Goal: Task Accomplishment & Management: Use online tool/utility

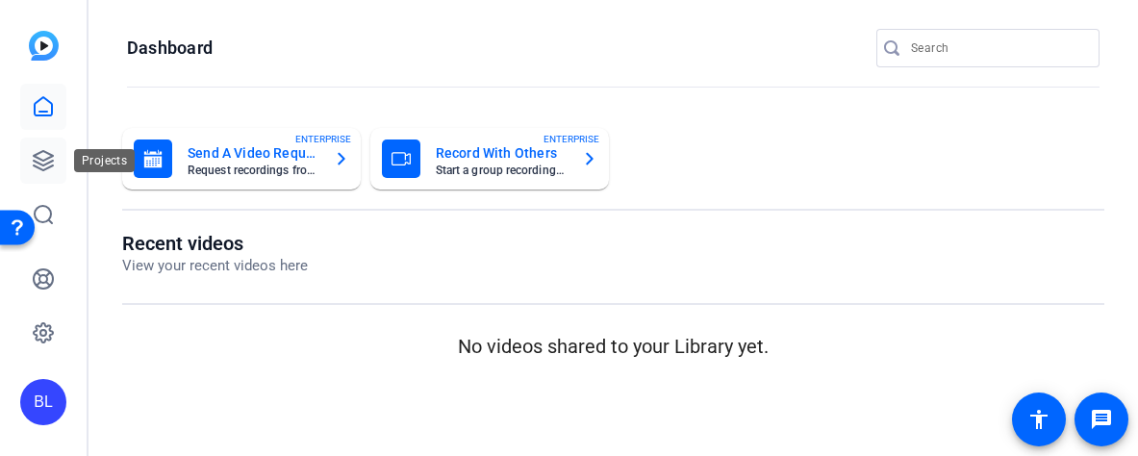
click at [42, 158] on icon at bounding box center [43, 160] width 23 height 23
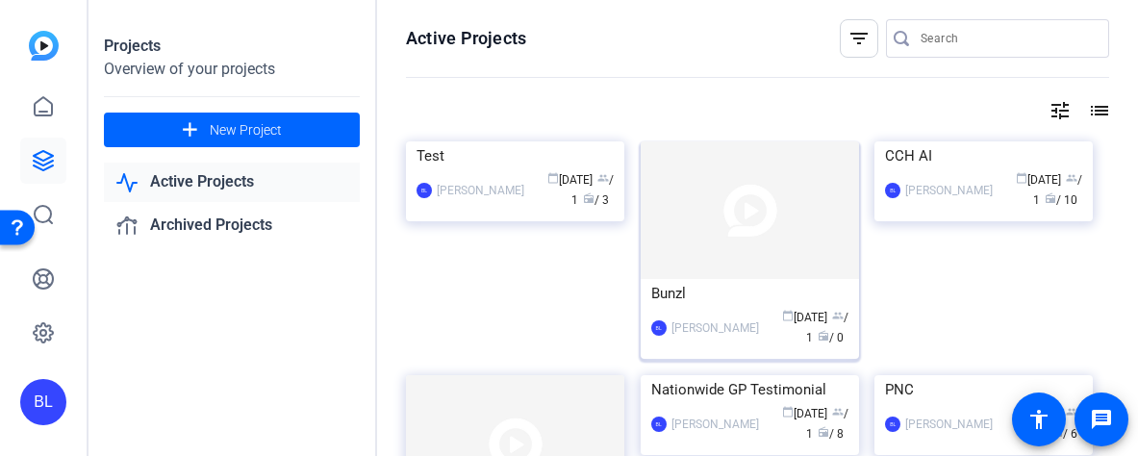
click at [721, 295] on div "Bunzl" at bounding box center [749, 293] width 197 height 29
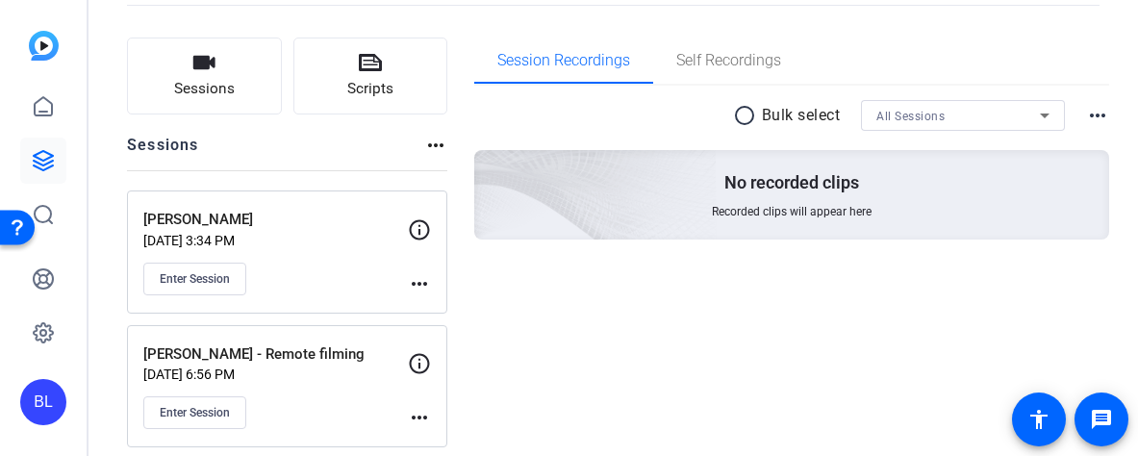
scroll to position [117, 0]
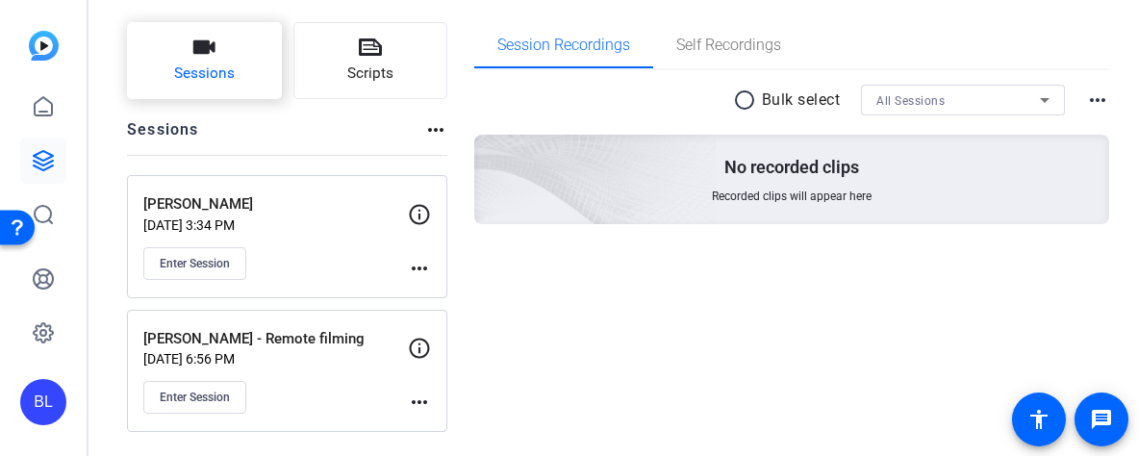
click at [213, 68] on span "Sessions" at bounding box center [204, 74] width 61 height 22
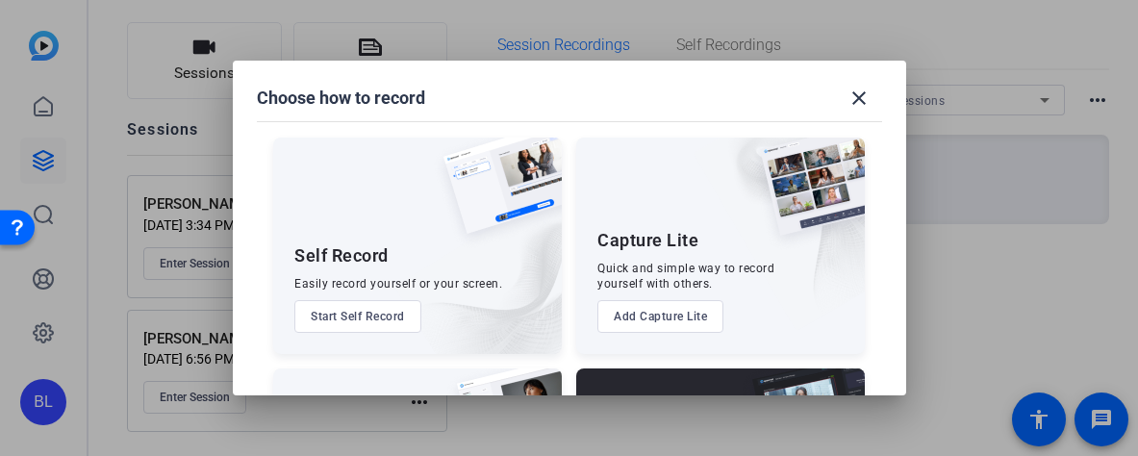
scroll to position [209, 0]
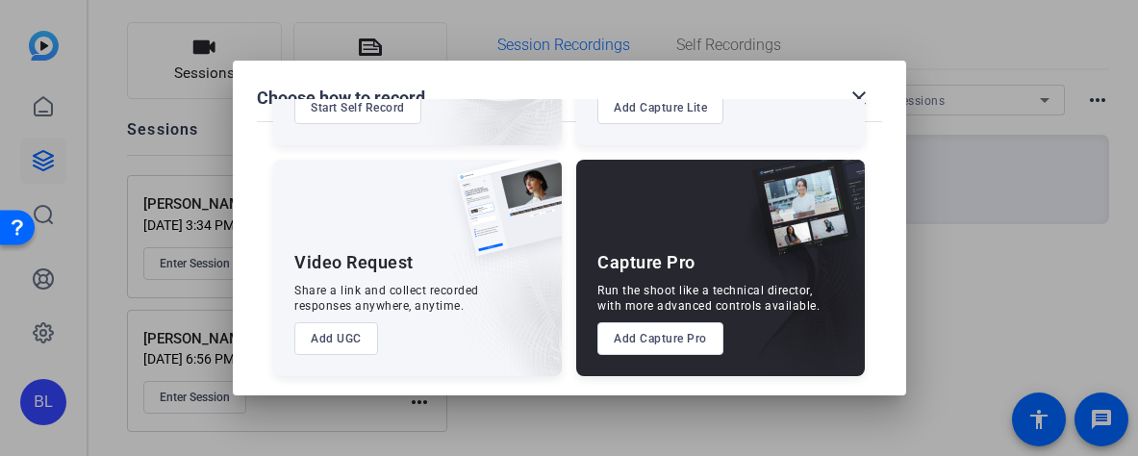
click at [692, 340] on button "Add Capture Pro" at bounding box center [660, 338] width 126 height 33
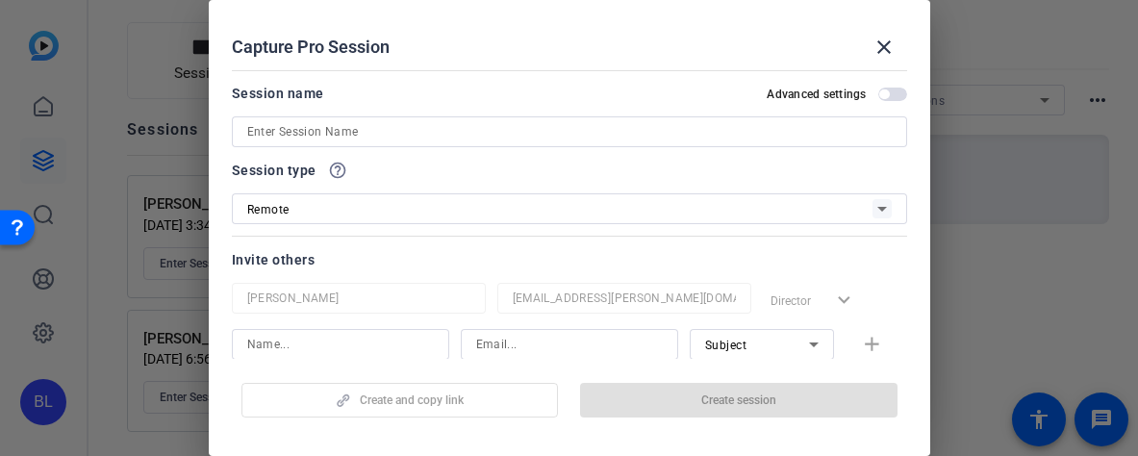
click at [386, 131] on input at bounding box center [569, 131] width 644 height 23
paste input "Alastair McLaughlin"
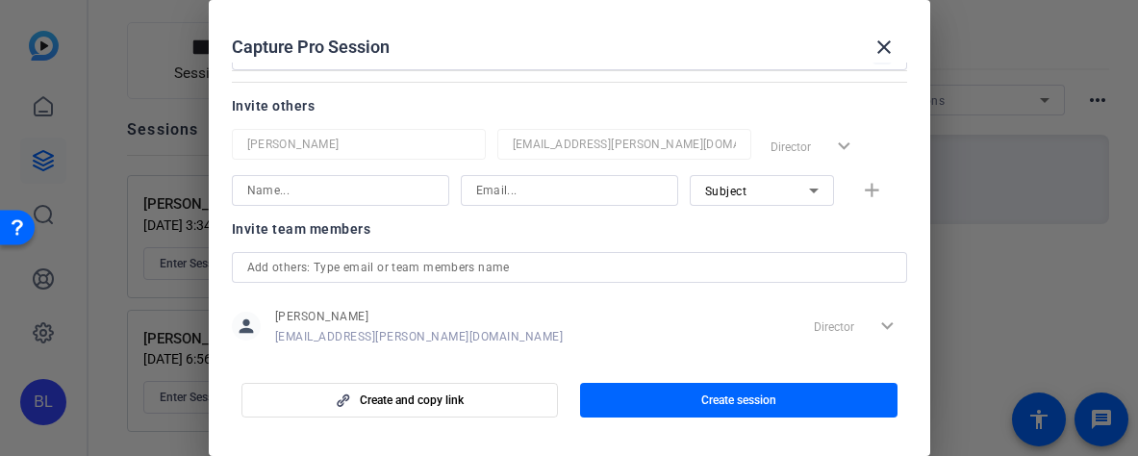
scroll to position [186, 0]
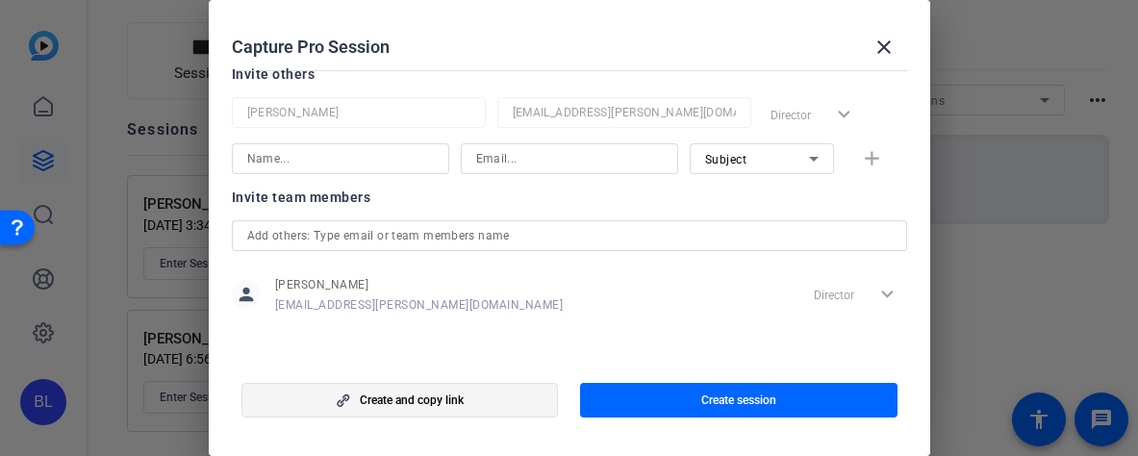
type input "[PERSON_NAME] - remote interview"
click at [506, 393] on span "button" at bounding box center [399, 400] width 315 height 46
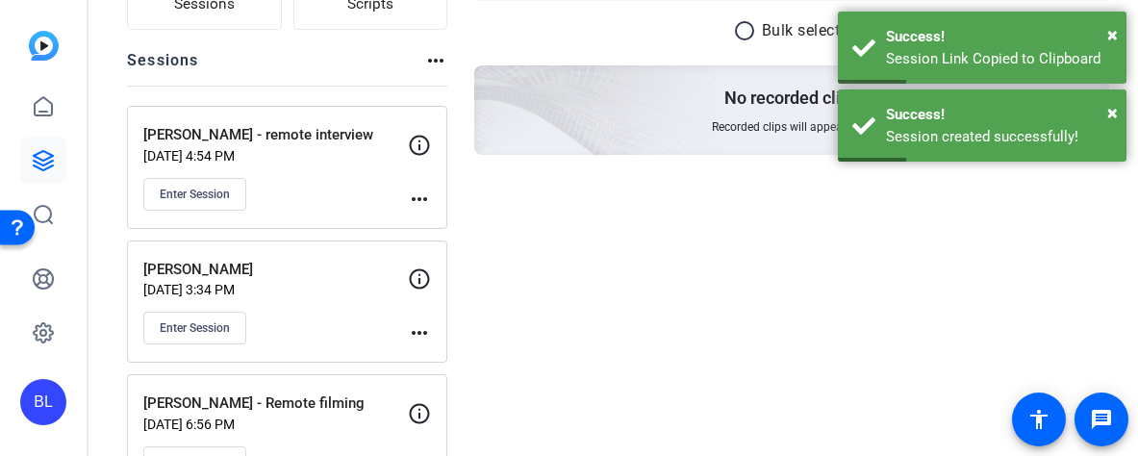
scroll to position [213, 0]
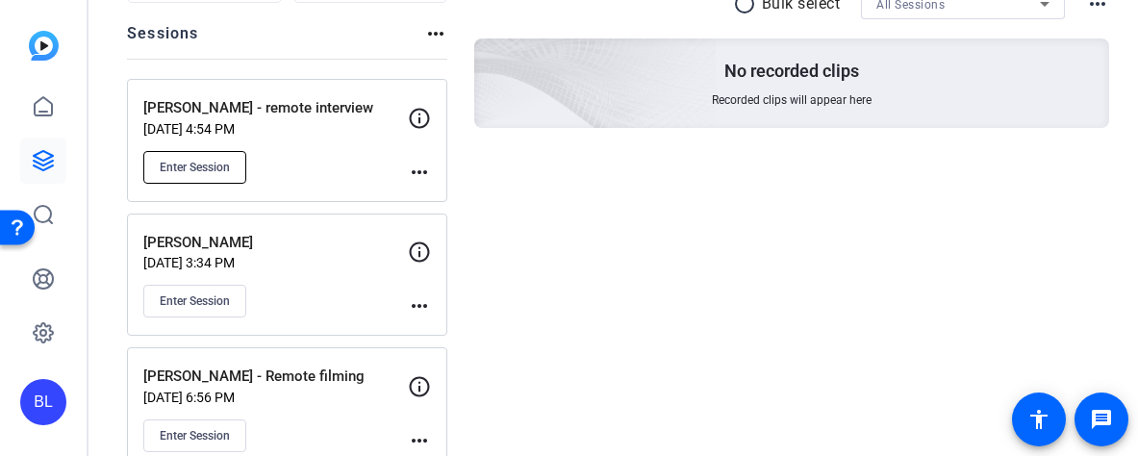
click at [228, 163] on span "Enter Session" at bounding box center [195, 167] width 70 height 15
click at [197, 160] on span "Enter Session" at bounding box center [195, 167] width 70 height 15
click at [226, 164] on span "Enter Session" at bounding box center [195, 167] width 70 height 15
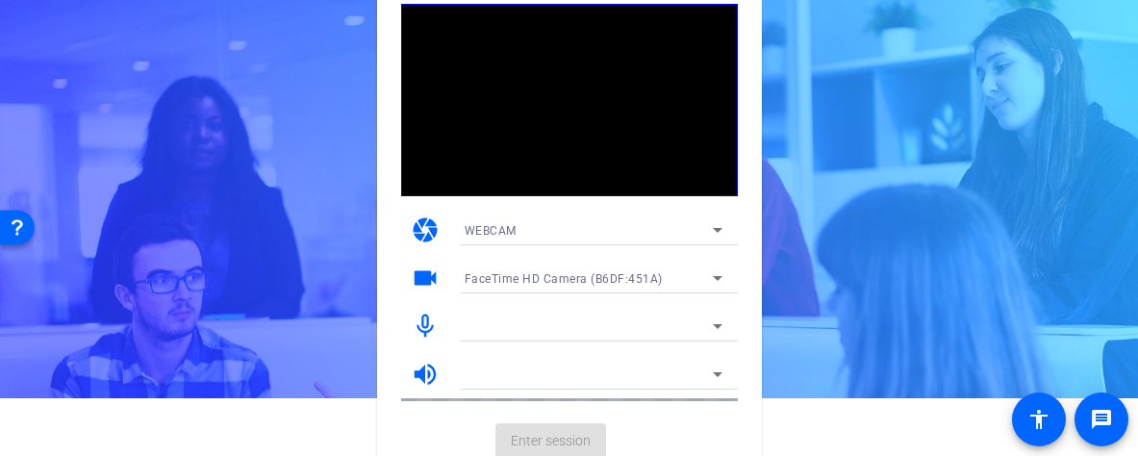
scroll to position [60, 0]
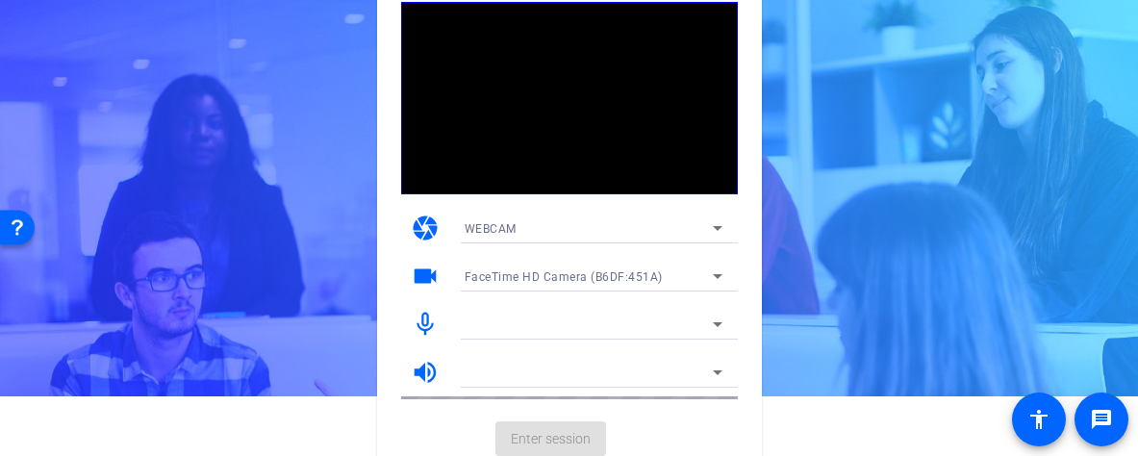
click at [713, 320] on icon at bounding box center [717, 324] width 23 height 23
click at [644, 325] on div at bounding box center [588, 324] width 248 height 23
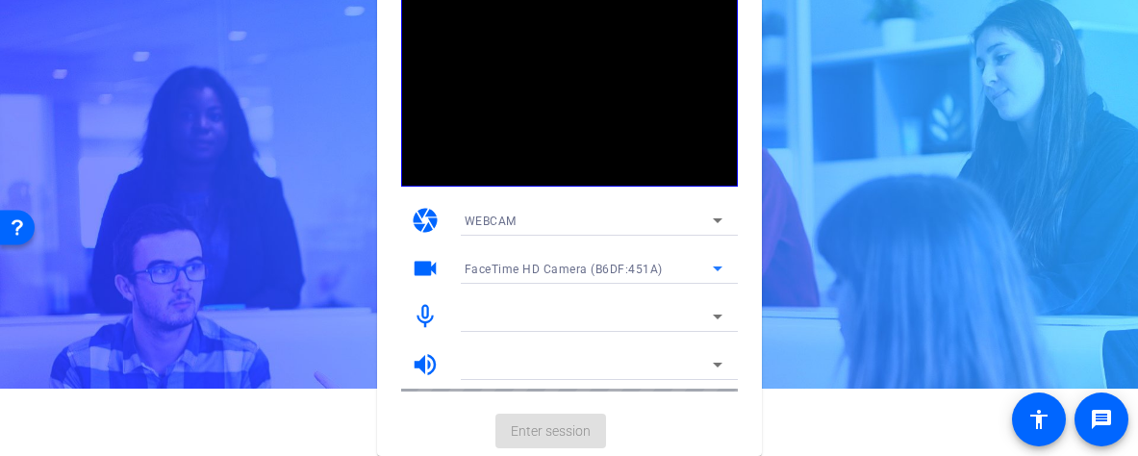
click at [706, 268] on icon at bounding box center [717, 268] width 23 height 23
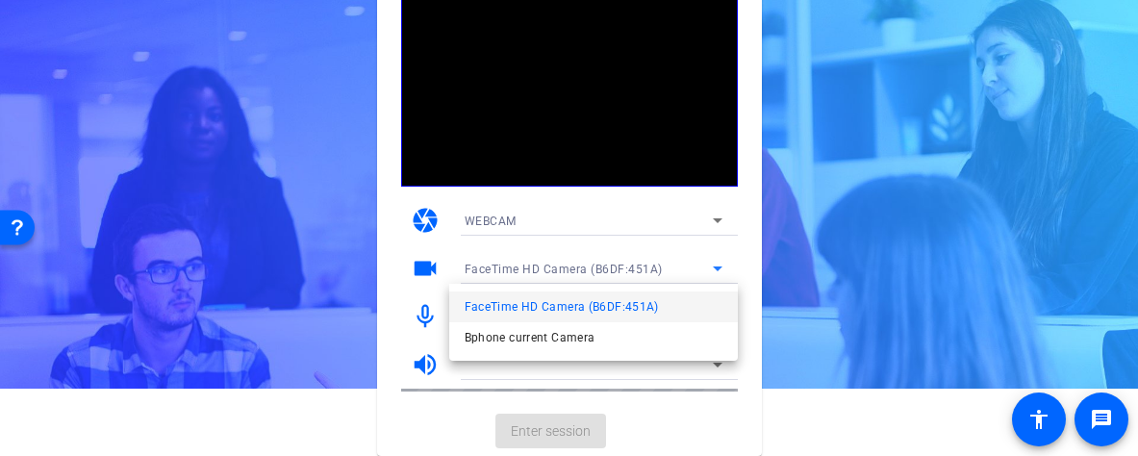
click at [604, 225] on div at bounding box center [569, 228] width 1138 height 456
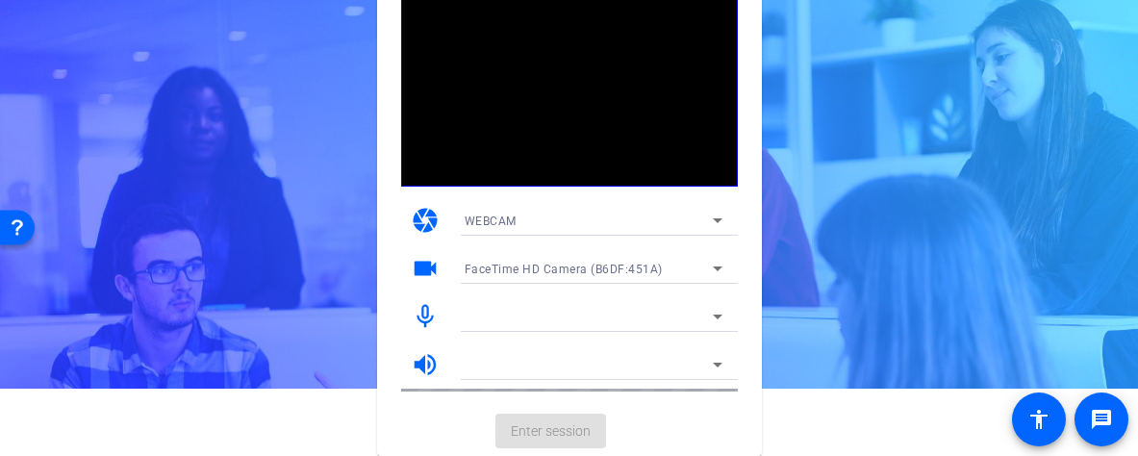
click at [570, 318] on div at bounding box center [588, 316] width 248 height 23
click at [514, 445] on mat-card-actions "Enter session" at bounding box center [569, 431] width 385 height 50
click at [535, 426] on mat-card-actions "Enter session" at bounding box center [569, 431] width 385 height 50
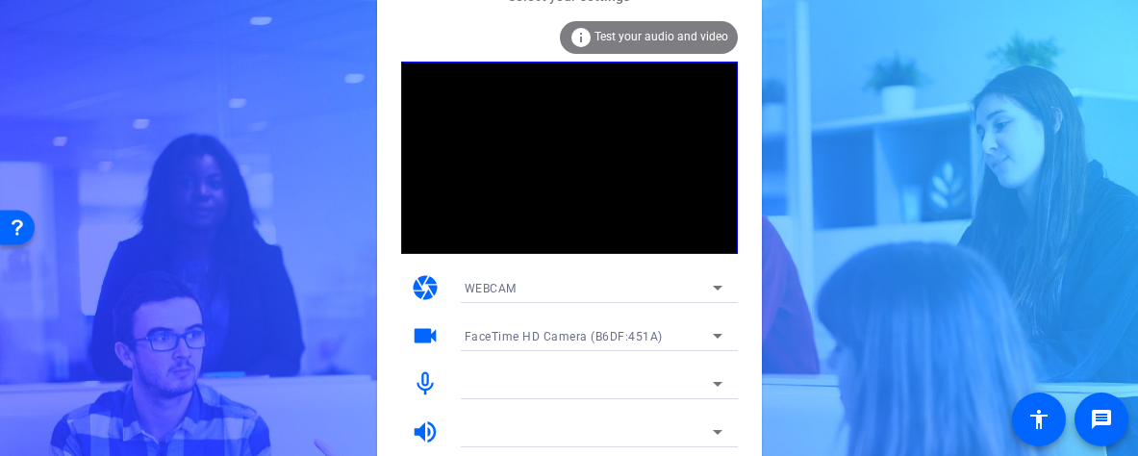
click at [609, 34] on span "Test your audio and video" at bounding box center [661, 36] width 134 height 13
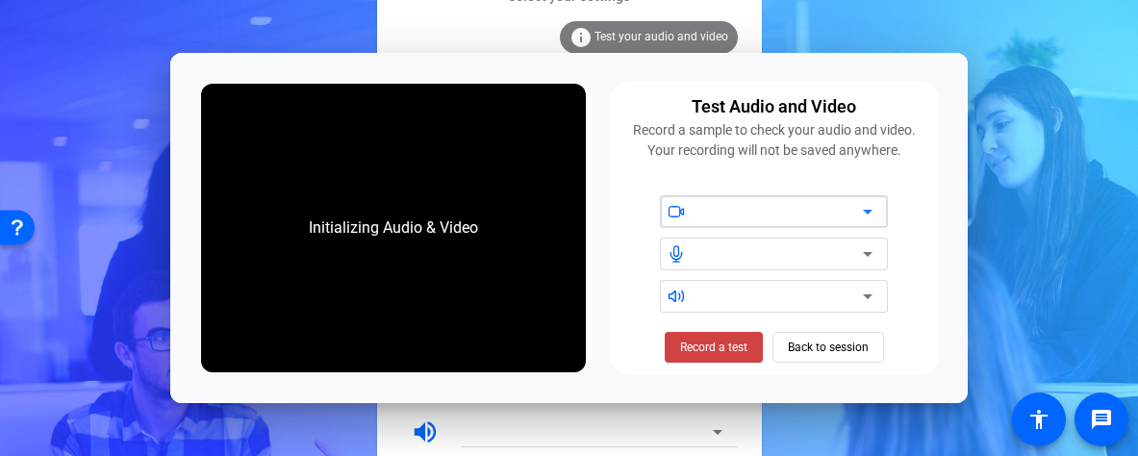
click at [835, 214] on div at bounding box center [780, 211] width 163 height 23
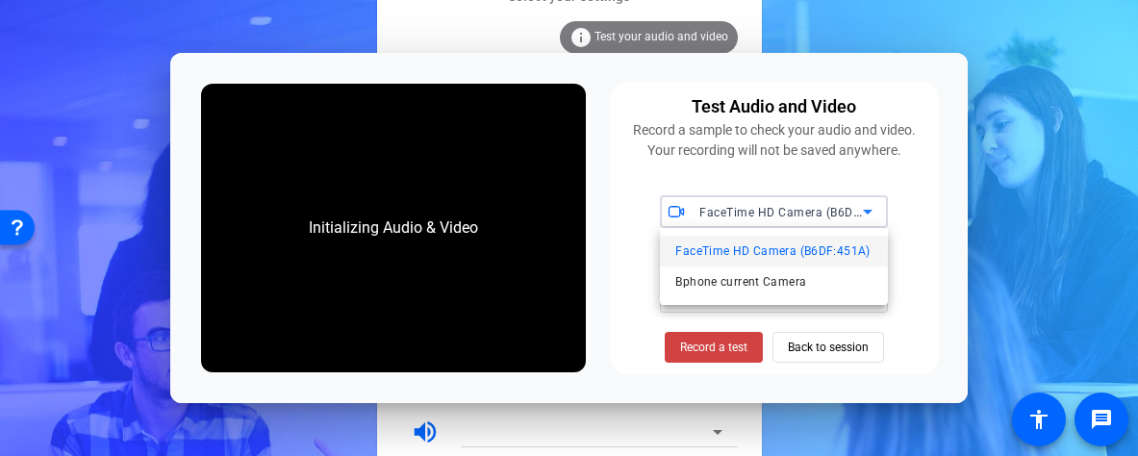
click at [805, 252] on span "FaceTime HD Camera (B6DF:451A)" at bounding box center [772, 250] width 194 height 23
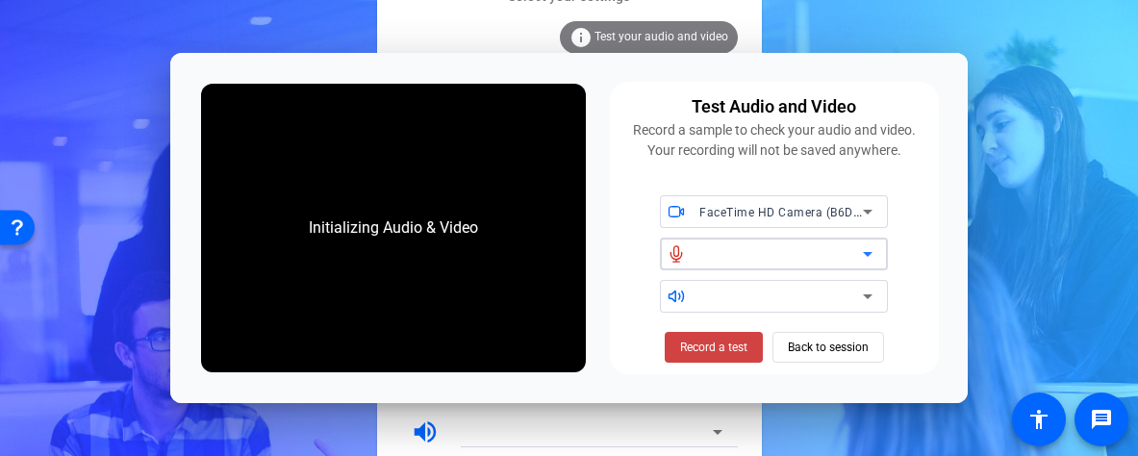
click at [805, 252] on div at bounding box center [780, 253] width 163 height 23
click at [867, 254] on icon at bounding box center [868, 254] width 10 height 5
click at [867, 293] on icon at bounding box center [867, 296] width 23 height 23
click at [434, 27] on div "info Test your audio and video" at bounding box center [569, 41] width 337 height 40
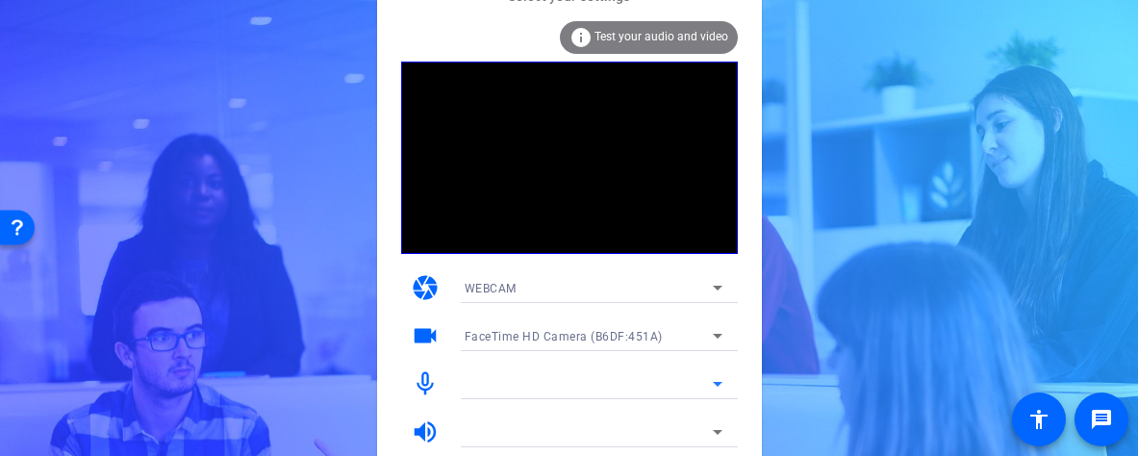
click at [712, 381] on icon at bounding box center [717, 383] width 23 height 23
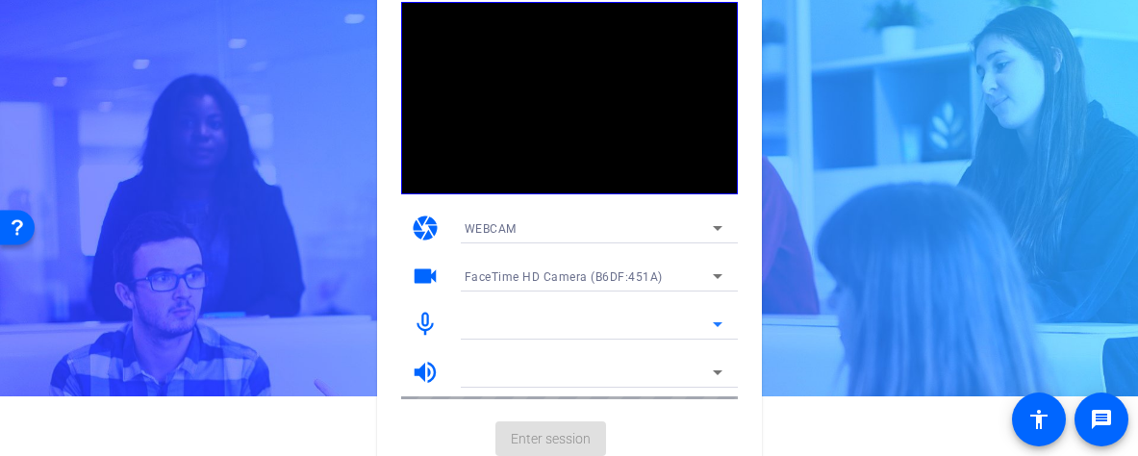
scroll to position [67, 0]
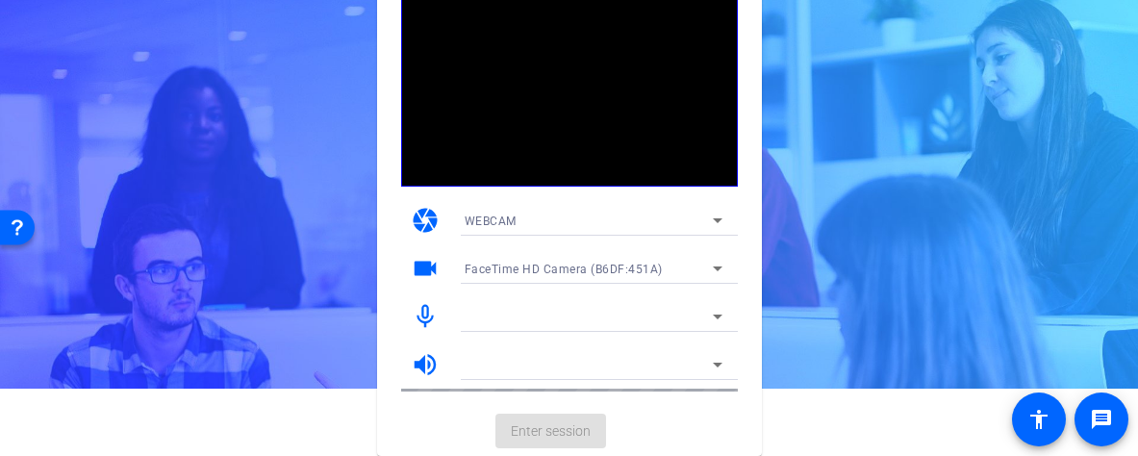
click at [596, 346] on div at bounding box center [593, 342] width 289 height 21
click at [590, 315] on div at bounding box center [588, 316] width 248 height 23
click at [715, 321] on icon at bounding box center [717, 316] width 23 height 23
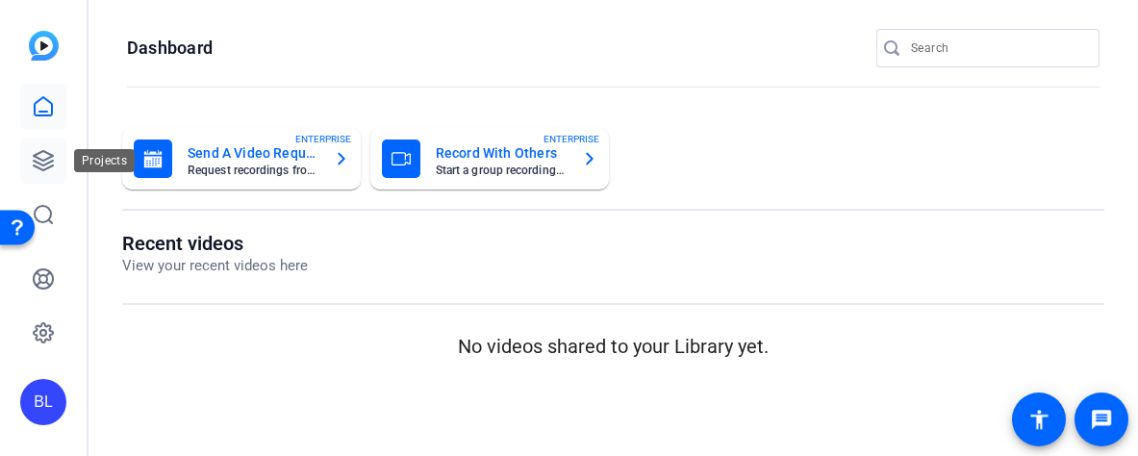
click at [53, 159] on icon at bounding box center [43, 160] width 23 height 23
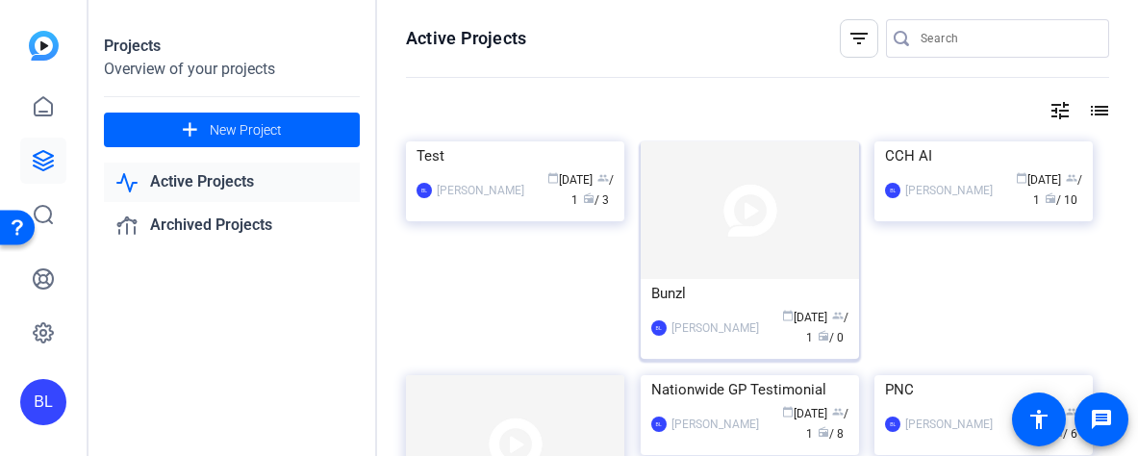
click at [713, 228] on img at bounding box center [749, 210] width 218 height 138
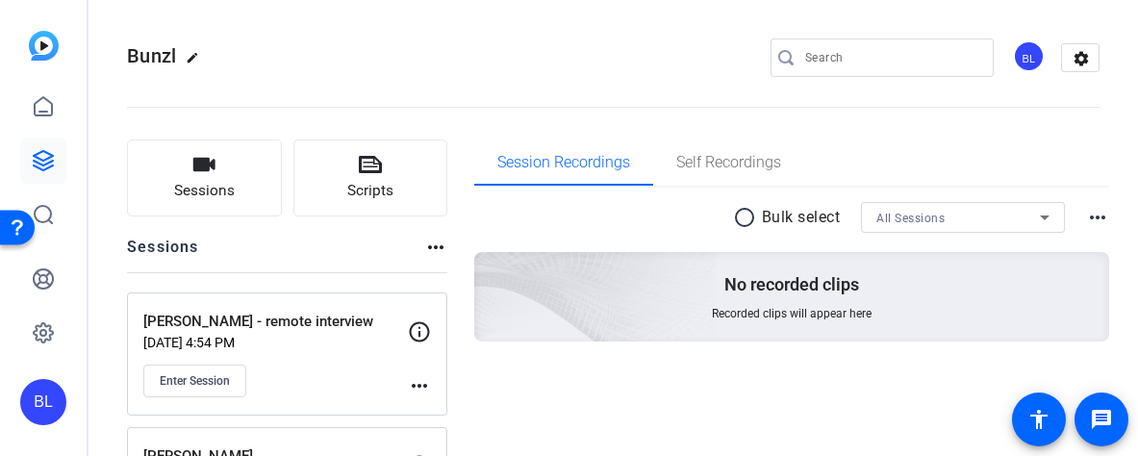
scroll to position [251, 0]
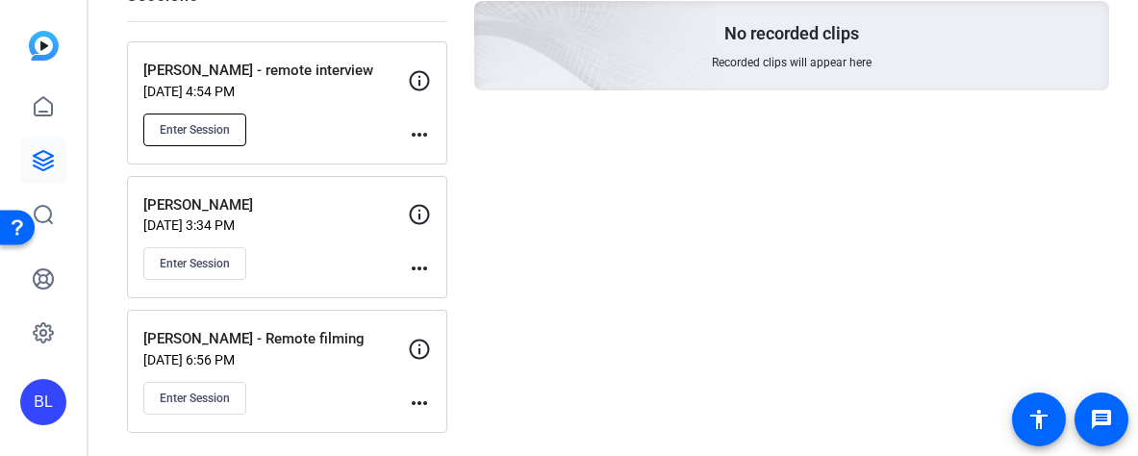
click at [213, 124] on span "Enter Session" at bounding box center [195, 129] width 70 height 15
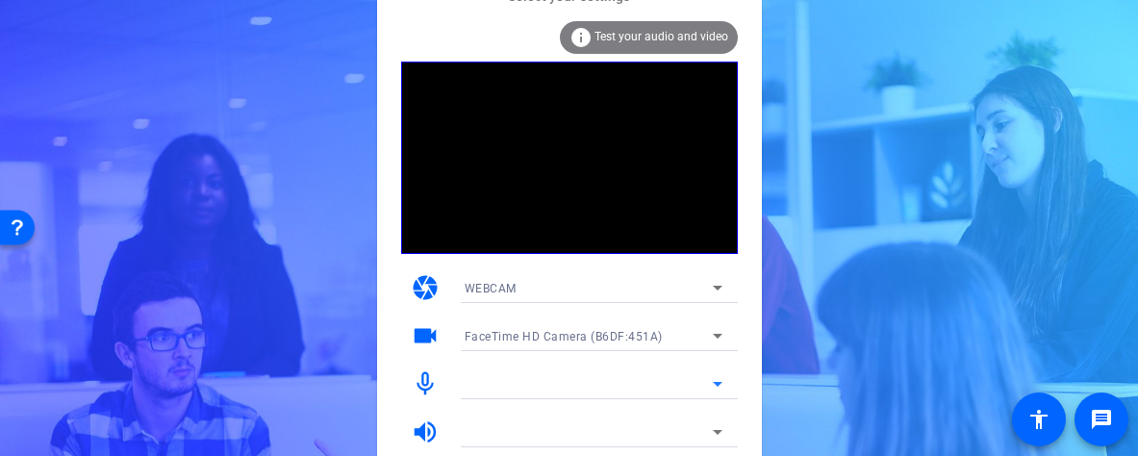
click at [712, 378] on icon at bounding box center [717, 383] width 23 height 23
click at [642, 377] on div at bounding box center [588, 383] width 248 height 23
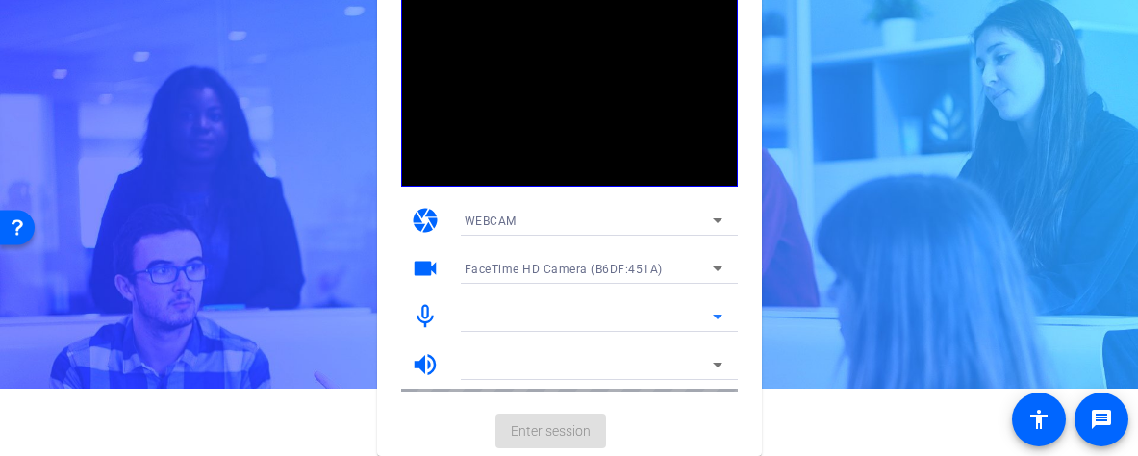
click at [574, 434] on mat-card-actions "Enter session" at bounding box center [569, 431] width 385 height 50
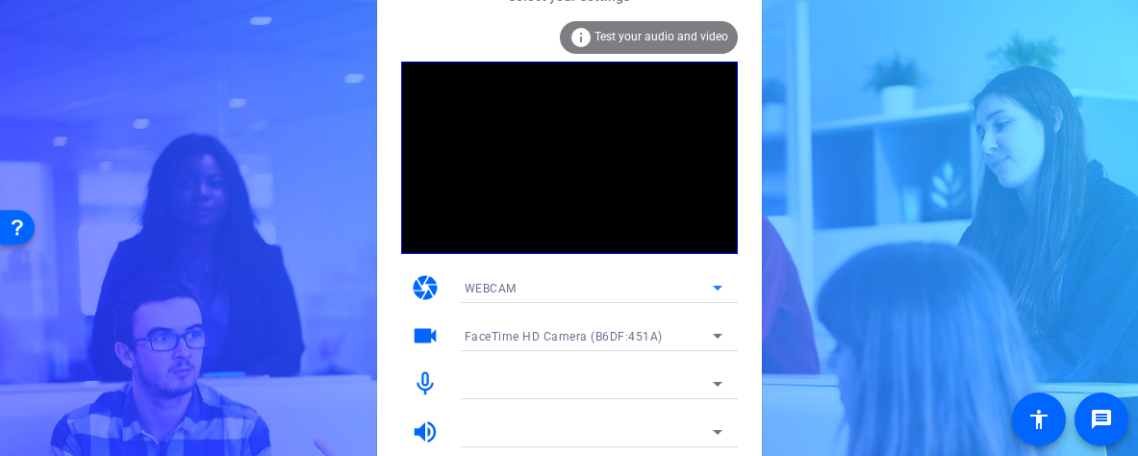
click at [561, 288] on div "WEBCAM" at bounding box center [588, 288] width 248 height 24
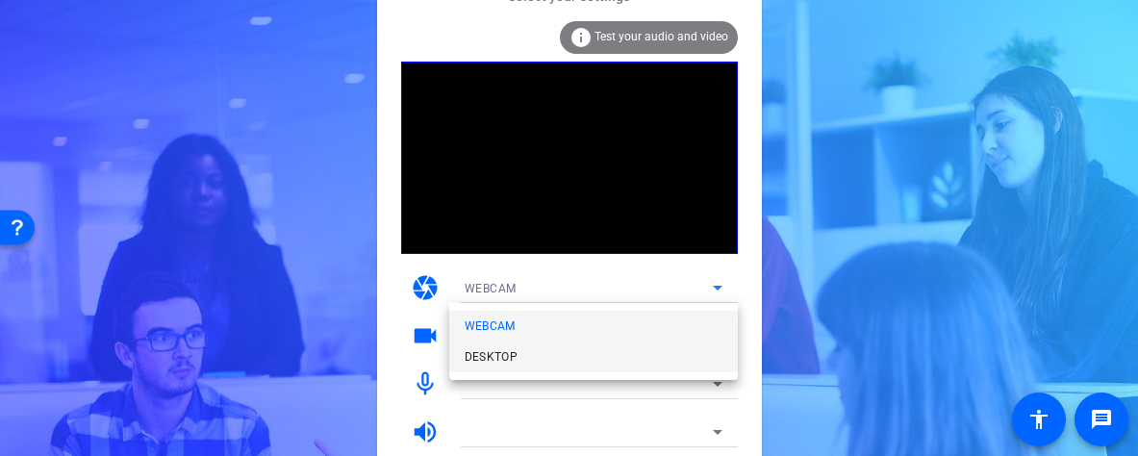
click at [518, 359] on mat-option "DESKTOP" at bounding box center [593, 356] width 289 height 31
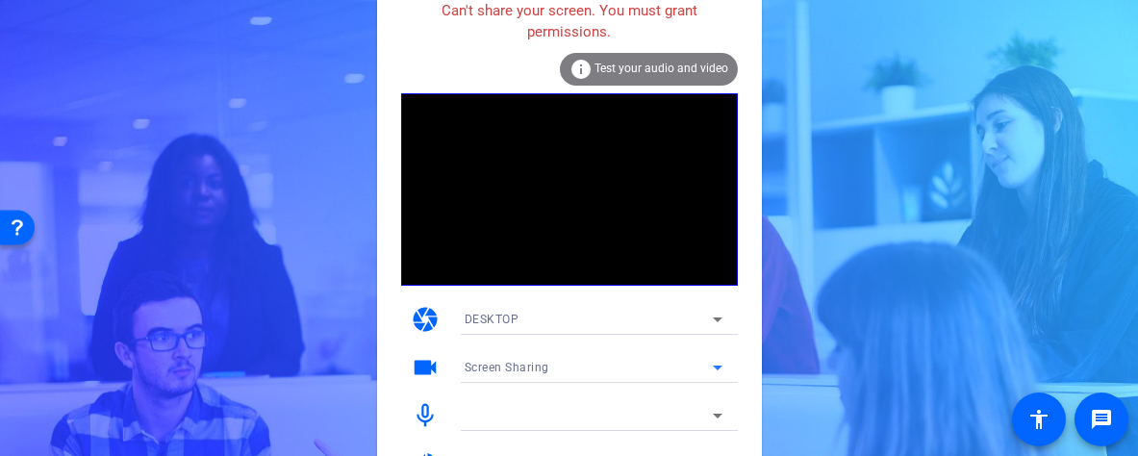
click at [590, 357] on div "Screen Sharing" at bounding box center [588, 367] width 248 height 24
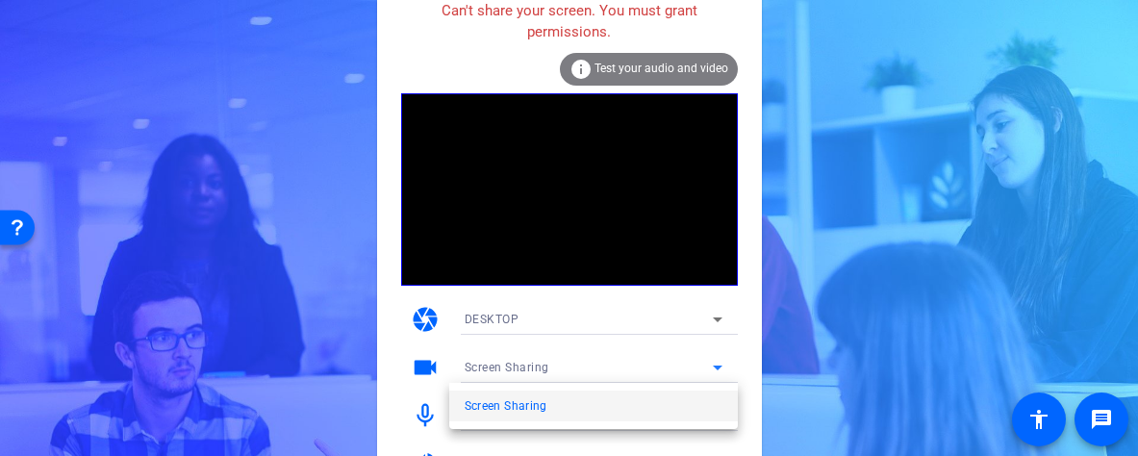
click at [609, 317] on div at bounding box center [569, 228] width 1138 height 456
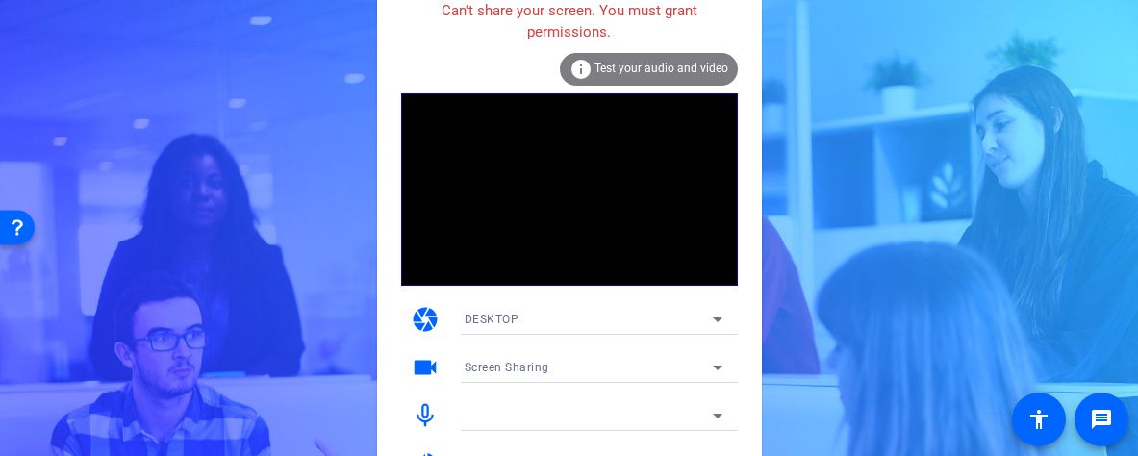
click at [720, 315] on icon at bounding box center [717, 319] width 23 height 23
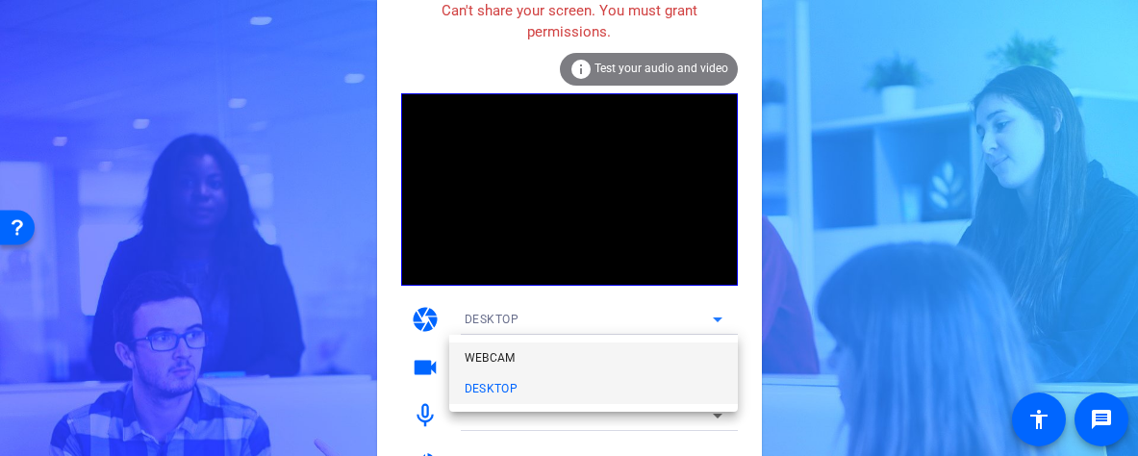
click at [591, 360] on mat-option "WEBCAM" at bounding box center [593, 357] width 289 height 31
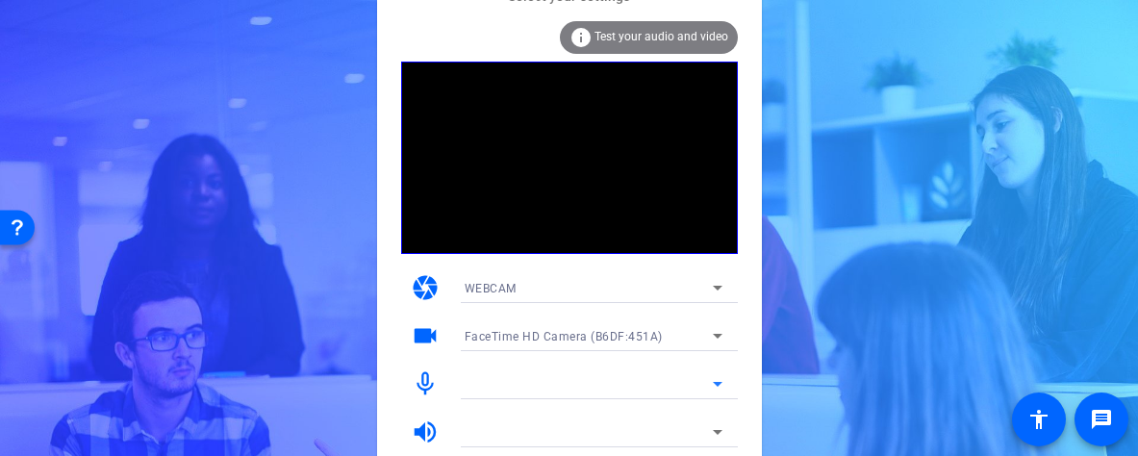
click at [709, 381] on icon at bounding box center [717, 383] width 23 height 23
click at [638, 384] on div at bounding box center [588, 383] width 248 height 23
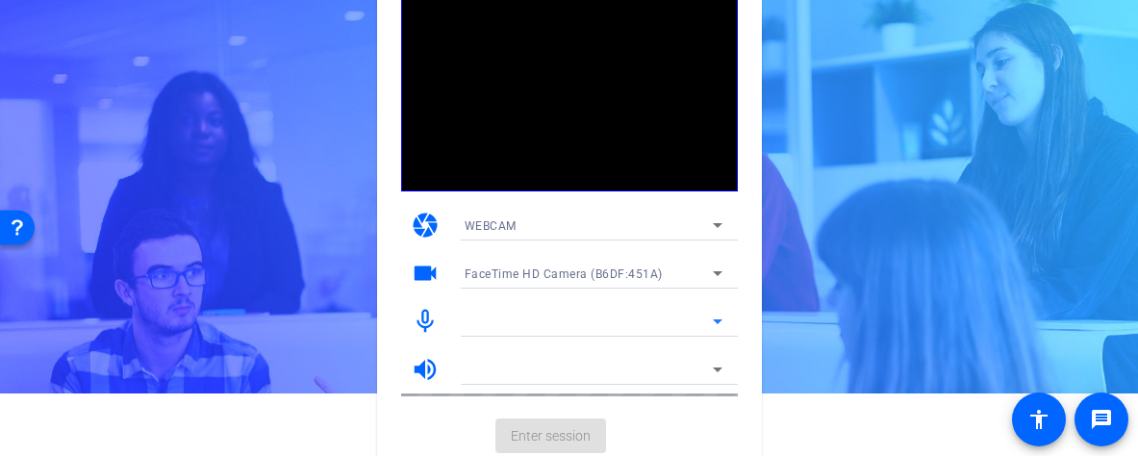
scroll to position [67, 0]
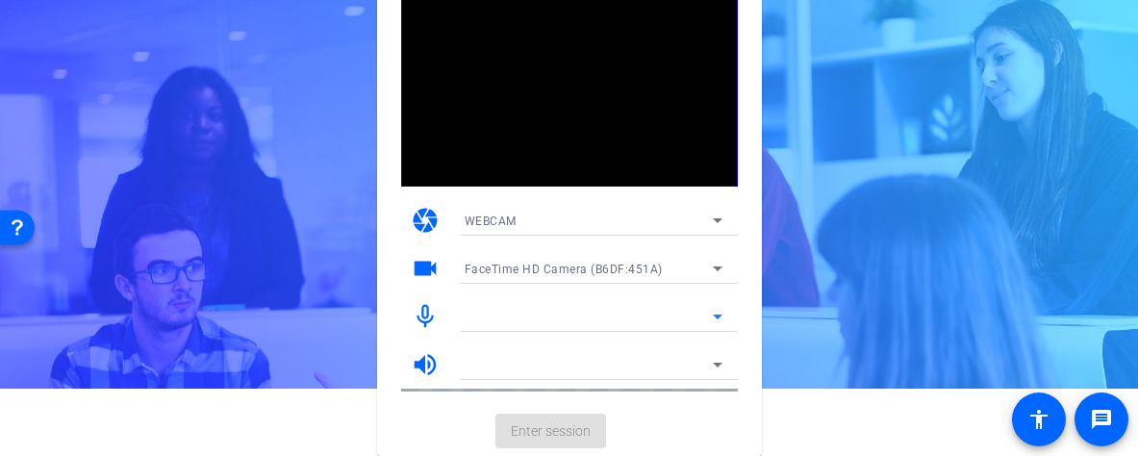
click at [557, 312] on div at bounding box center [588, 316] width 248 height 23
click at [424, 314] on mat-icon "mic_none" at bounding box center [425, 316] width 29 height 29
click at [608, 316] on div at bounding box center [588, 316] width 248 height 23
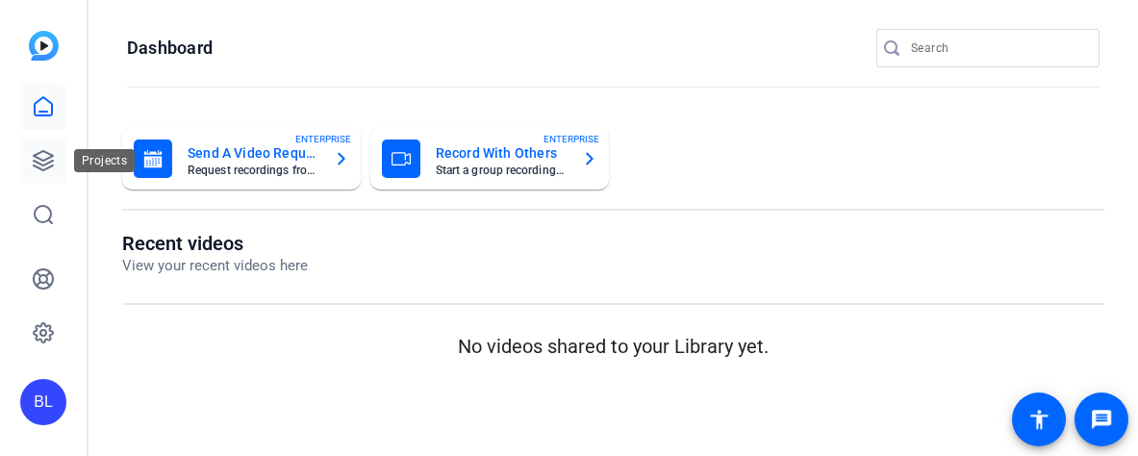
click at [50, 162] on icon at bounding box center [43, 160] width 19 height 19
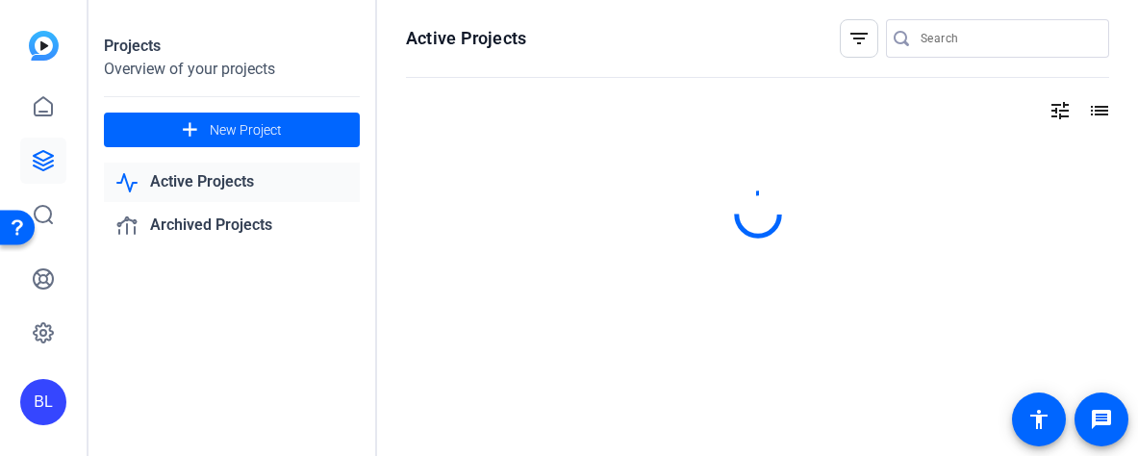
click at [201, 185] on link "Active Projects" at bounding box center [232, 182] width 256 height 39
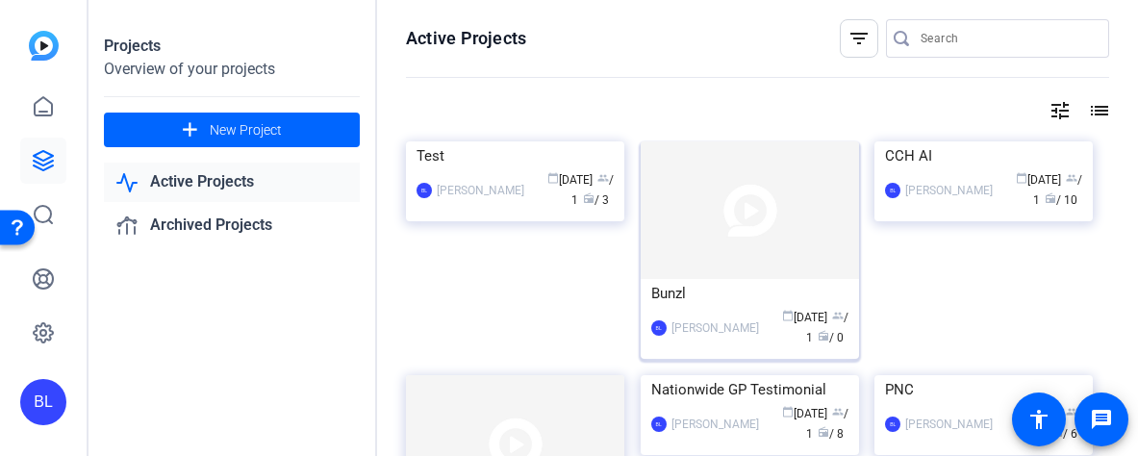
click at [773, 236] on img at bounding box center [749, 210] width 218 height 138
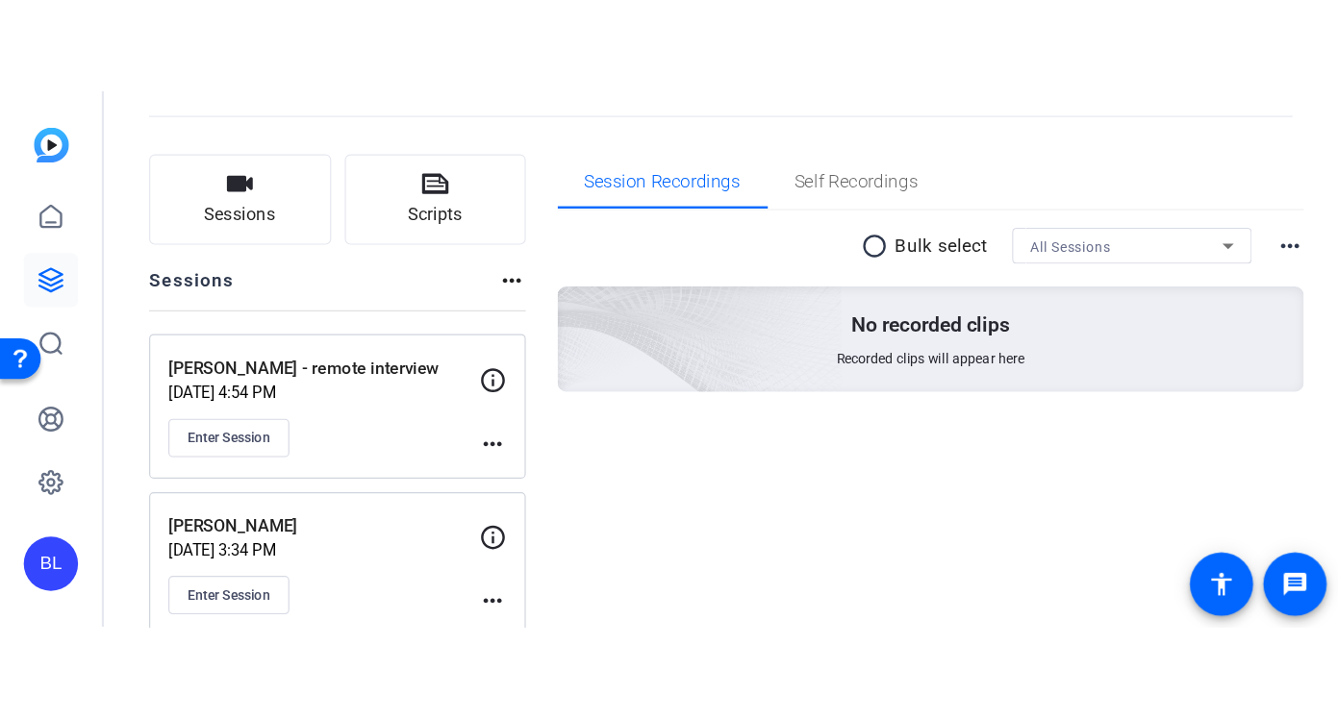
scroll to position [251, 0]
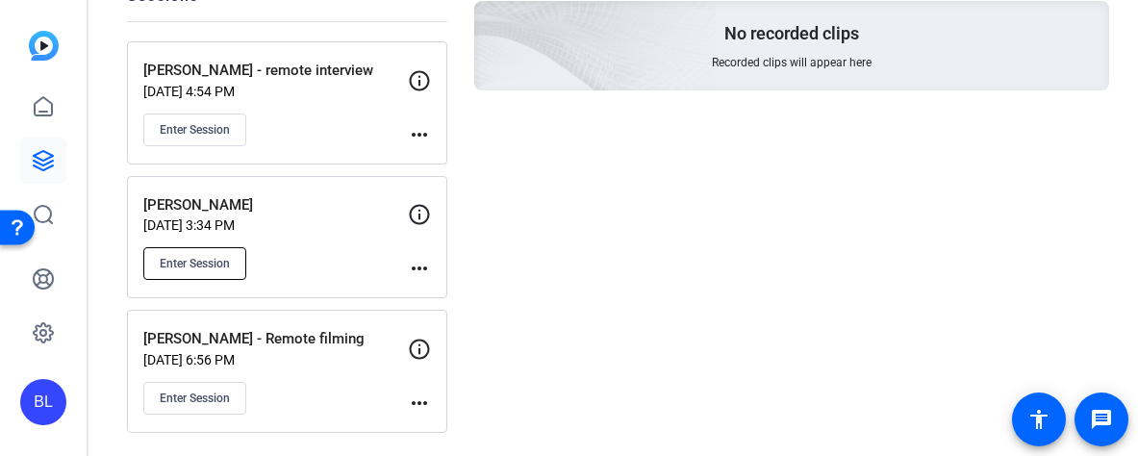
click at [218, 258] on span "Enter Session" at bounding box center [195, 263] width 70 height 15
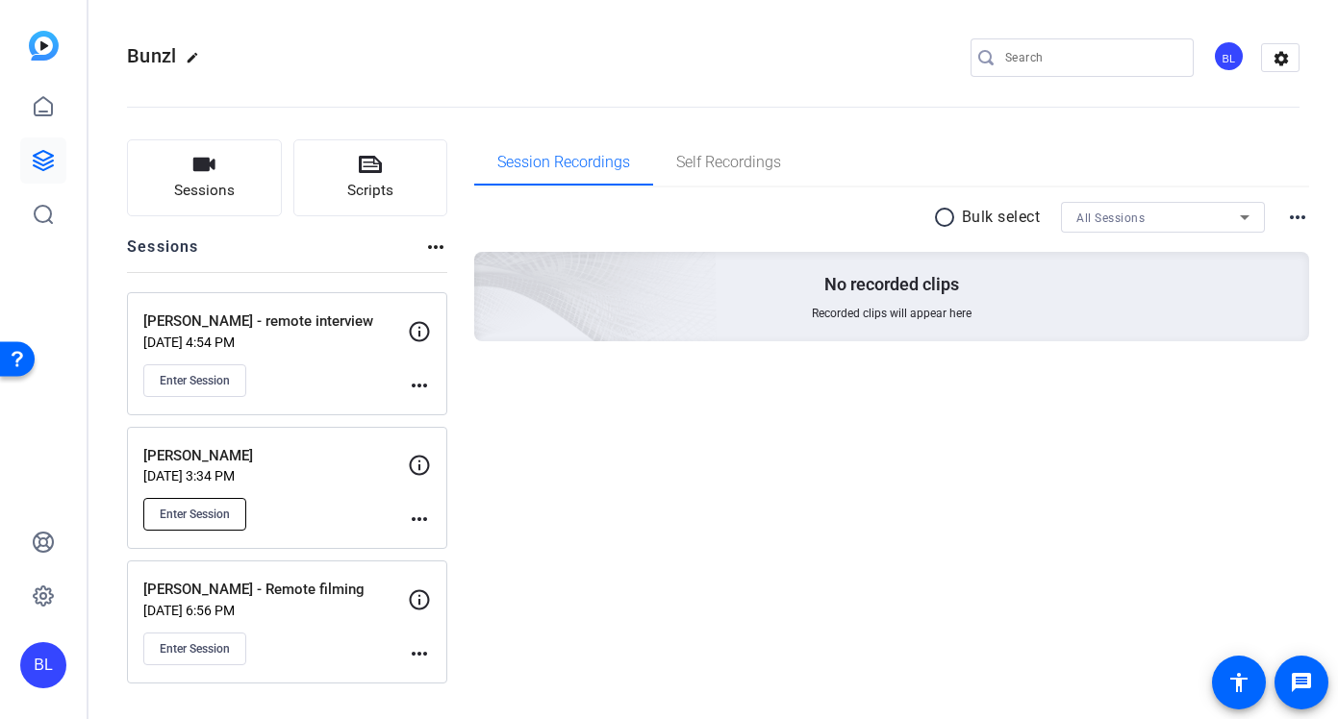
scroll to position [0, 0]
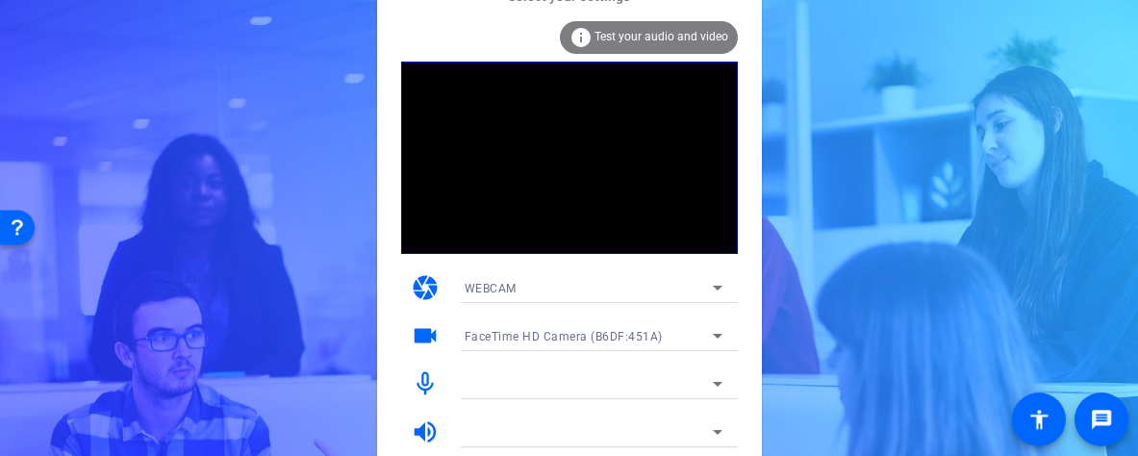
scroll to position [67, 0]
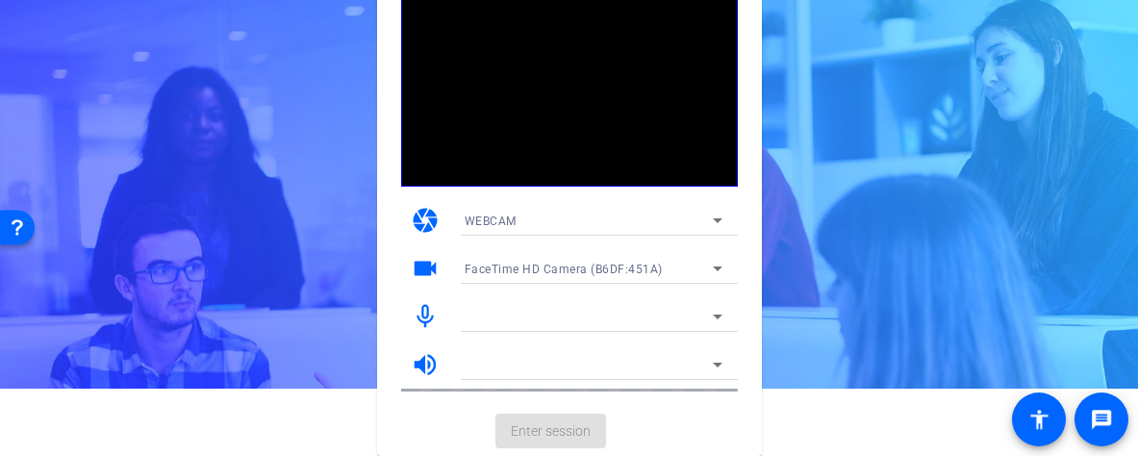
click at [535, 428] on mat-card-actions "Enter session" at bounding box center [569, 431] width 385 height 50
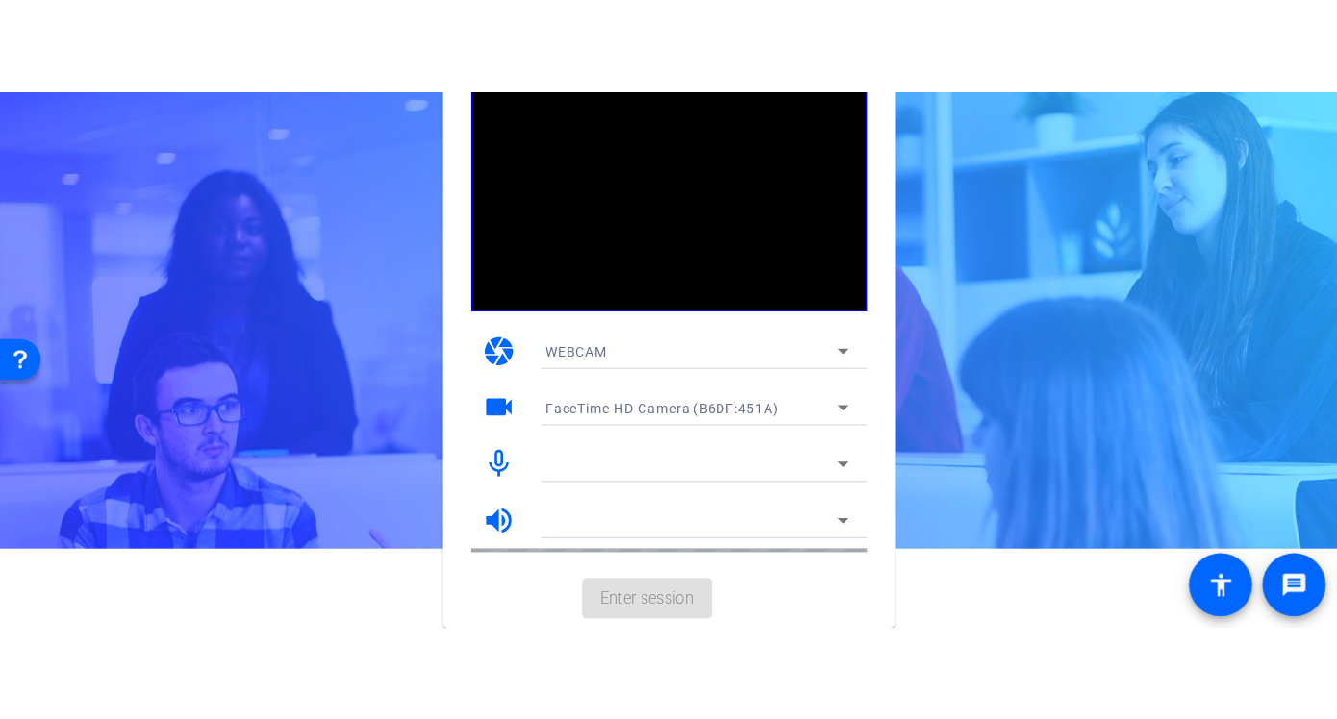
scroll to position [0, 0]
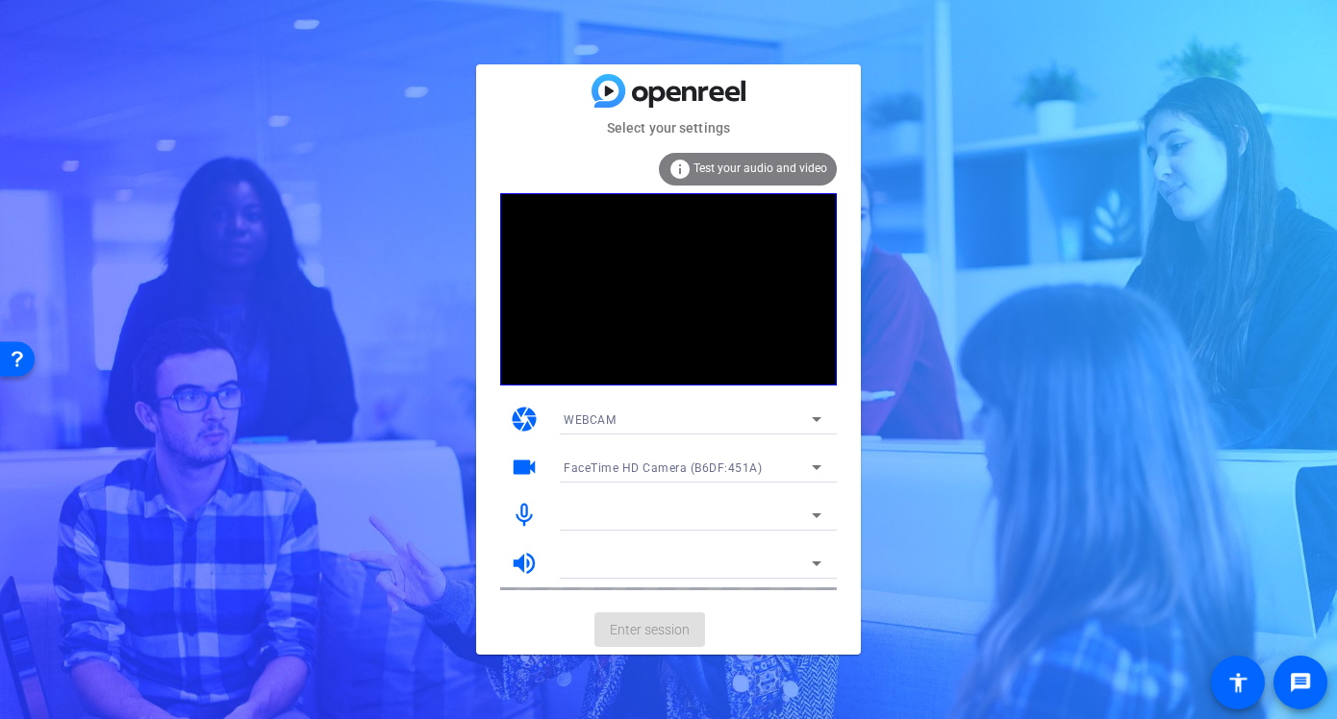
click at [1004, 374] on div "Select your settings info Test your audio and video camera WEBCAM videocam Face…" at bounding box center [668, 359] width 1337 height 719
click at [774, 177] on div "info Test your audio and video" at bounding box center [748, 169] width 178 height 33
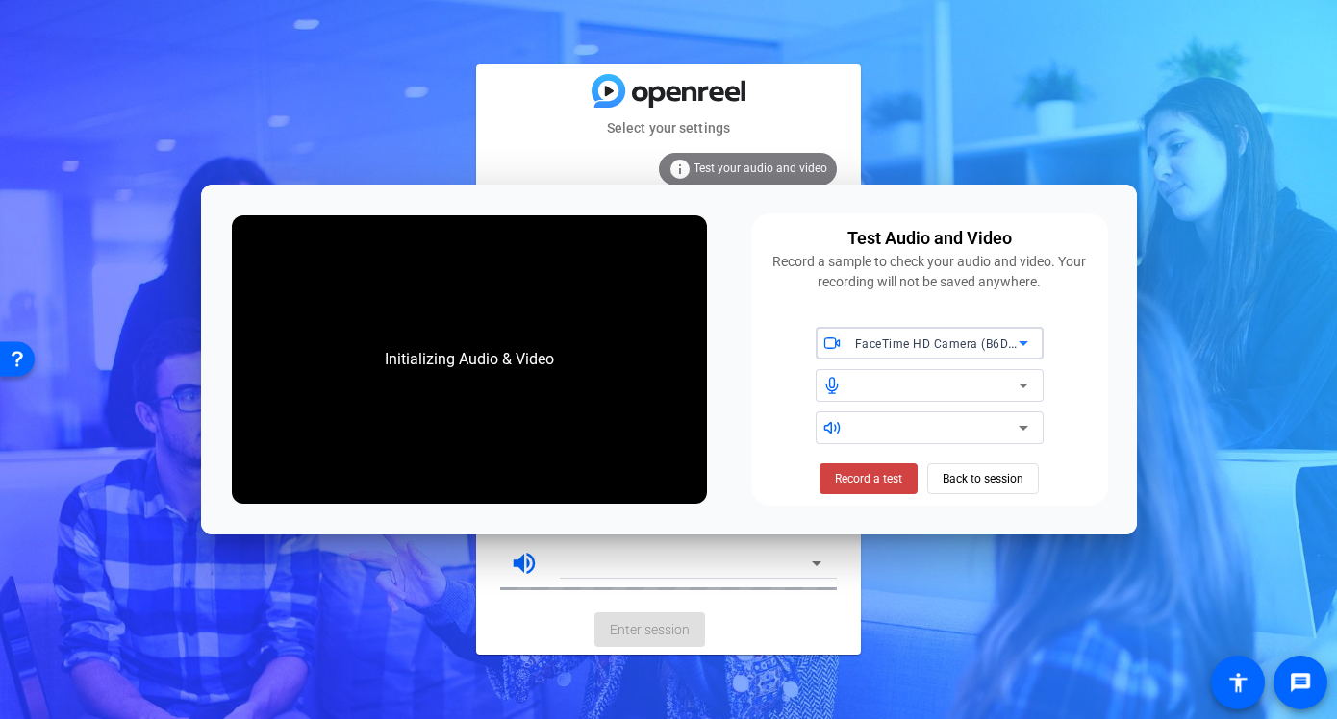
click at [1020, 382] on icon at bounding box center [1023, 385] width 23 height 23
click at [870, 455] on span "Record a test" at bounding box center [868, 478] width 67 height 17
click at [984, 455] on span "Back to session" at bounding box center [982, 479] width 81 height 37
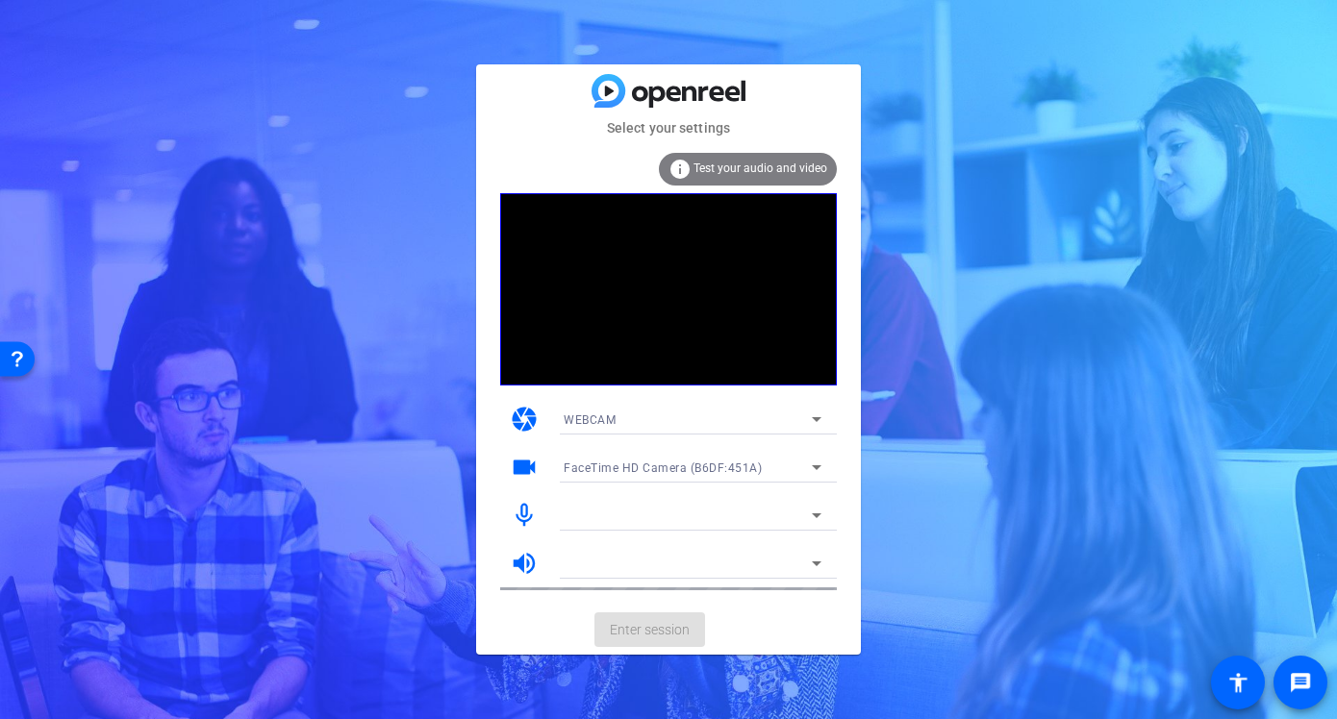
click at [671, 455] on mat-card-actions "Enter session" at bounding box center [668, 630] width 385 height 50
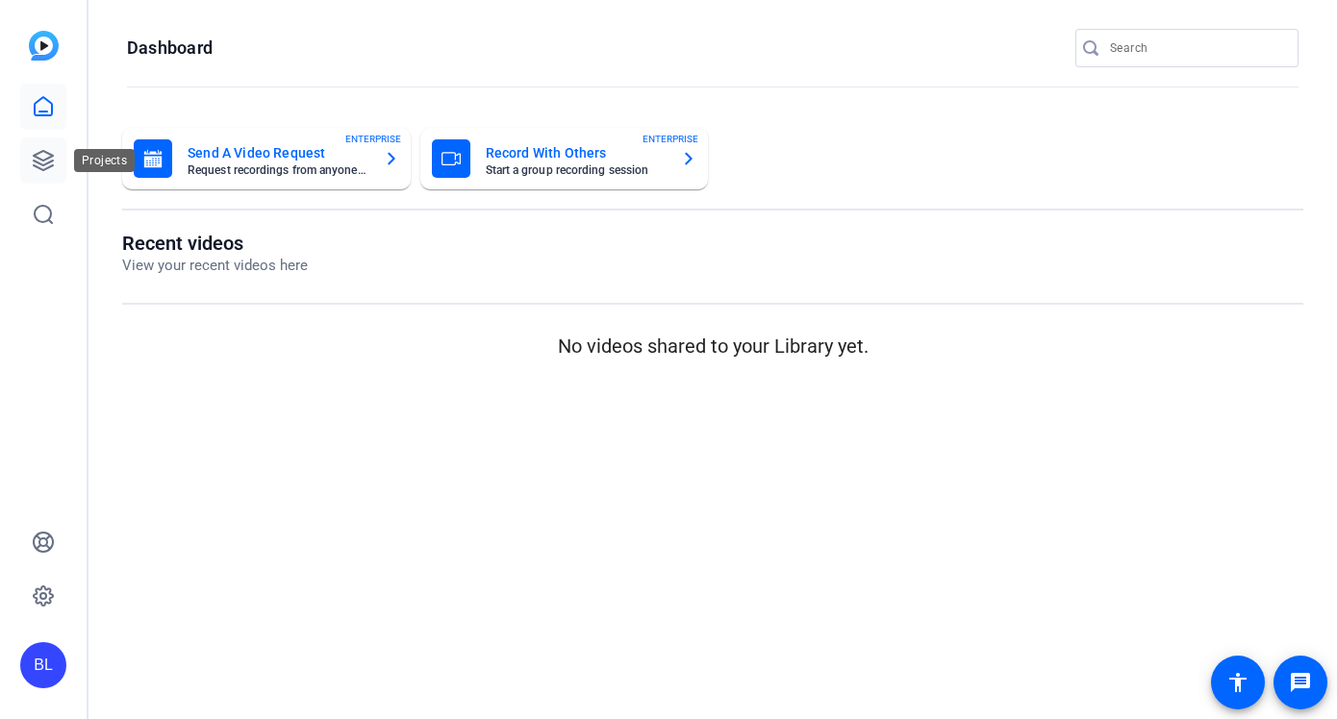
click at [32, 159] on icon at bounding box center [43, 160] width 23 height 23
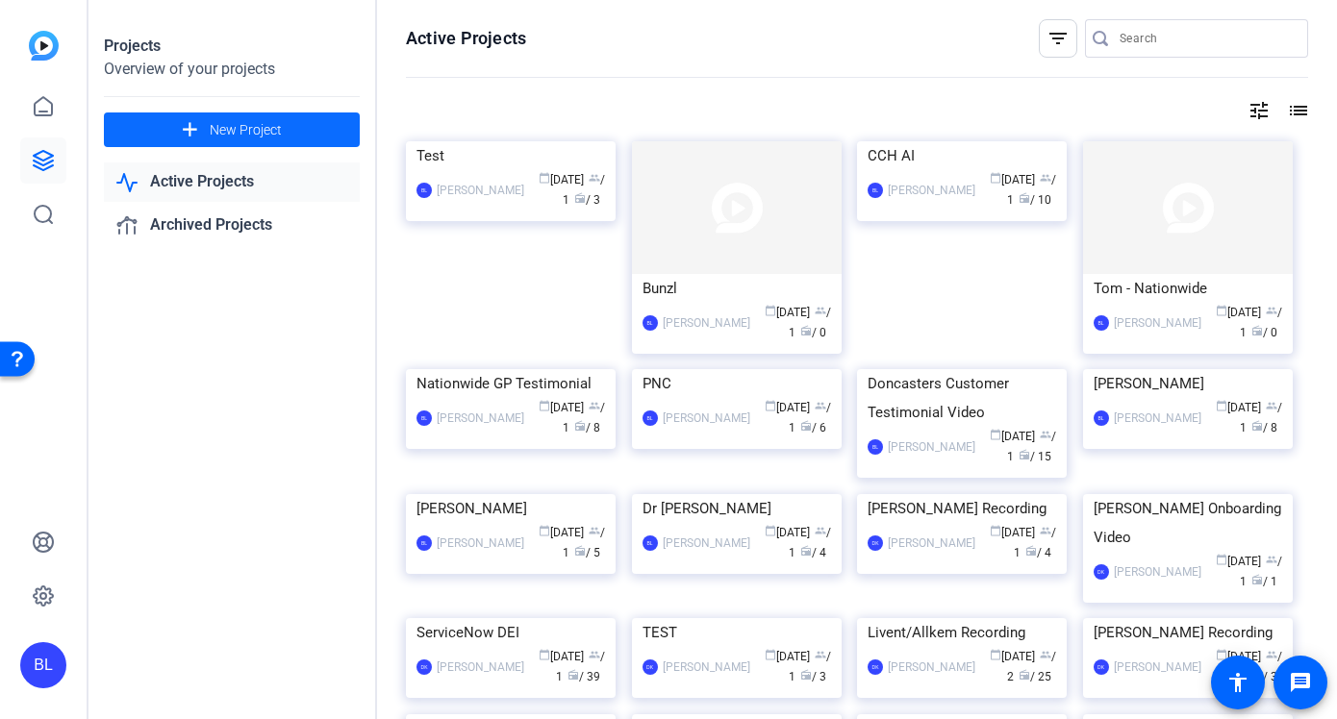
click at [265, 139] on button "add New Project" at bounding box center [232, 130] width 256 height 35
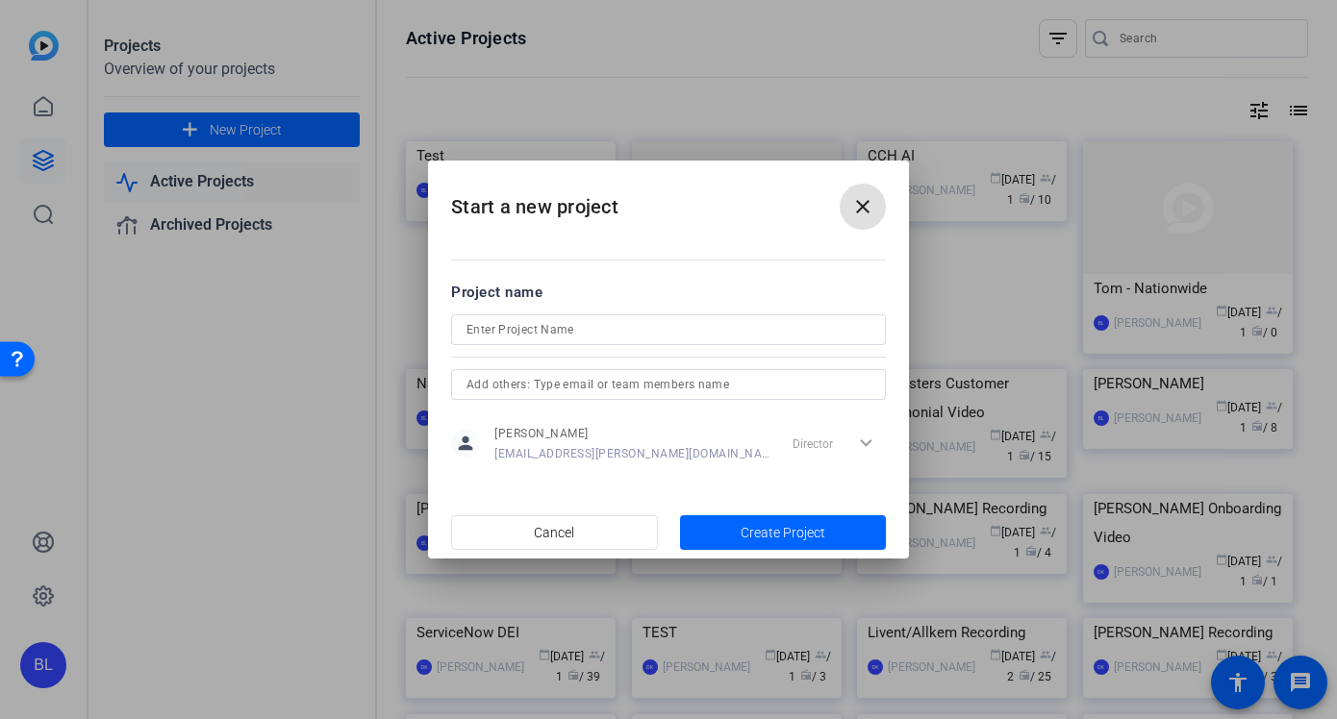
click at [586, 324] on input at bounding box center [668, 329] width 404 height 23
type input "test"
click at [810, 540] on span "Create Project" at bounding box center [782, 533] width 85 height 20
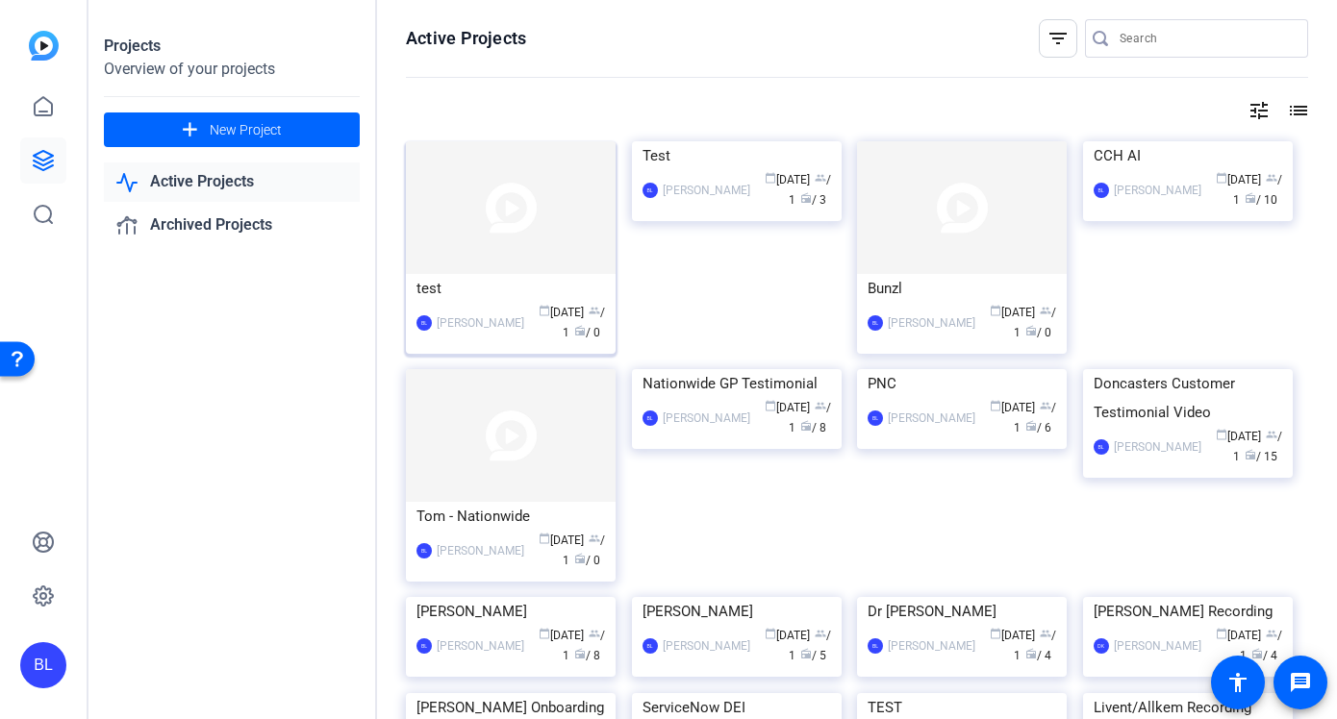
click at [578, 275] on div "test" at bounding box center [510, 288] width 188 height 29
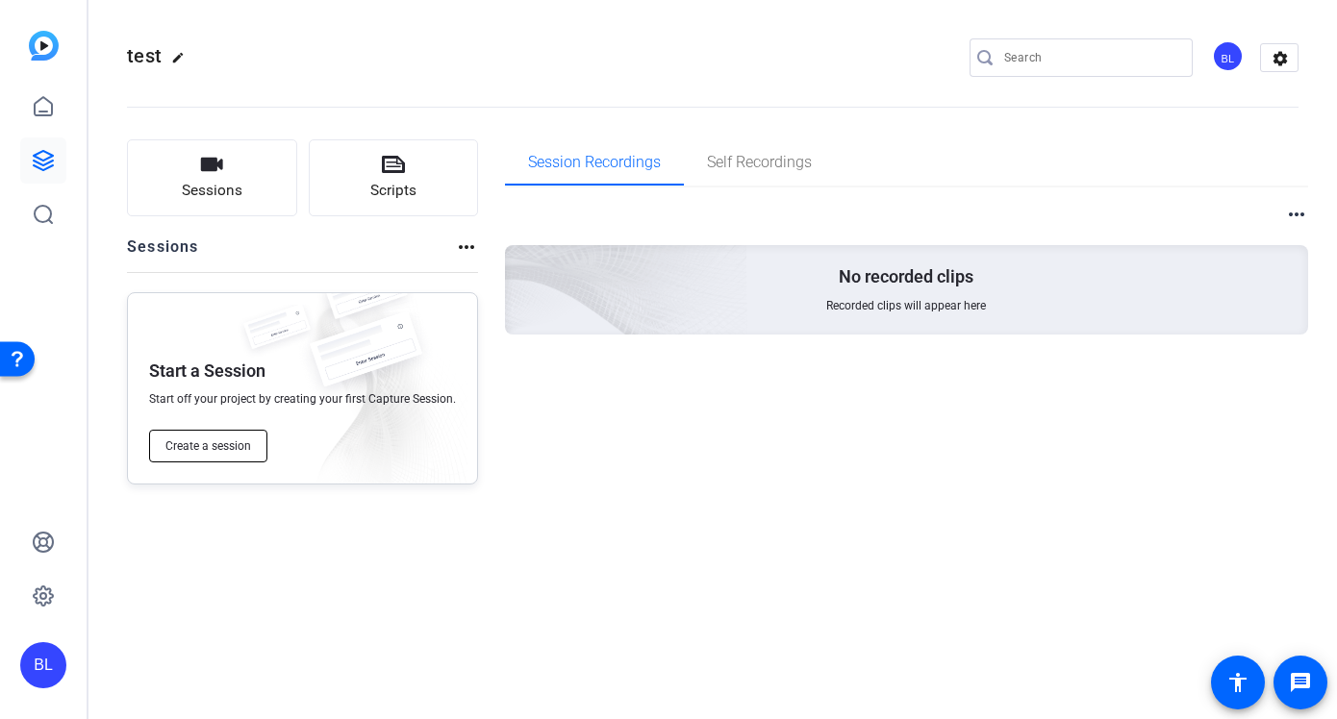
click at [211, 461] on button "Create a session" at bounding box center [208, 446] width 118 height 33
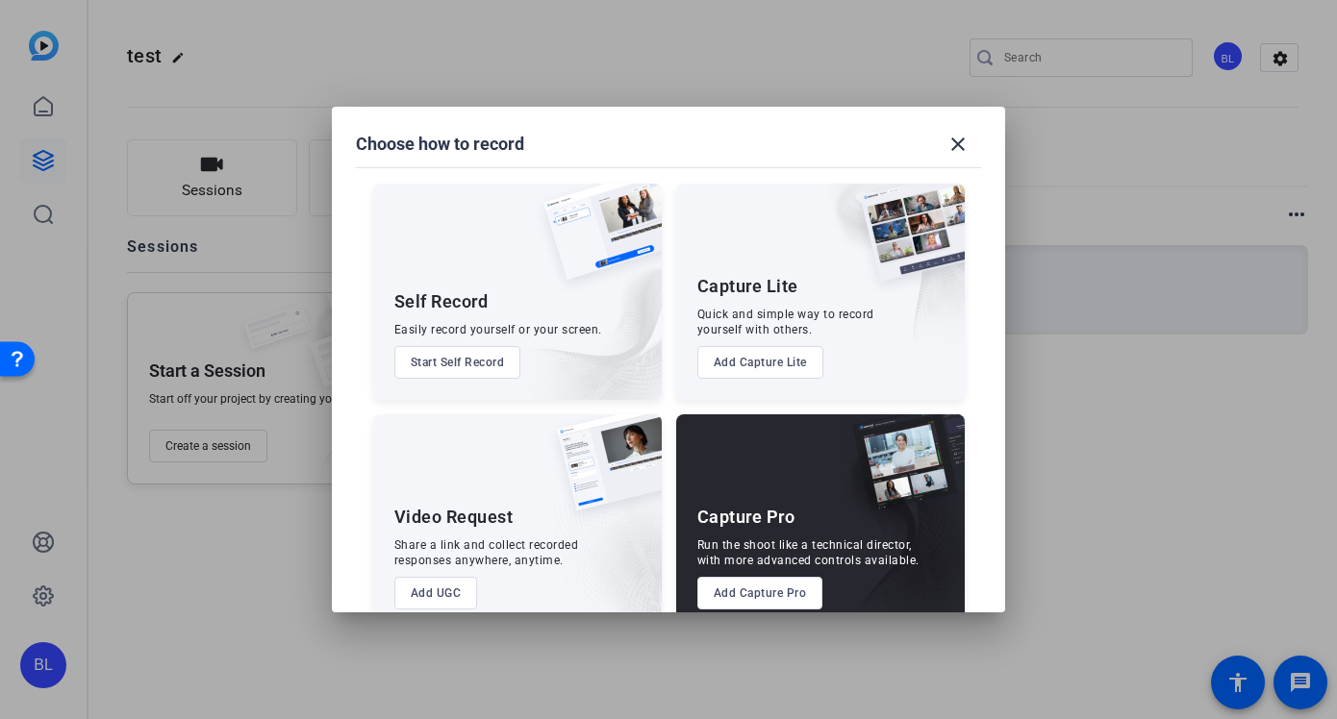
click at [779, 597] on button "Add Capture Pro" at bounding box center [760, 593] width 126 height 33
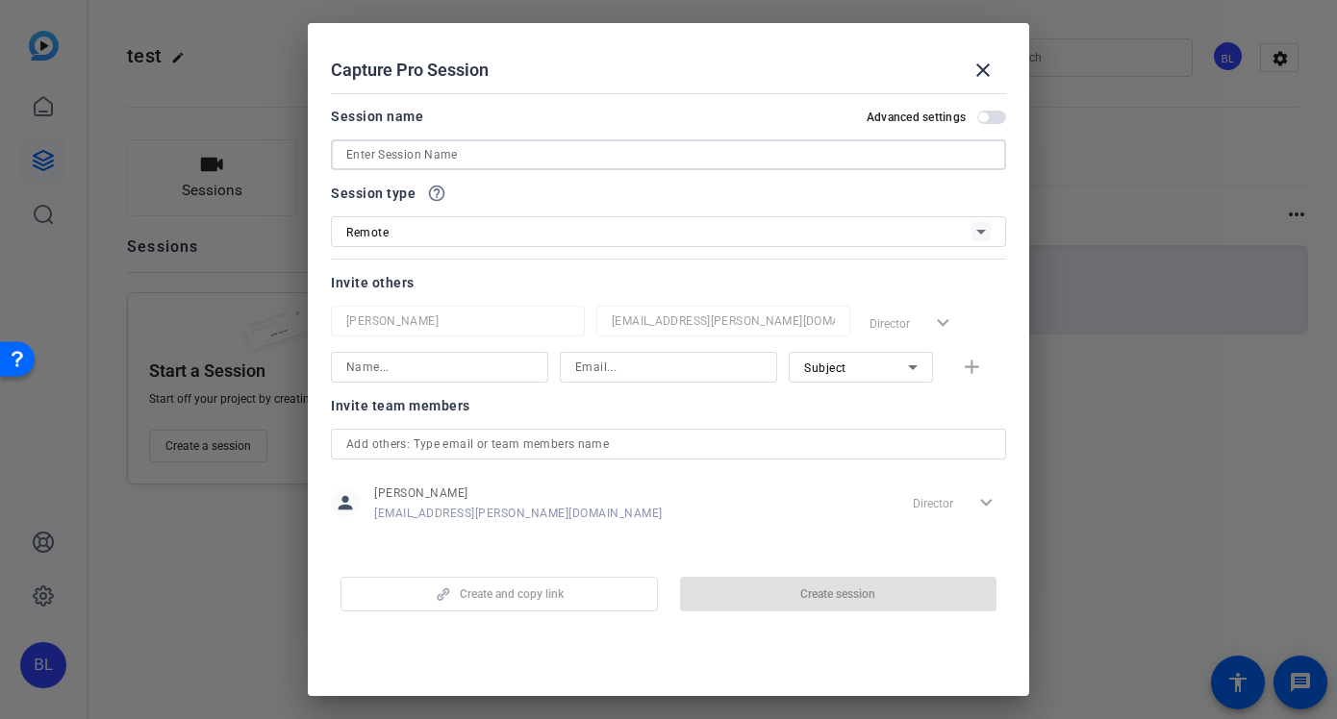
click at [550, 158] on input at bounding box center [668, 154] width 644 height 23
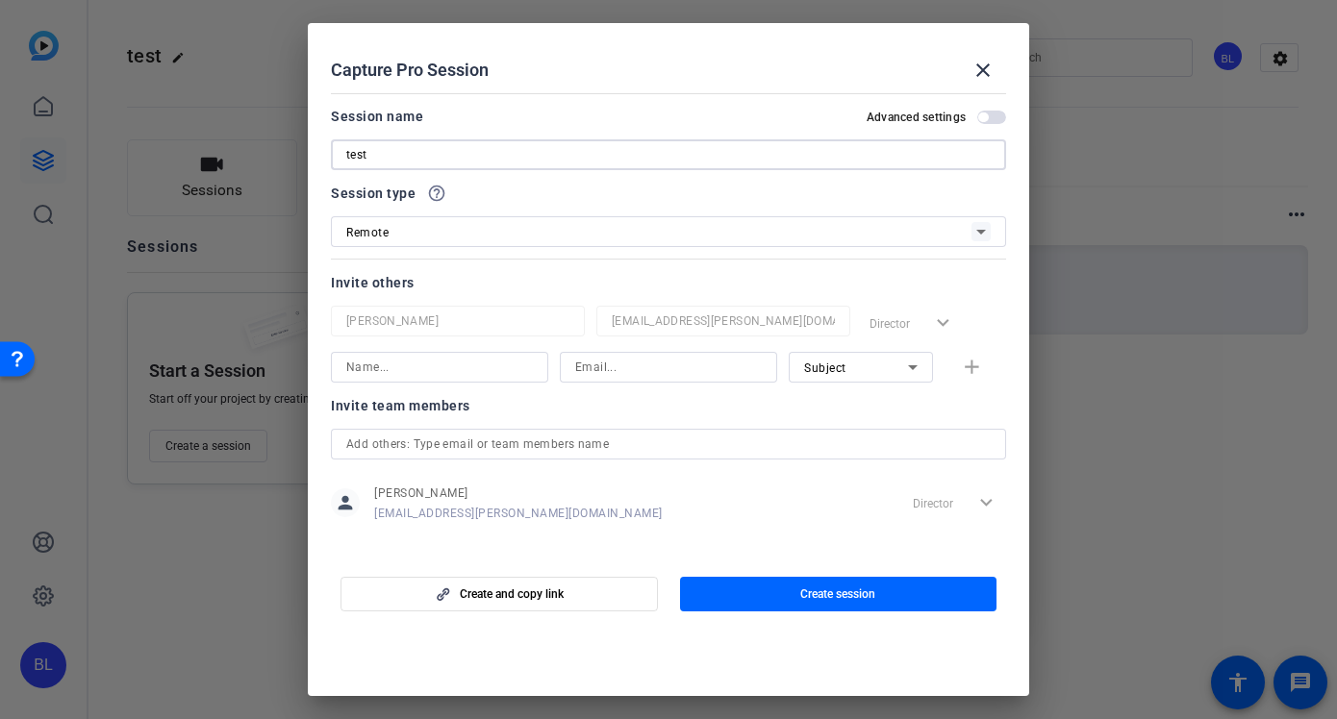
type input "test"
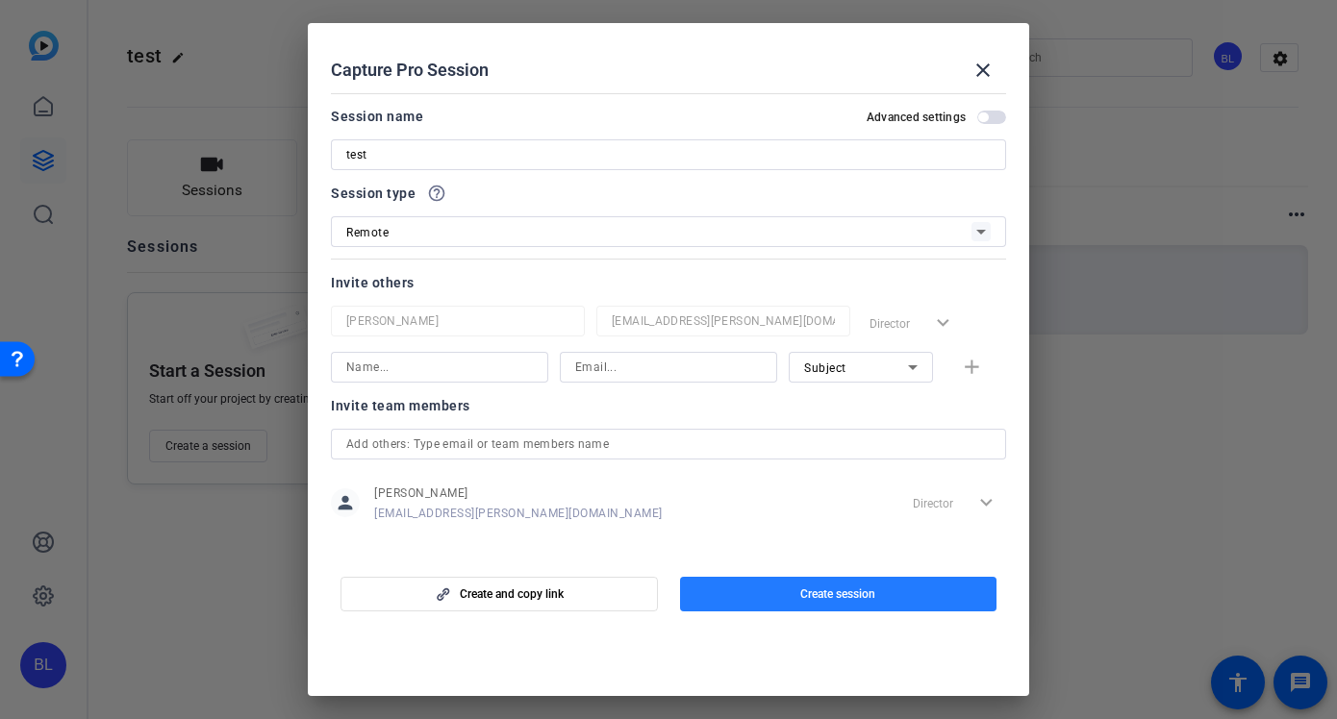
click at [824, 606] on span "button" at bounding box center [838, 594] width 317 height 46
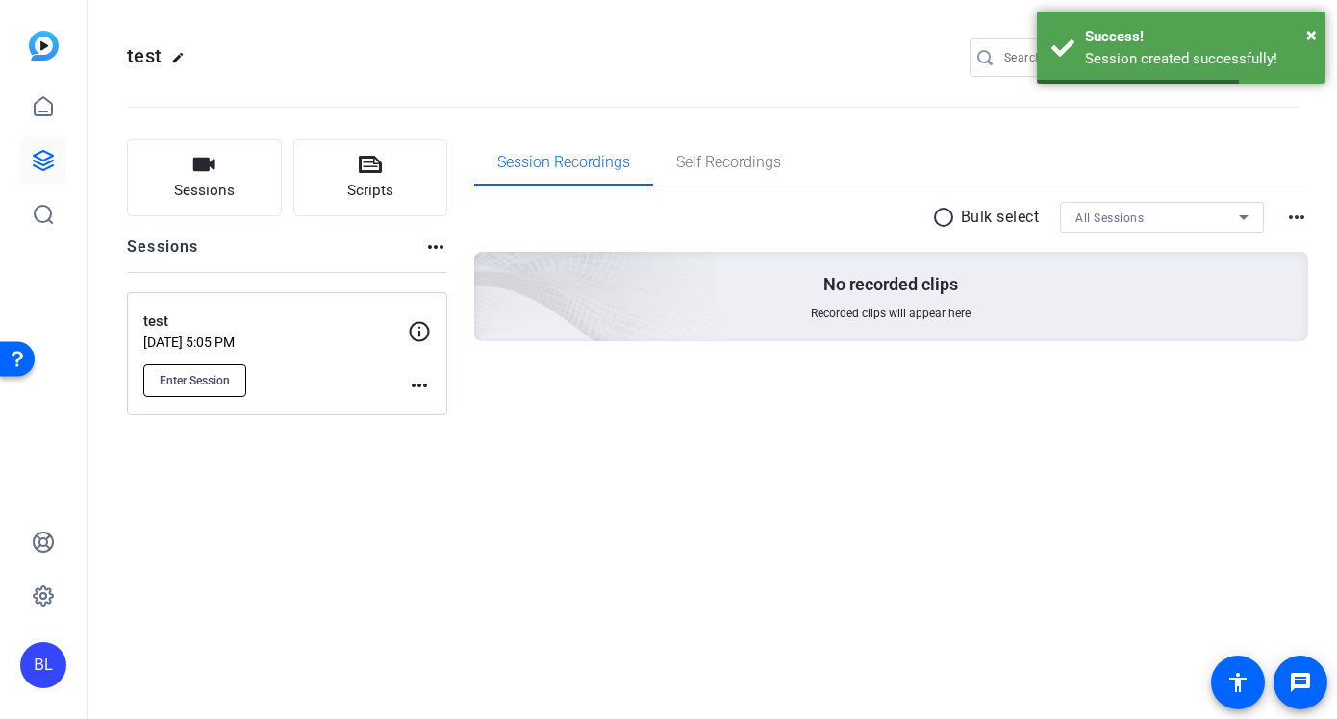
click at [180, 383] on span "Enter Session" at bounding box center [195, 380] width 70 height 15
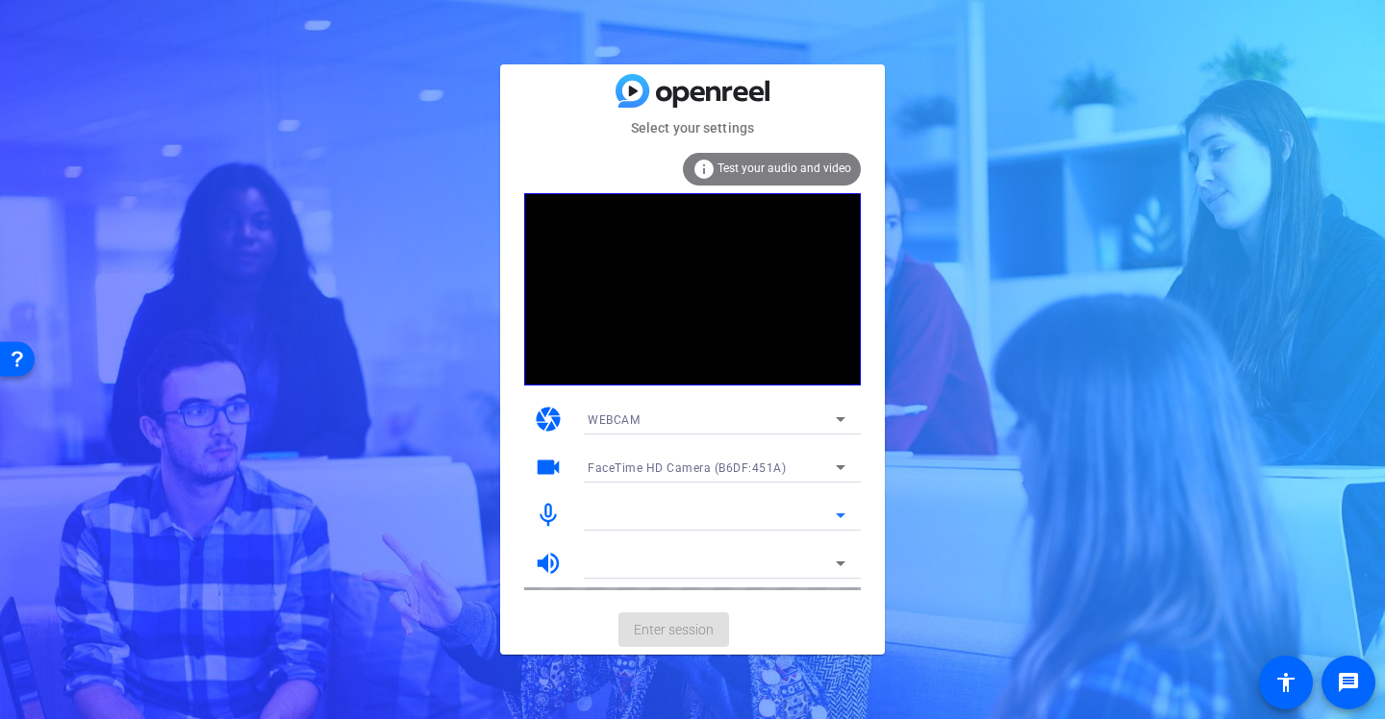
click at [690, 514] on div at bounding box center [712, 515] width 248 height 23
click at [839, 511] on icon at bounding box center [840, 515] width 23 height 23
click at [839, 515] on icon at bounding box center [841, 516] width 10 height 5
click at [841, 465] on icon at bounding box center [840, 467] width 23 height 23
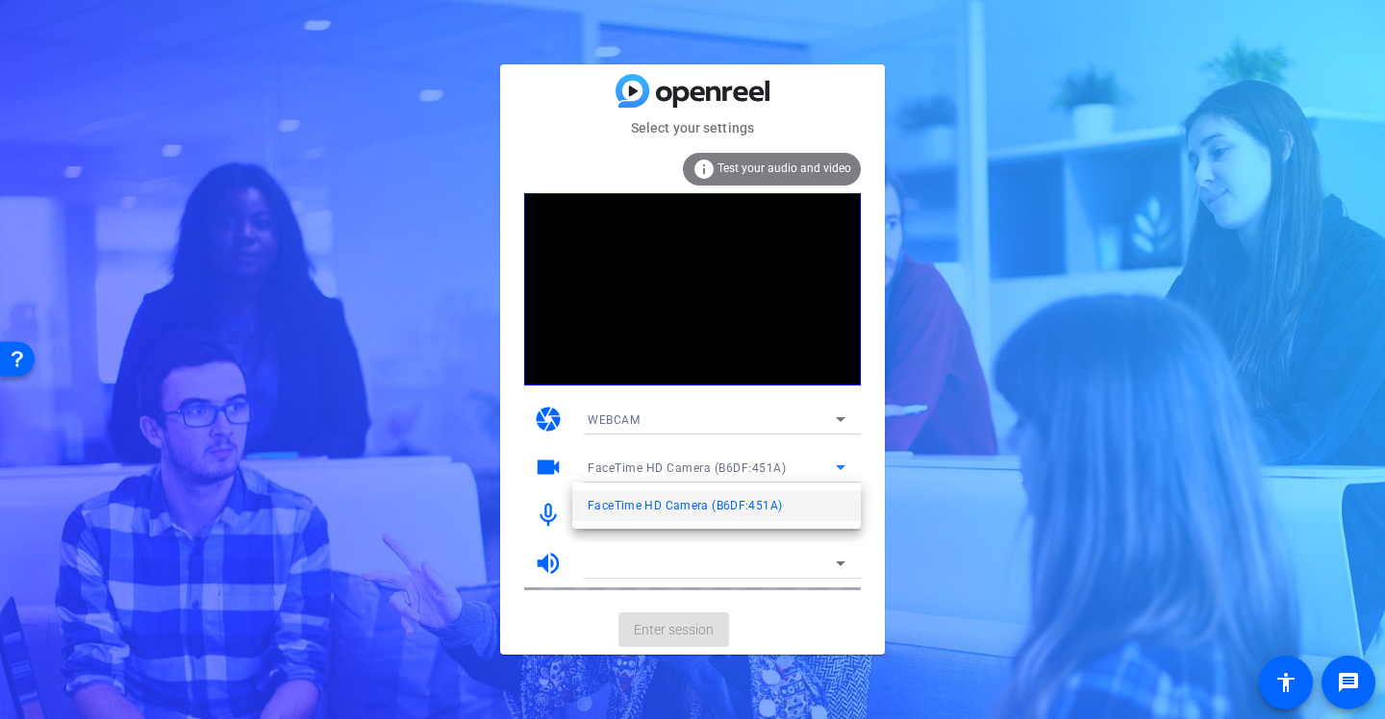
click at [782, 567] on div at bounding box center [692, 359] width 1385 height 719
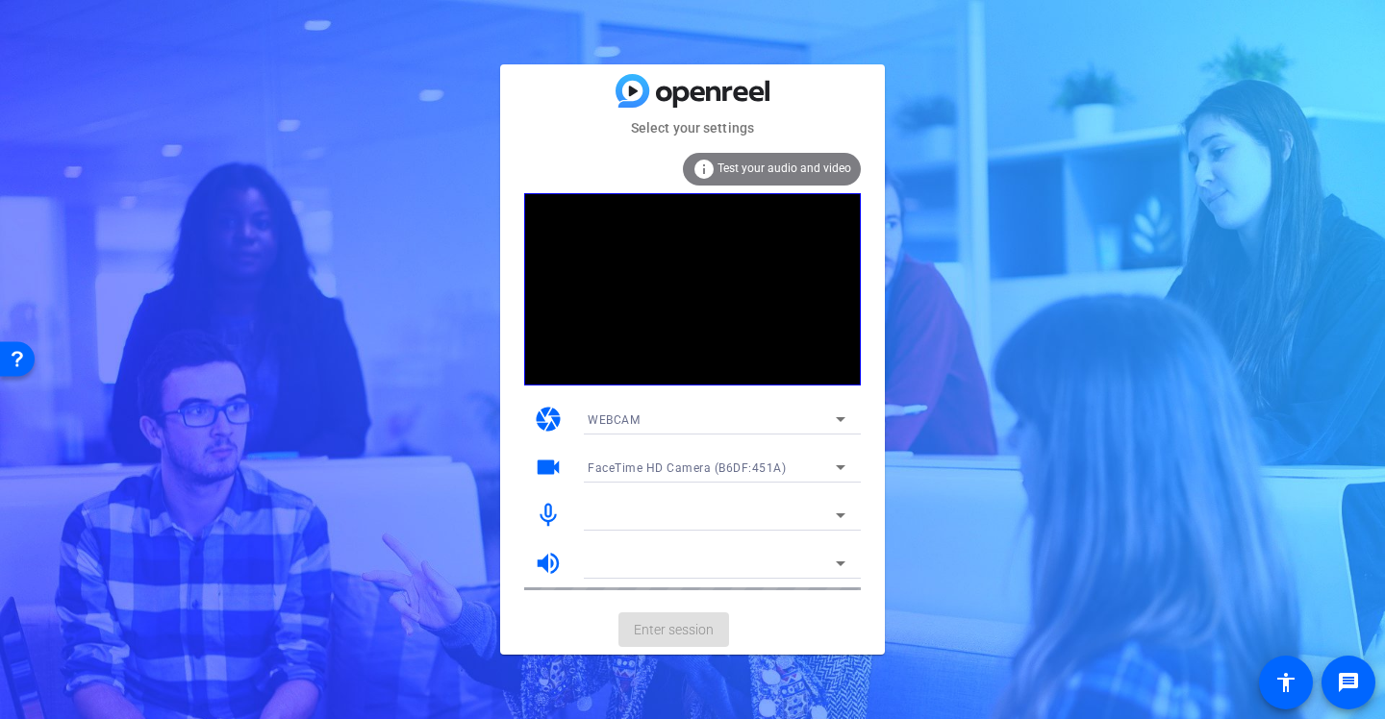
click at [646, 520] on div at bounding box center [712, 515] width 248 height 23
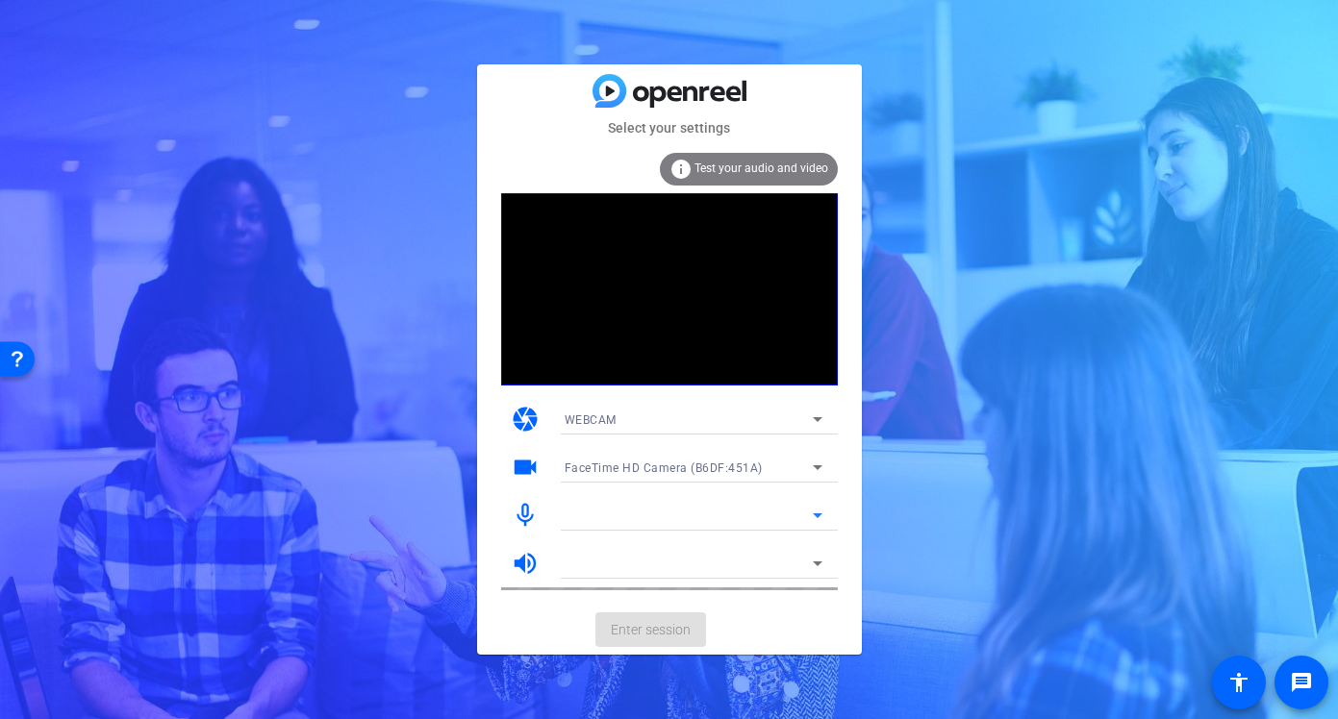
click at [753, 471] on span "FaceTime HD Camera (B6DF:451A)" at bounding box center [664, 468] width 198 height 13
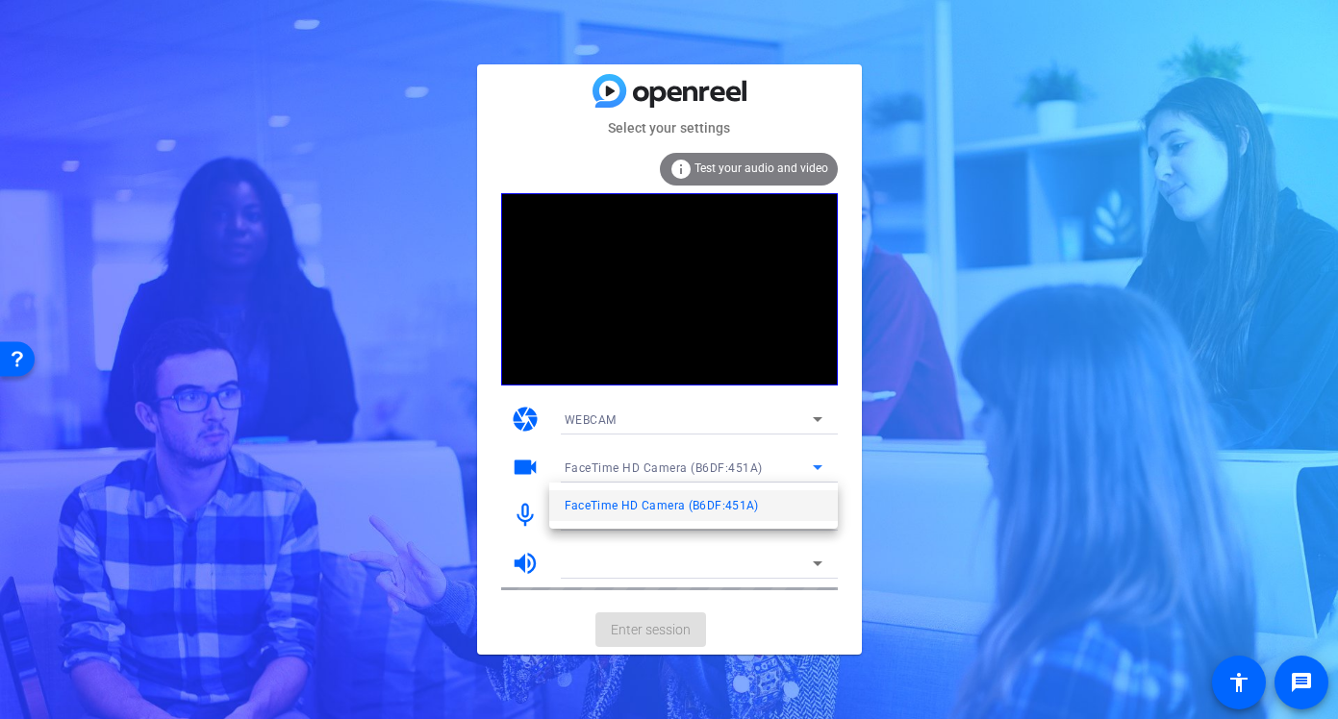
click at [722, 502] on span "FaceTime HD Camera (B6DF:451A)" at bounding box center [662, 505] width 194 height 23
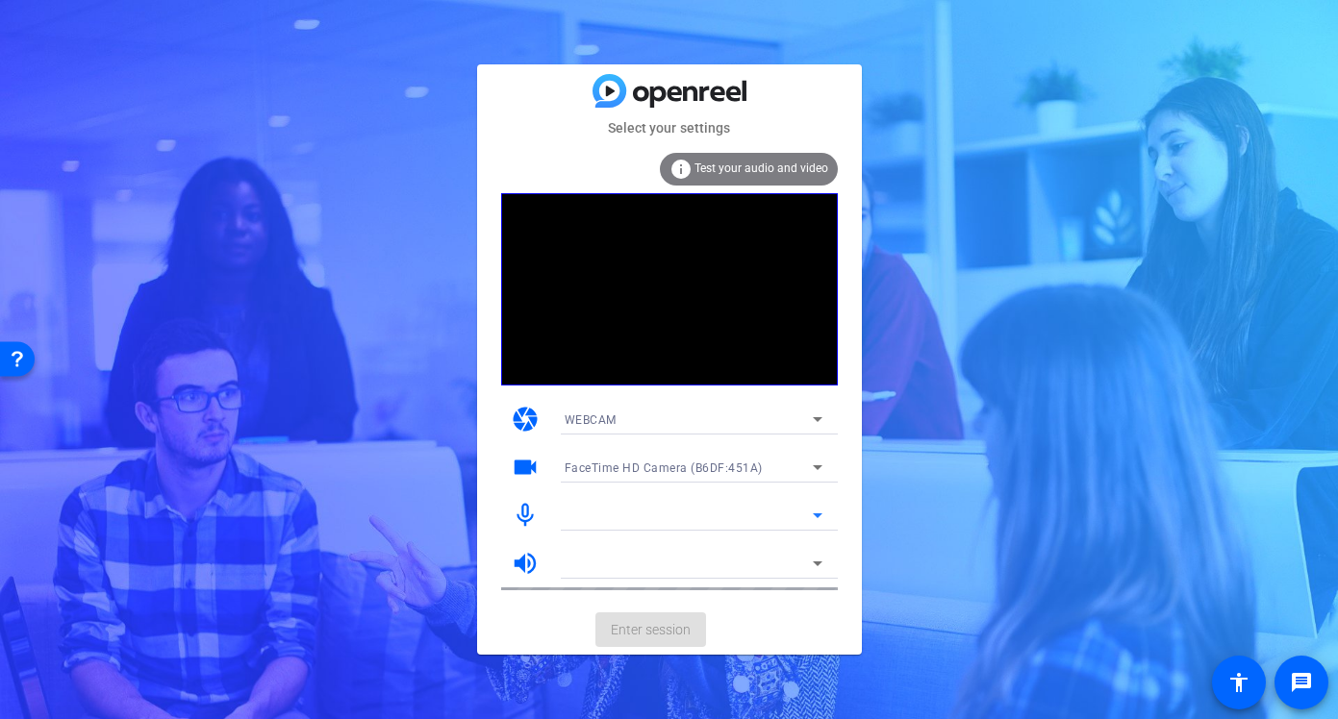
click at [689, 518] on div at bounding box center [689, 515] width 248 height 23
click at [529, 562] on mat-icon "volume_up" at bounding box center [525, 563] width 29 height 29
click at [534, 513] on mat-icon "mic_none" at bounding box center [525, 515] width 29 height 29
click at [338, 134] on div "Select your settings info Test your audio and video camera WEBCAM videocam Face…" at bounding box center [669, 359] width 1338 height 719
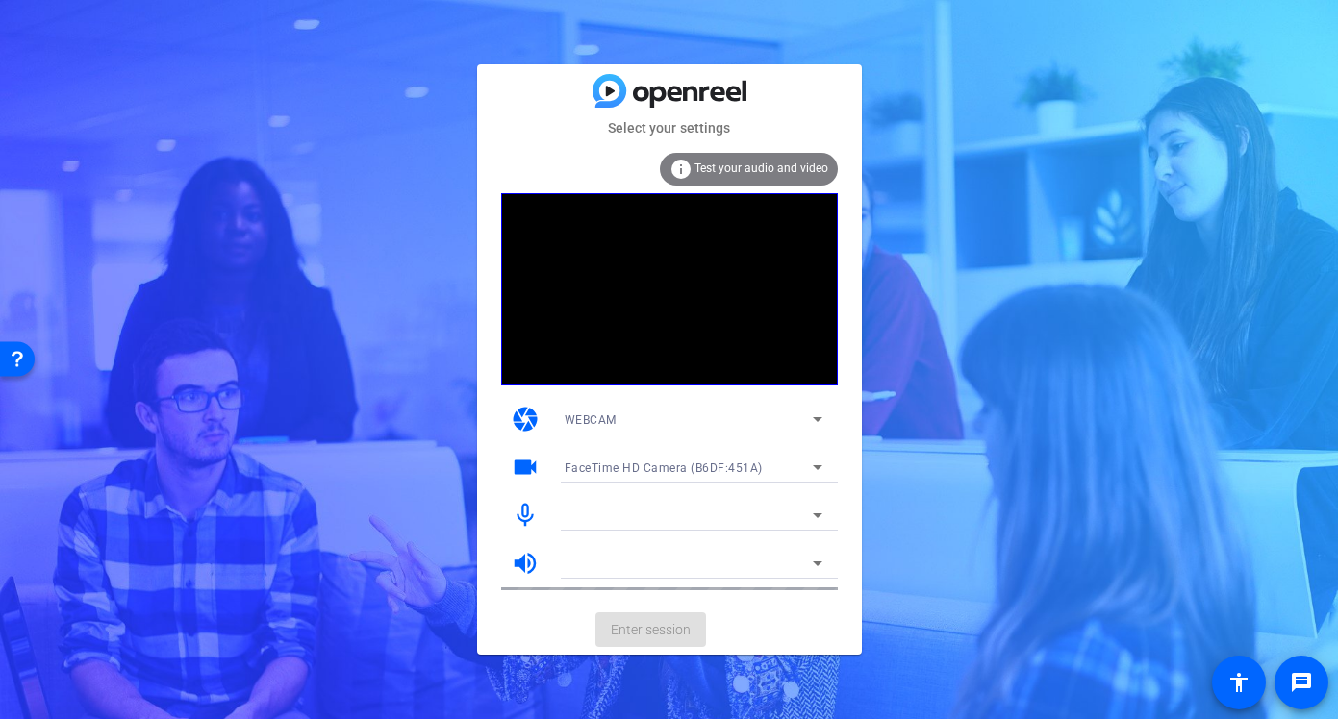
click at [597, 411] on div "WEBCAM" at bounding box center [689, 420] width 248 height 24
click at [619, 412] on div at bounding box center [669, 359] width 1338 height 719
click at [638, 453] on div "FaceTime HD Camera (B6DF:451A)" at bounding box center [694, 467] width 258 height 31
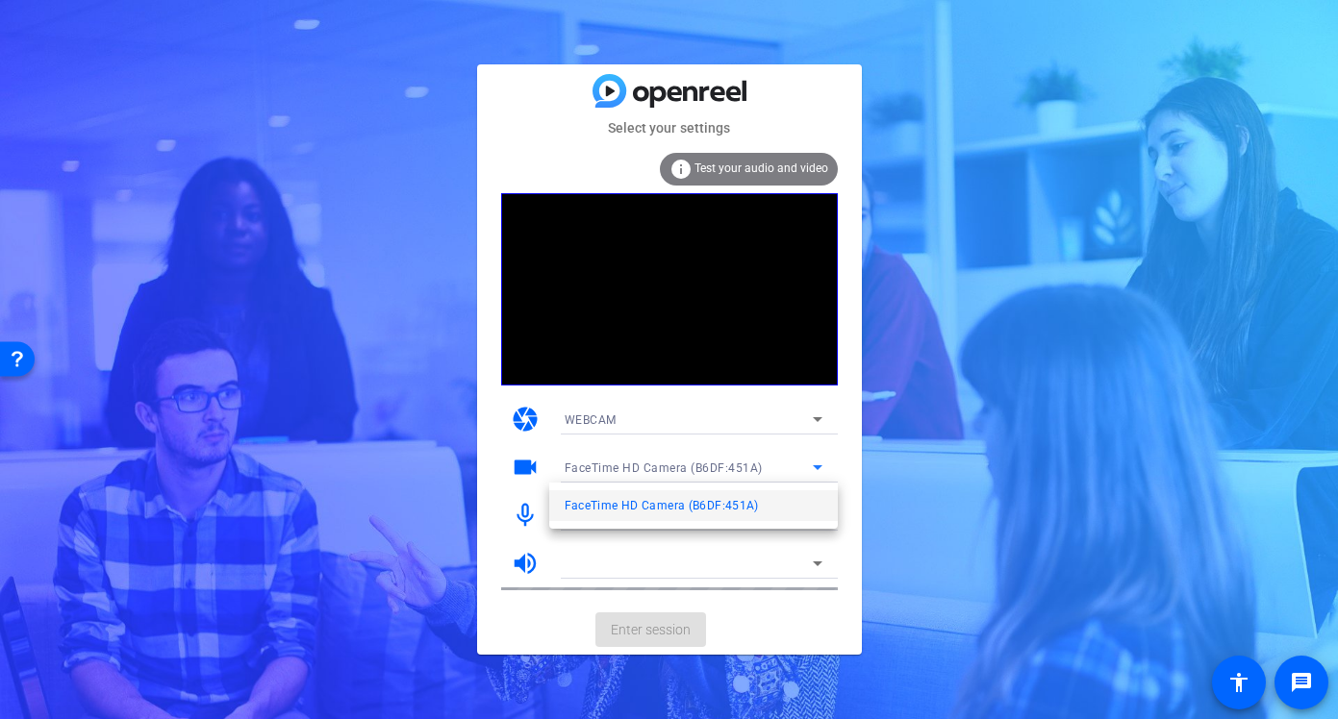
click at [650, 508] on span "FaceTime HD Camera (B6DF:451A)" at bounding box center [662, 505] width 194 height 23
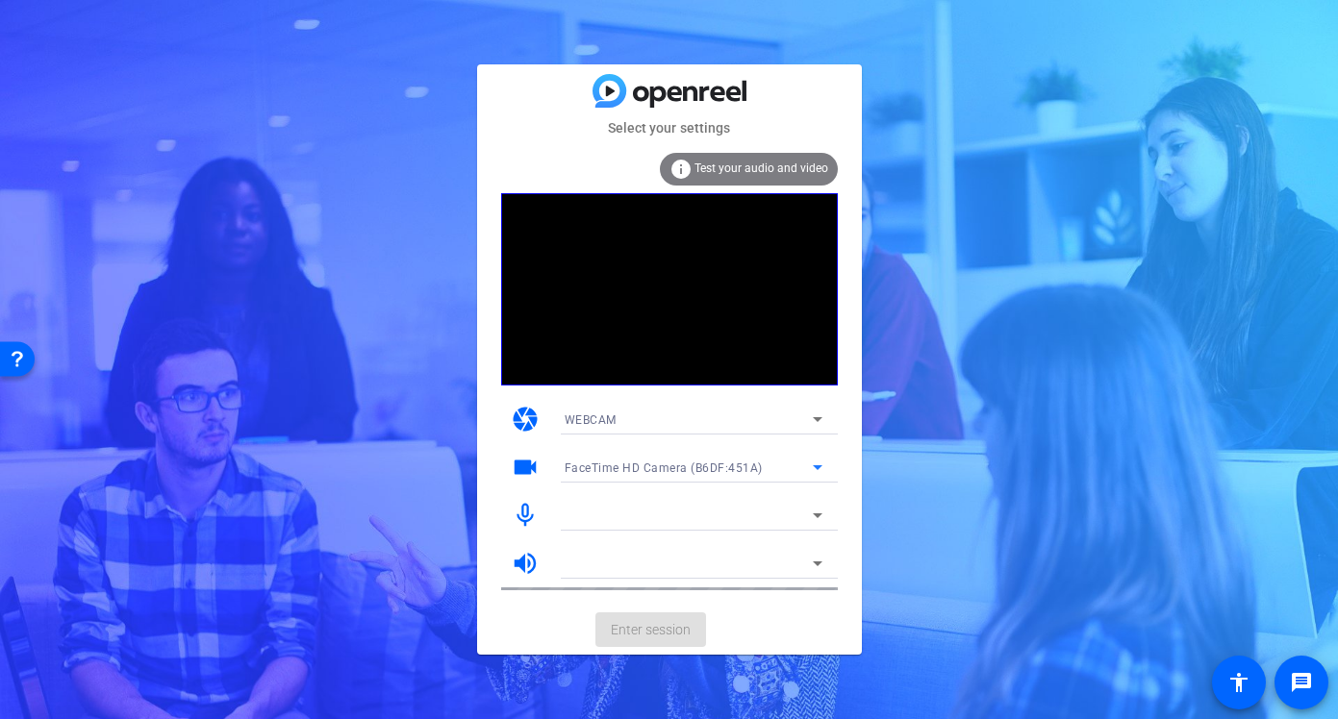
click at [650, 508] on div at bounding box center [689, 515] width 248 height 23
click at [815, 510] on icon at bounding box center [817, 515] width 23 height 23
click at [815, 514] on icon at bounding box center [818, 516] width 10 height 5
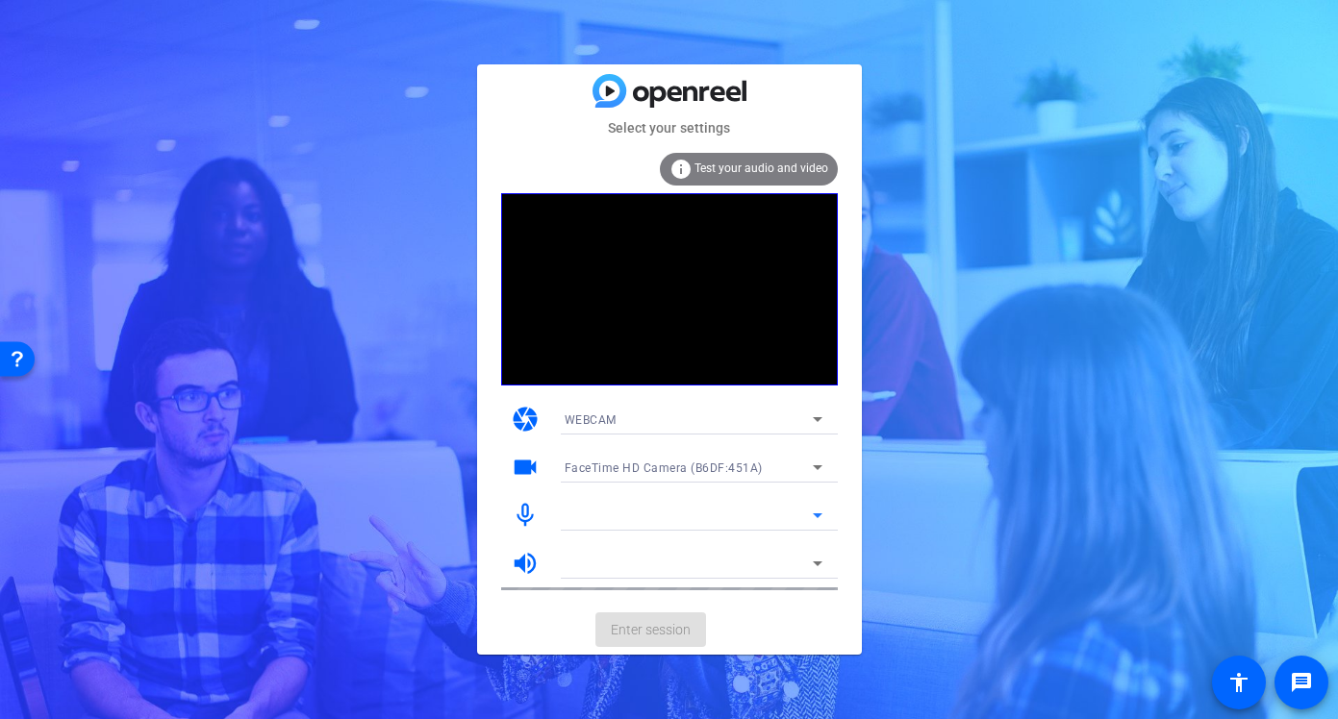
click at [815, 514] on icon at bounding box center [818, 516] width 10 height 5
click at [365, 514] on div "Select your settings info Test your audio and video camera WEBCAM videocam Face…" at bounding box center [669, 359] width 1338 height 719
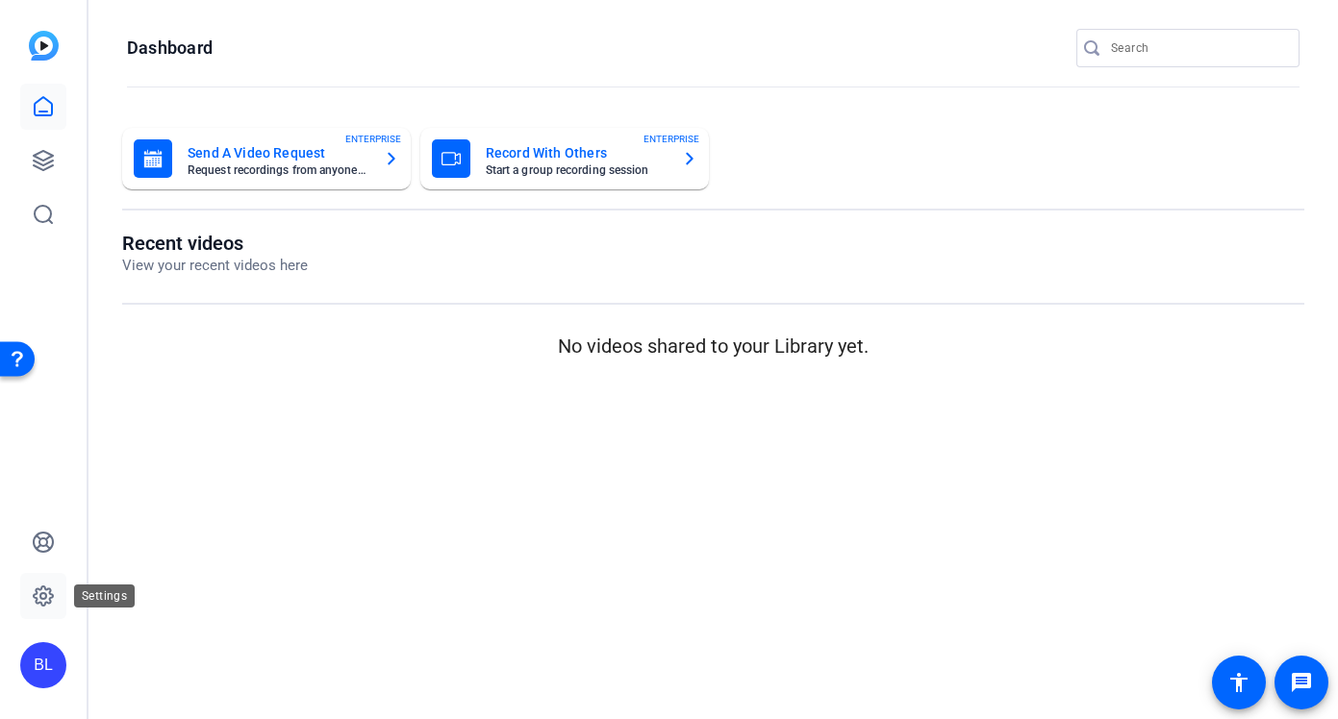
click at [49, 595] on icon at bounding box center [43, 596] width 23 height 23
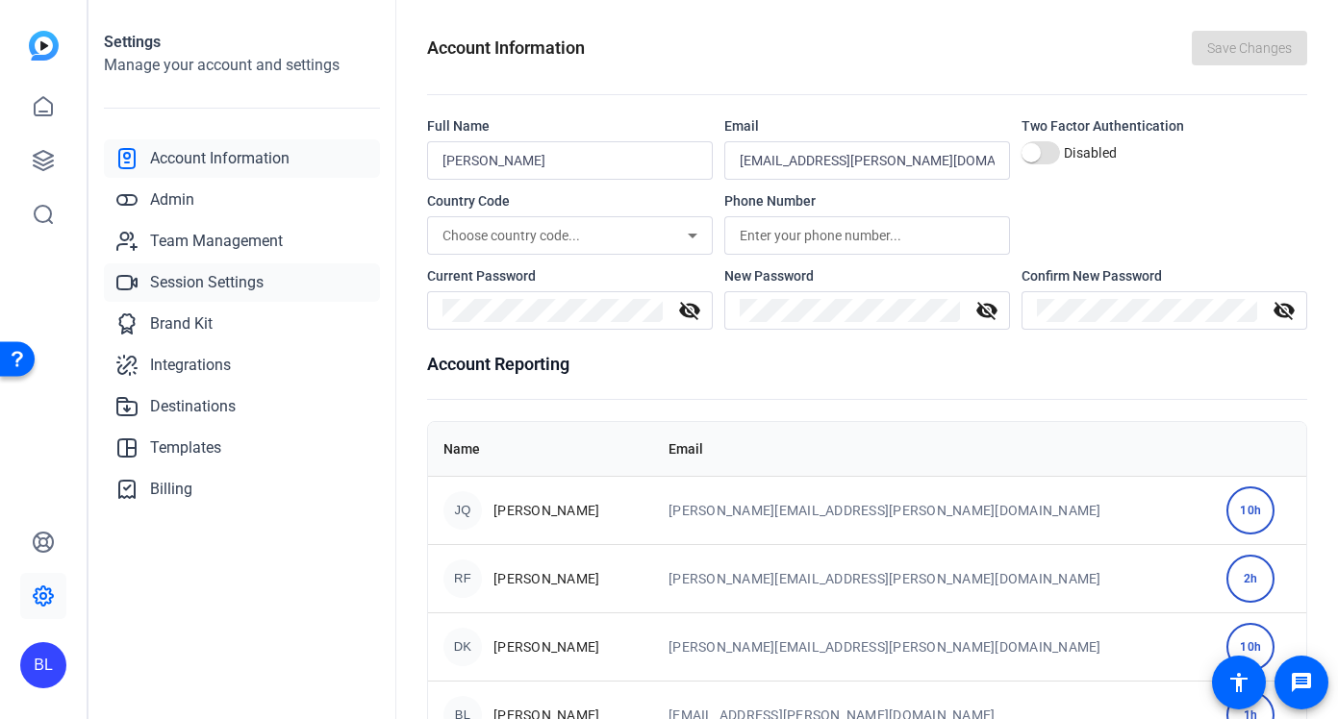
click at [240, 284] on span "Session Settings" at bounding box center [206, 282] width 113 height 23
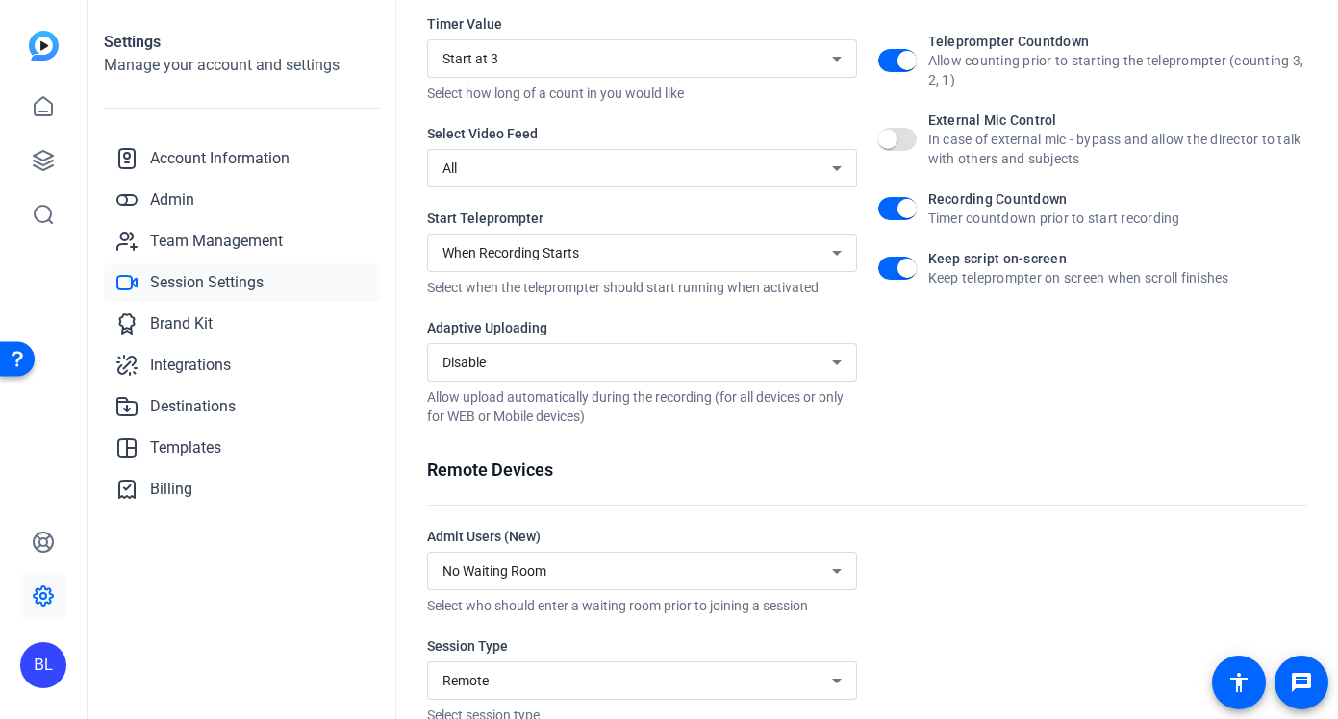
scroll to position [364, 0]
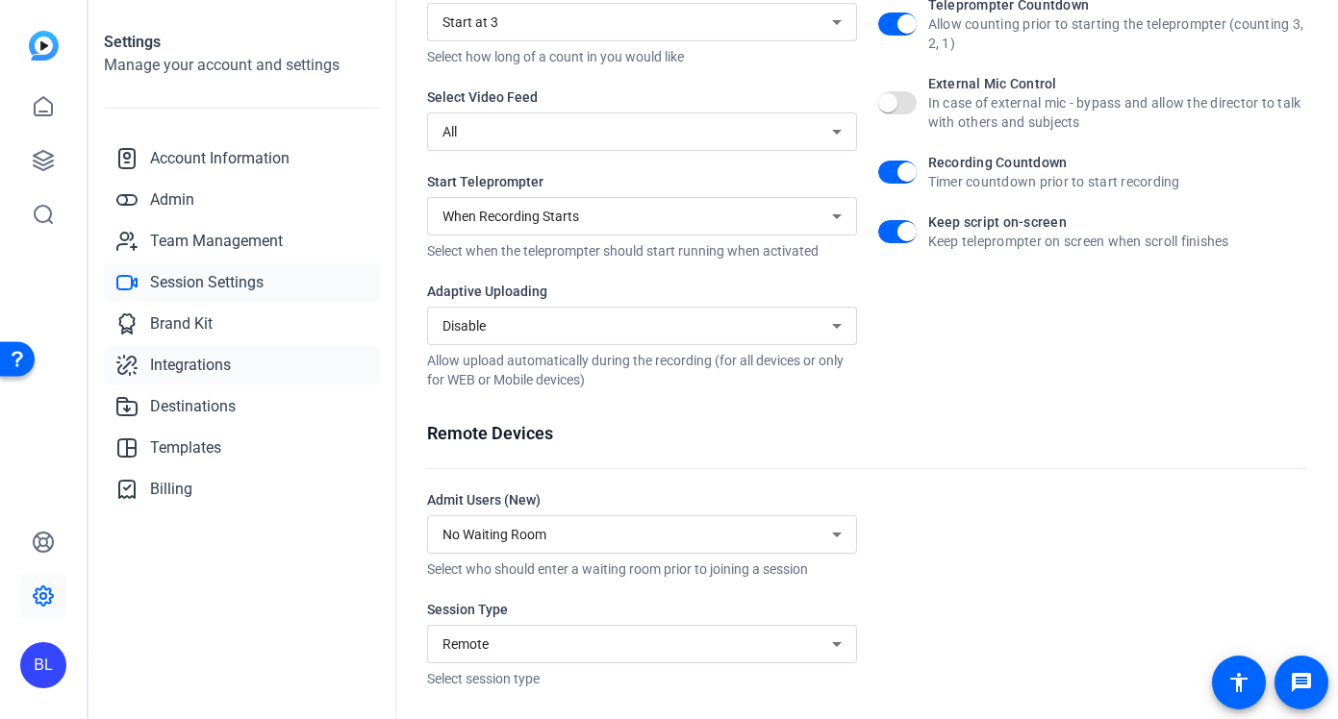
click at [219, 372] on span "Integrations" at bounding box center [190, 365] width 81 height 23
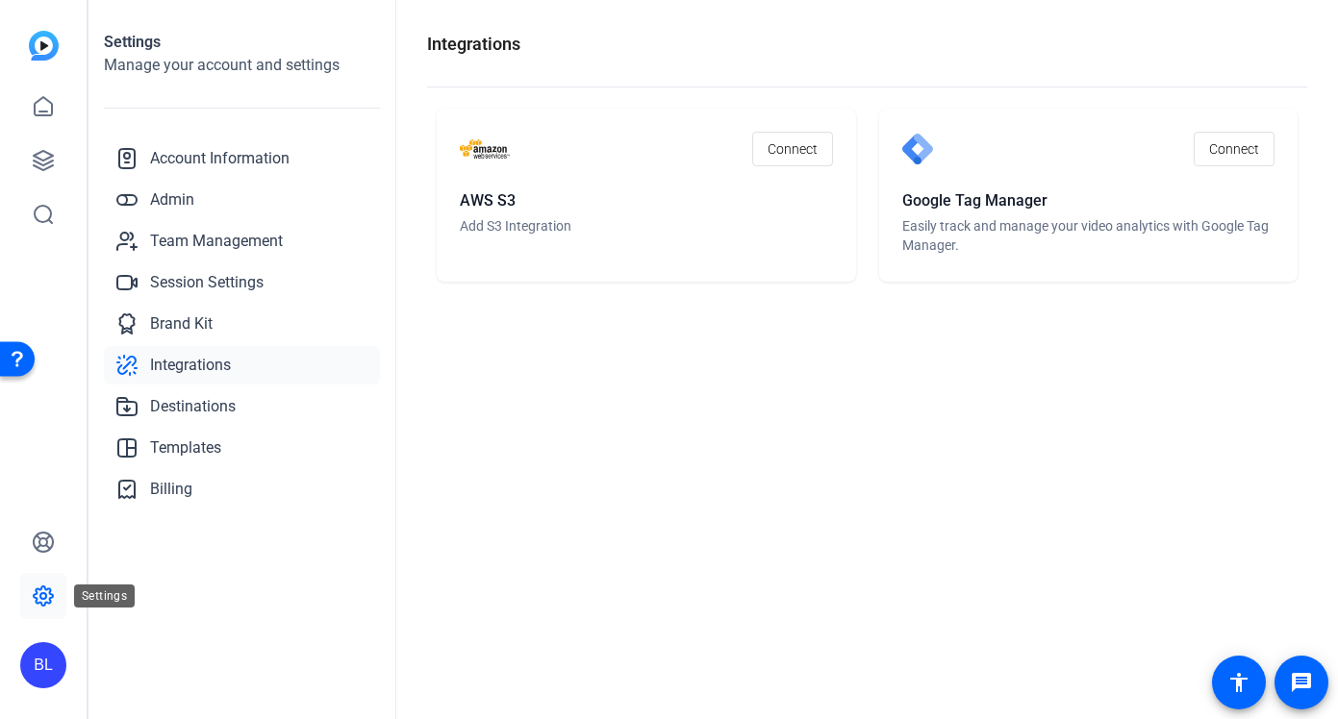
click at [57, 598] on link at bounding box center [43, 596] width 46 height 46
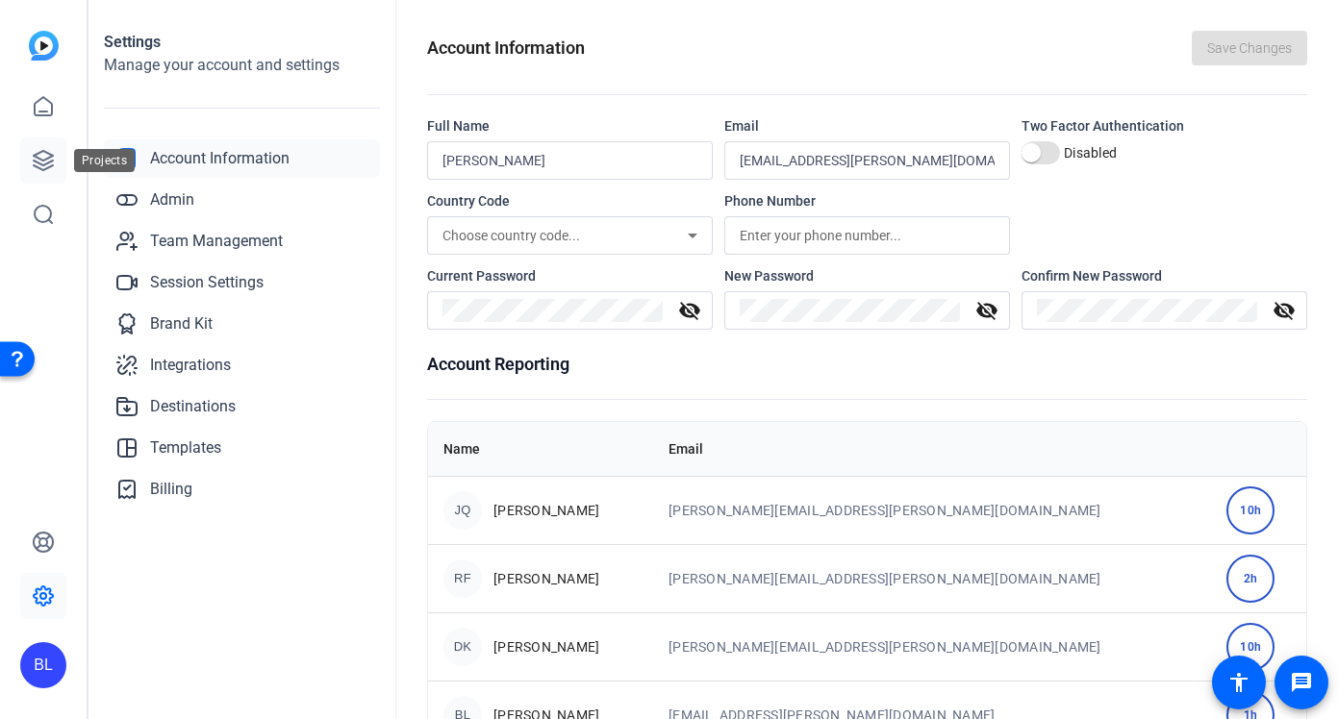
click at [40, 174] on link at bounding box center [43, 161] width 46 height 46
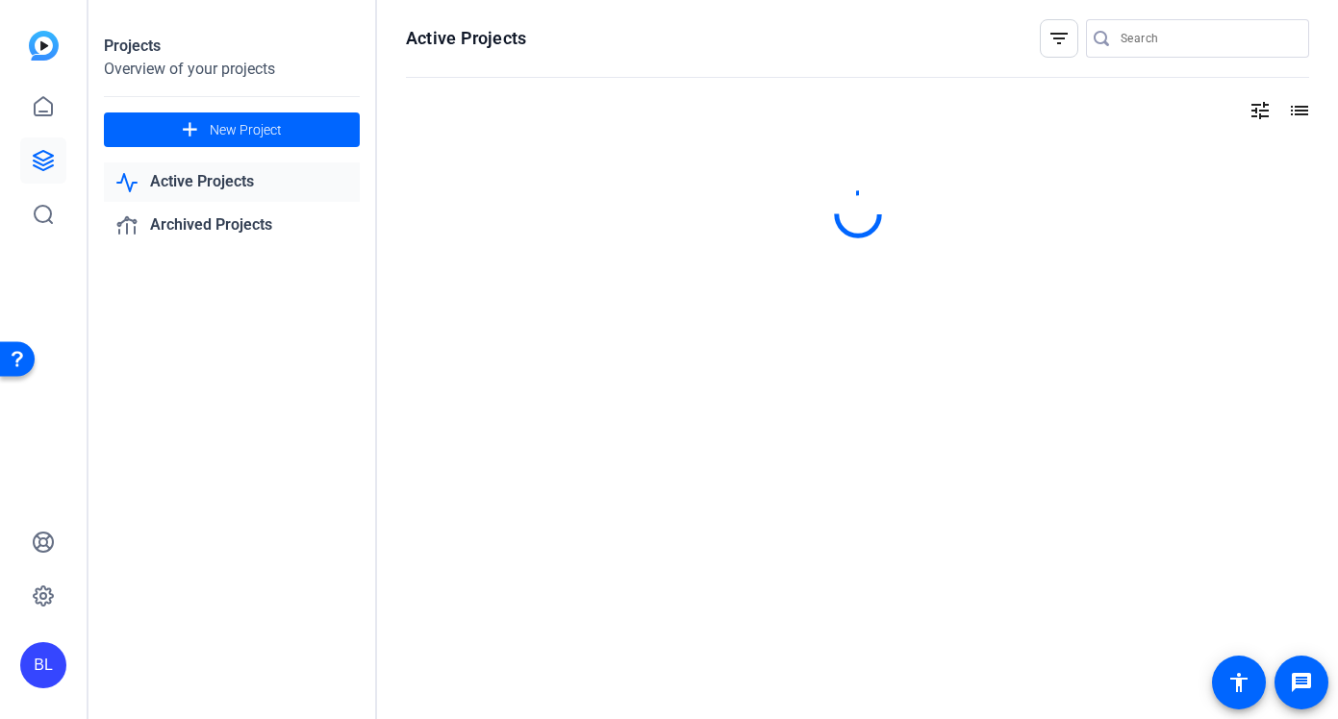
click at [217, 187] on link "Active Projects" at bounding box center [232, 182] width 256 height 39
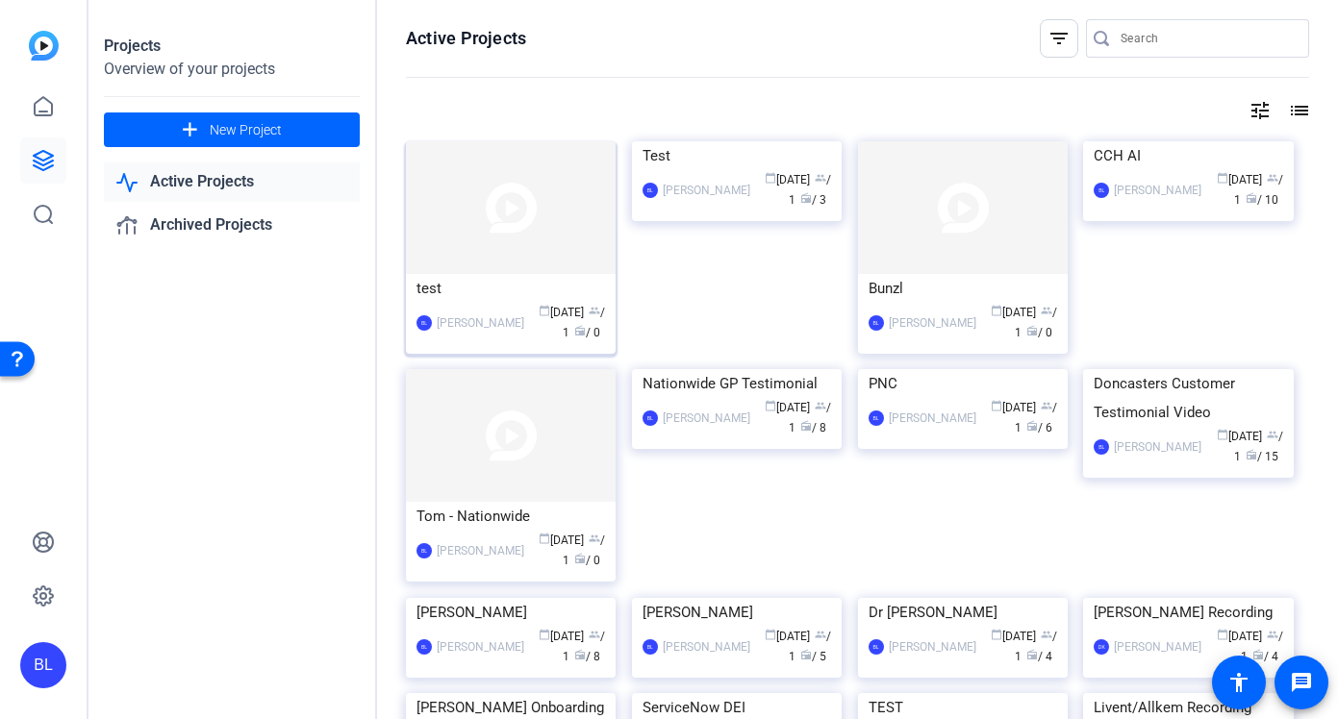
click at [502, 249] on img at bounding box center [511, 207] width 210 height 133
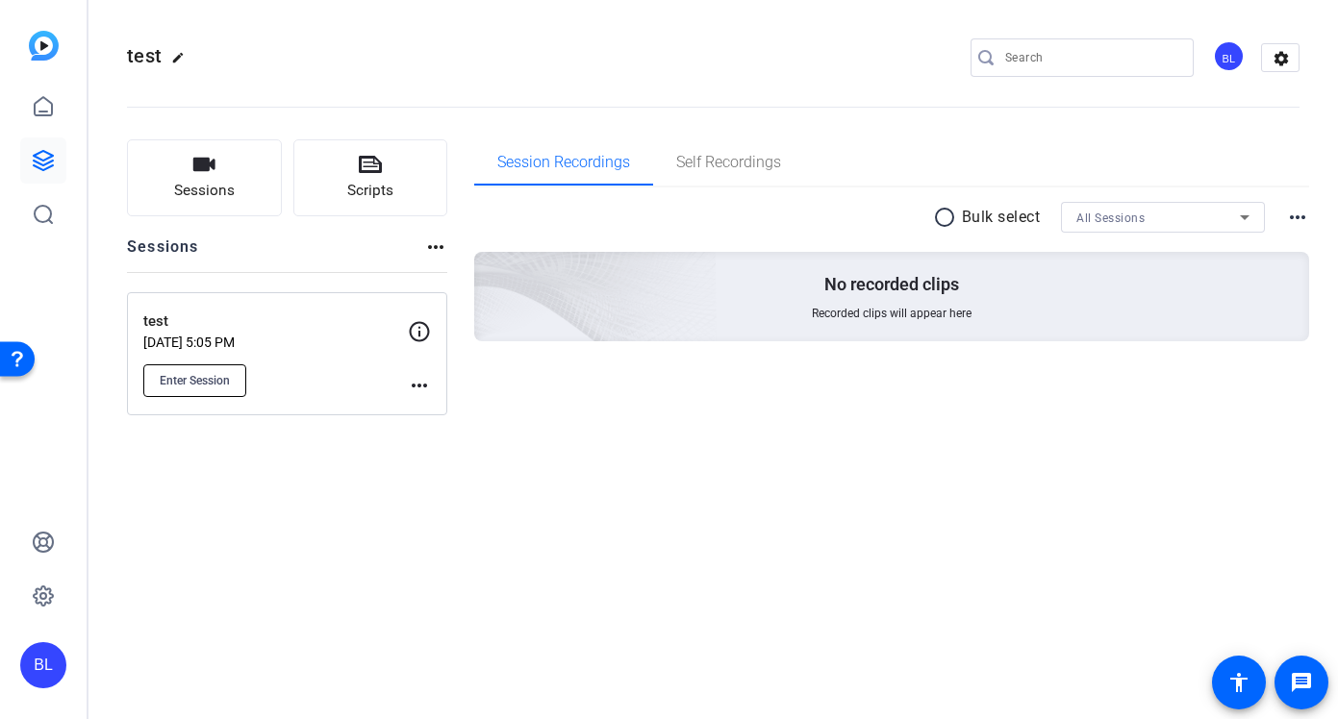
click at [200, 369] on button "Enter Session" at bounding box center [194, 380] width 103 height 33
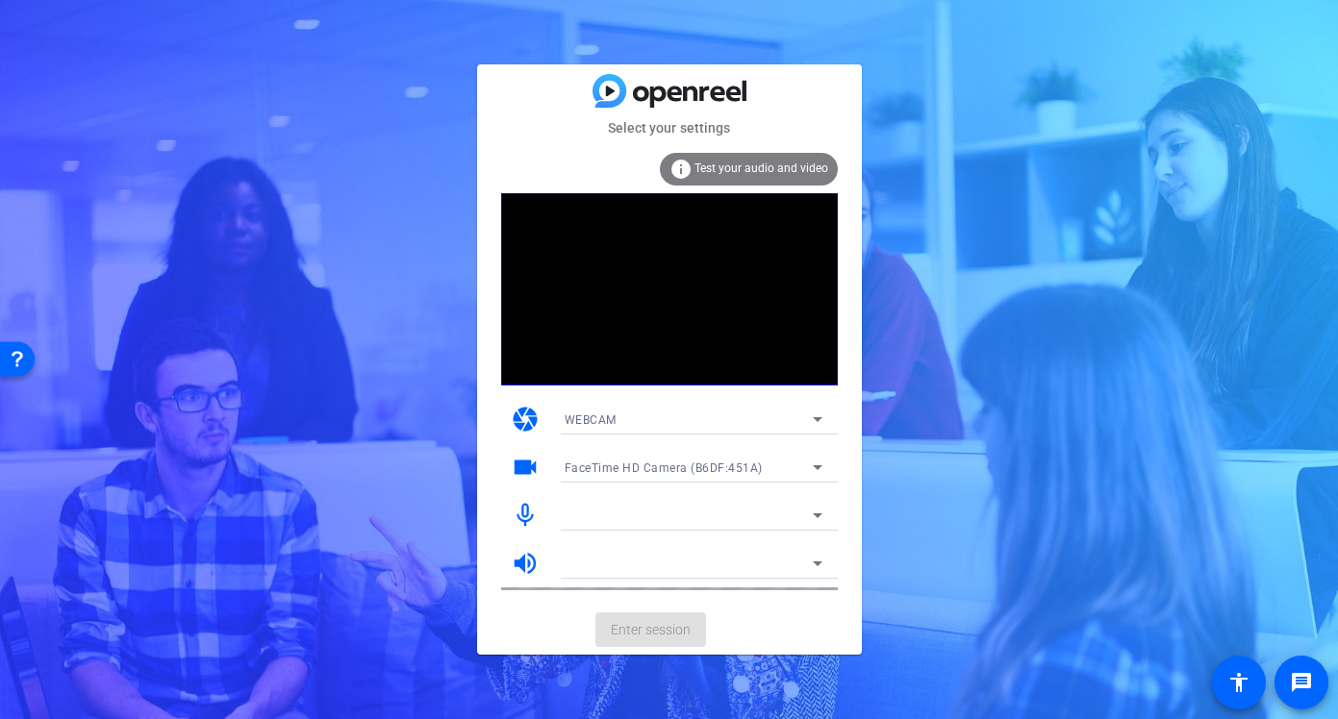
click at [524, 511] on mat-icon "mic_none" at bounding box center [525, 515] width 29 height 29
click at [523, 571] on mat-icon "volume_up" at bounding box center [525, 563] width 29 height 29
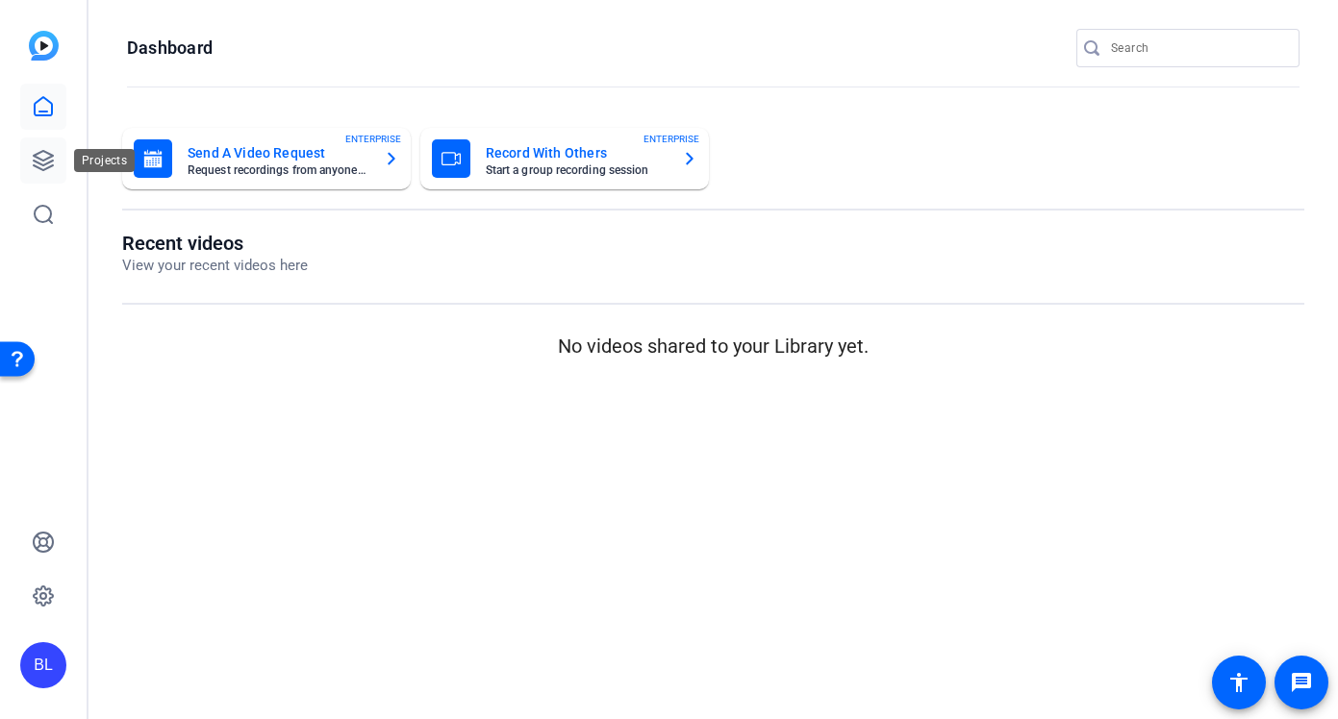
click at [38, 163] on icon at bounding box center [43, 160] width 19 height 19
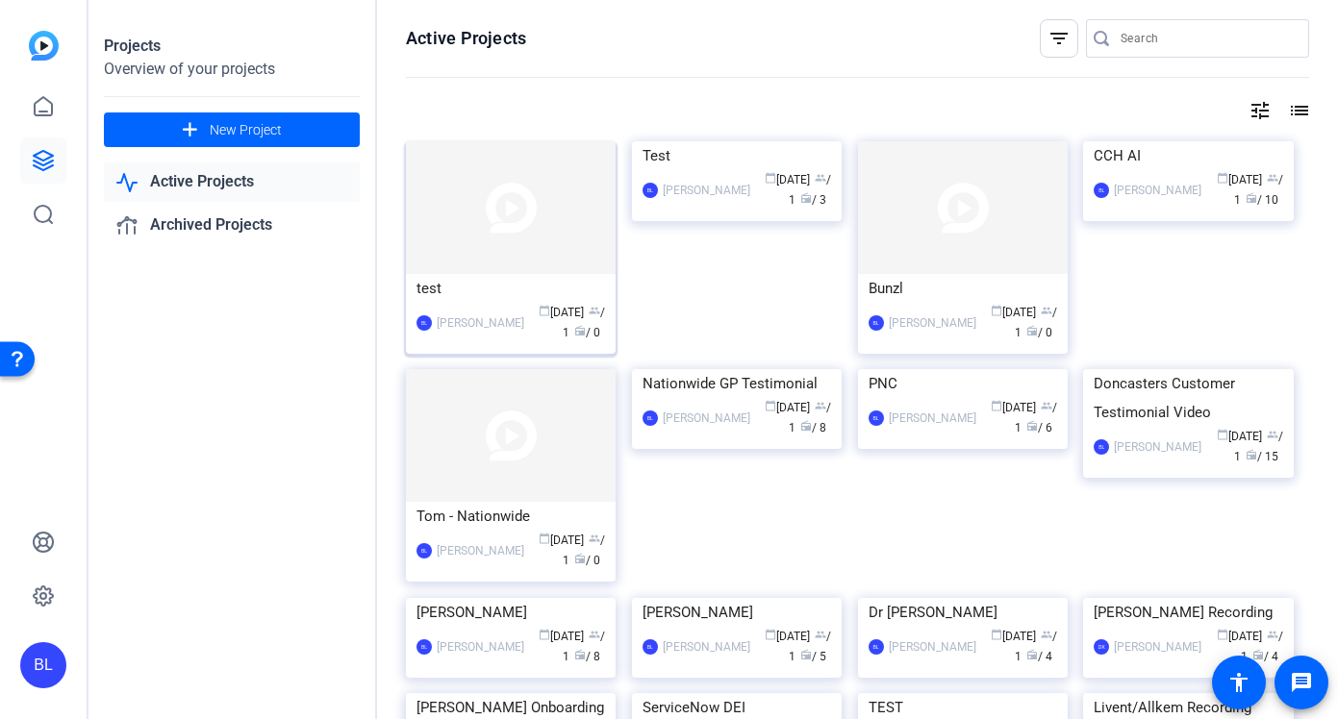
click at [476, 303] on div "BL Barnaby Logan calendar_today Sep 22 group / 1 radio / 0" at bounding box center [510, 323] width 188 height 40
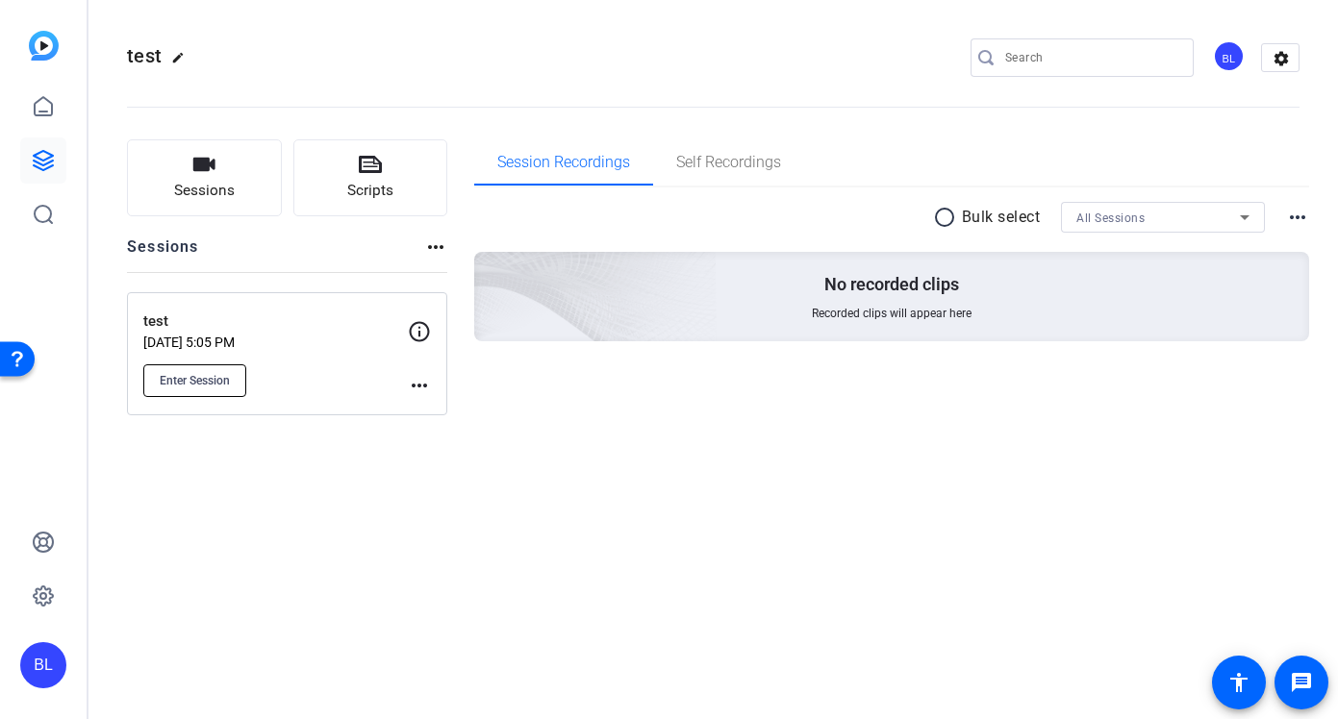
click at [208, 387] on span "Enter Session" at bounding box center [195, 380] width 70 height 15
click at [47, 150] on icon at bounding box center [43, 160] width 23 height 23
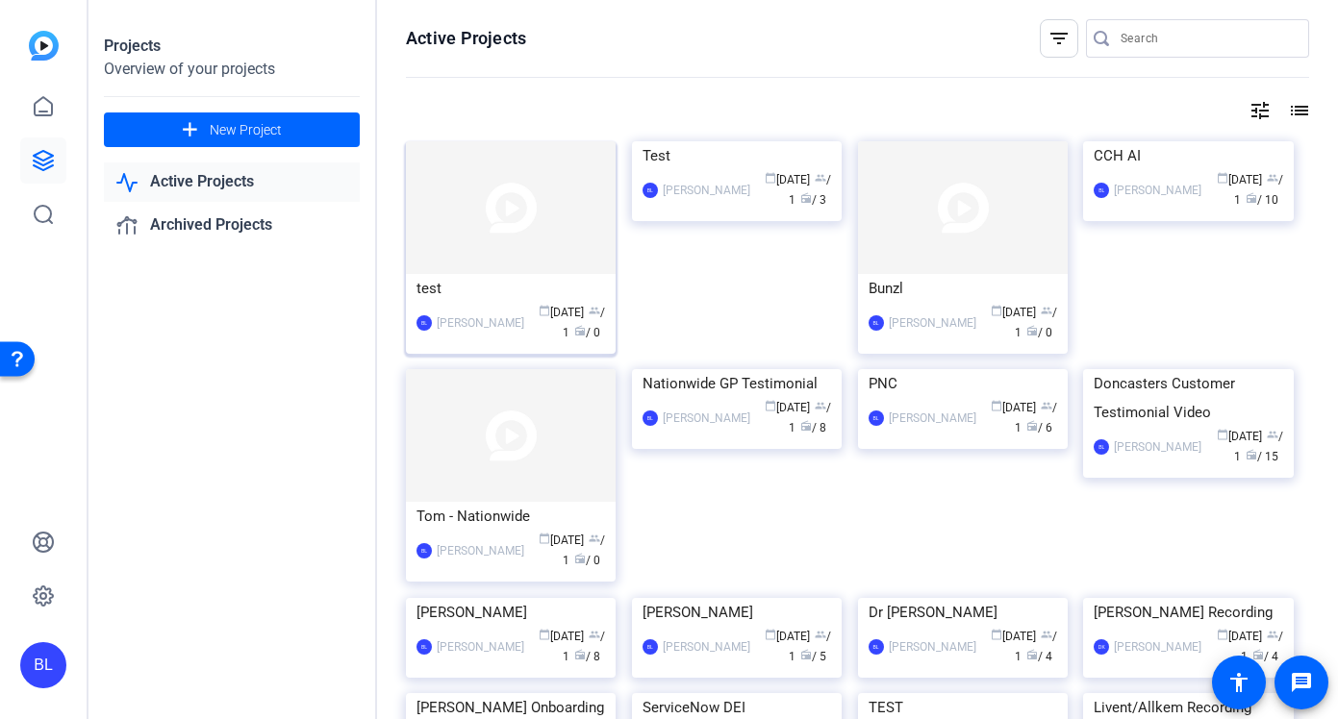
click at [590, 295] on div "test" at bounding box center [510, 288] width 188 height 29
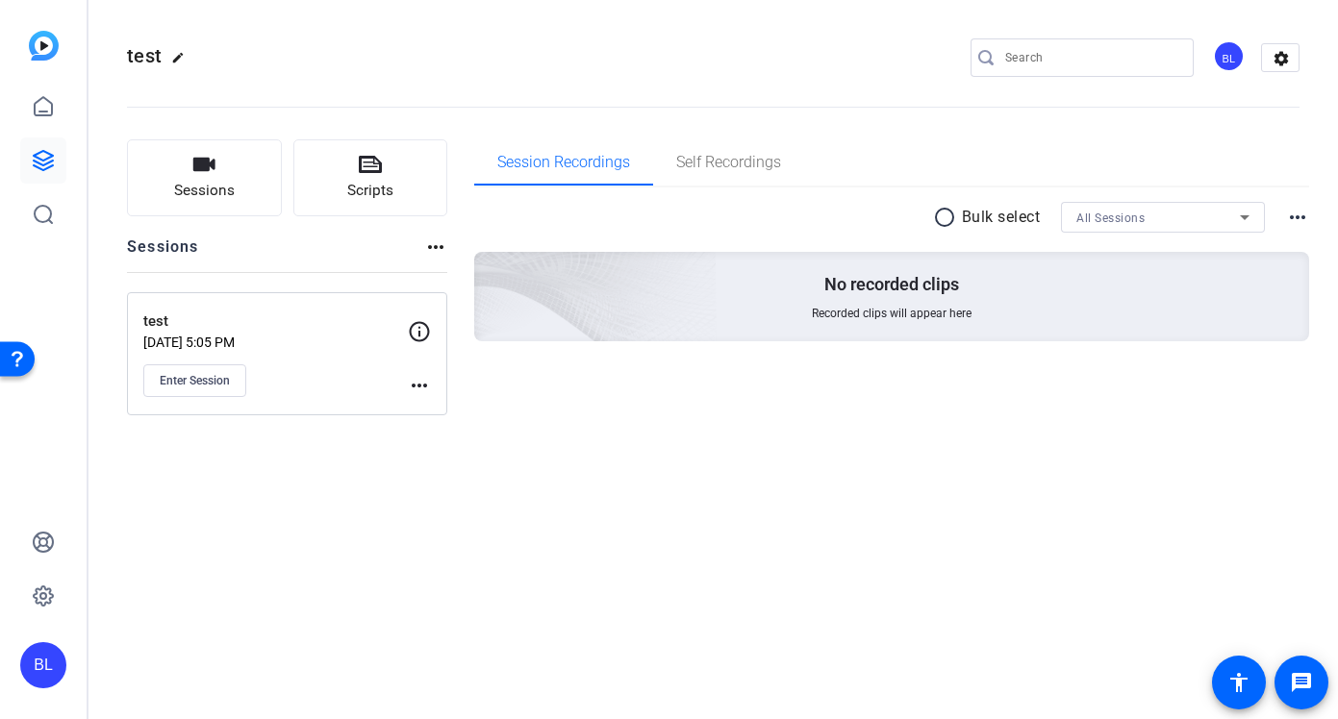
click at [421, 381] on mat-icon "more_horiz" at bounding box center [419, 385] width 23 height 23
click at [457, 437] on span "Archive Session" at bounding box center [467, 437] width 88 height 23
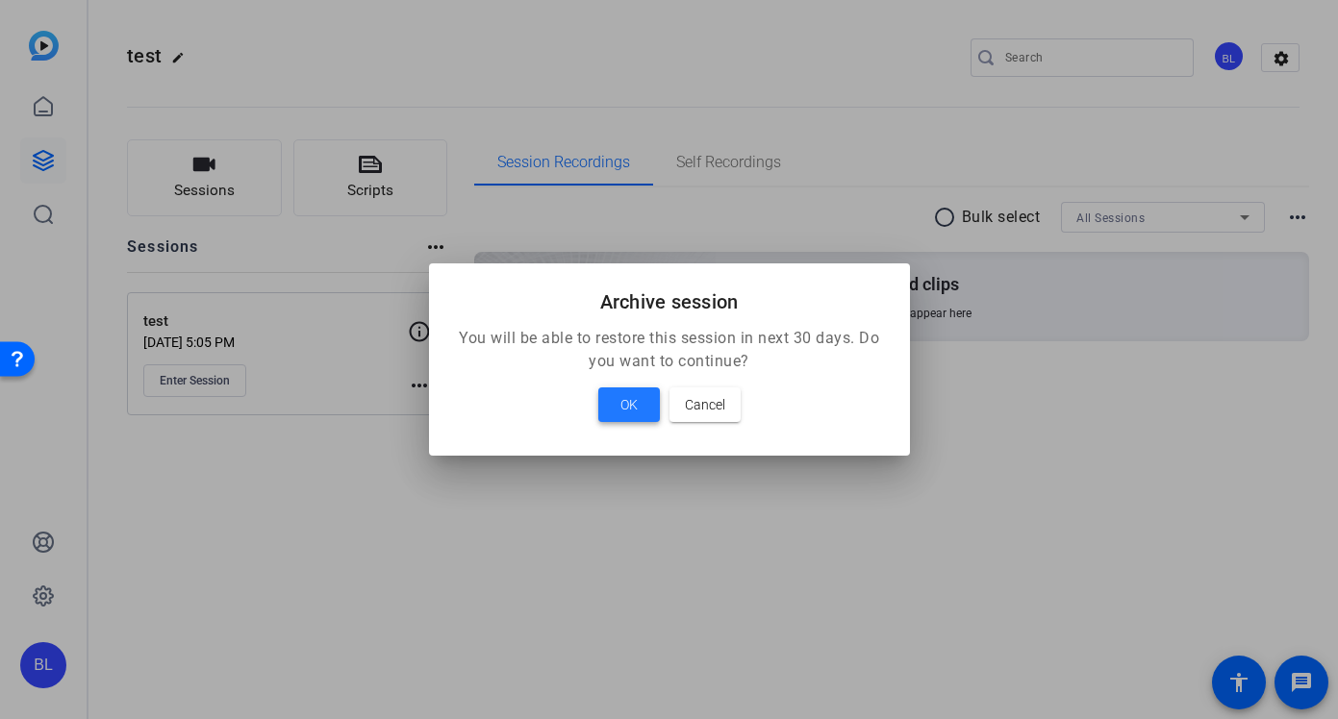
click at [637, 406] on span "OK" at bounding box center [628, 404] width 17 height 23
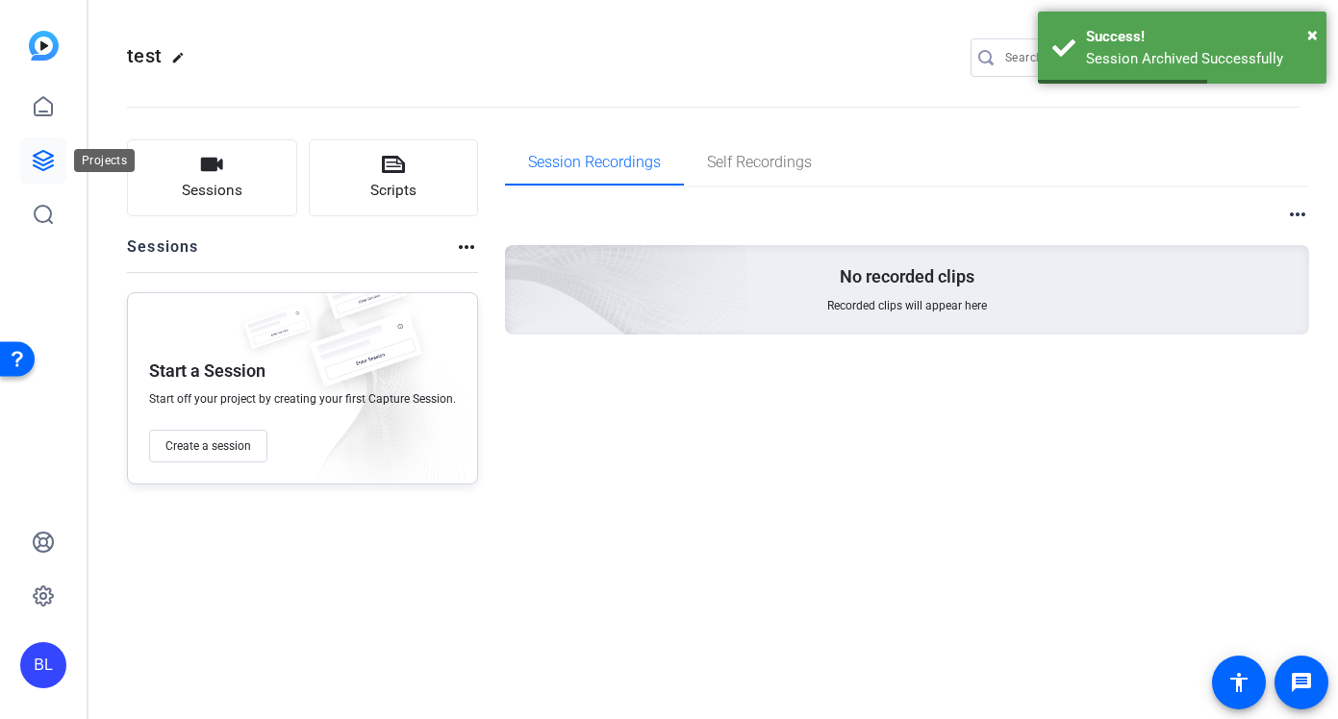
click at [43, 163] on icon at bounding box center [43, 160] width 19 height 19
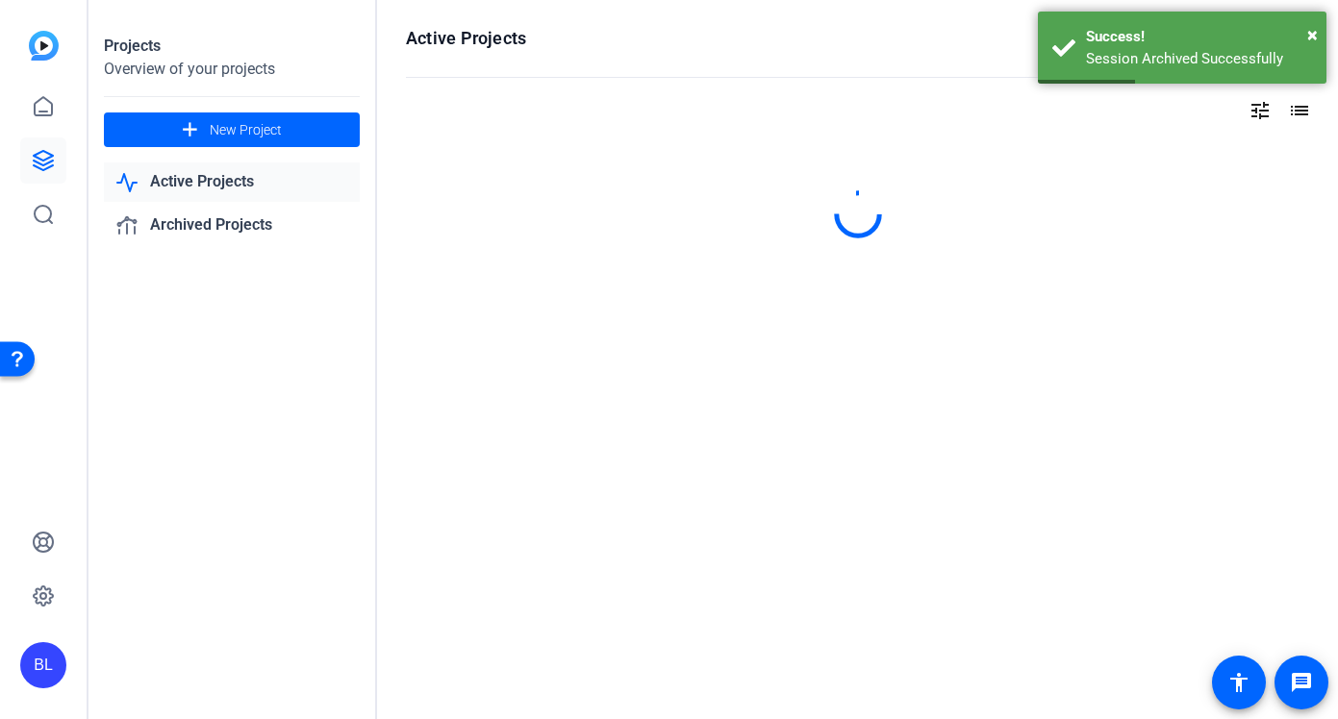
click at [194, 180] on link "Active Projects" at bounding box center [232, 182] width 256 height 39
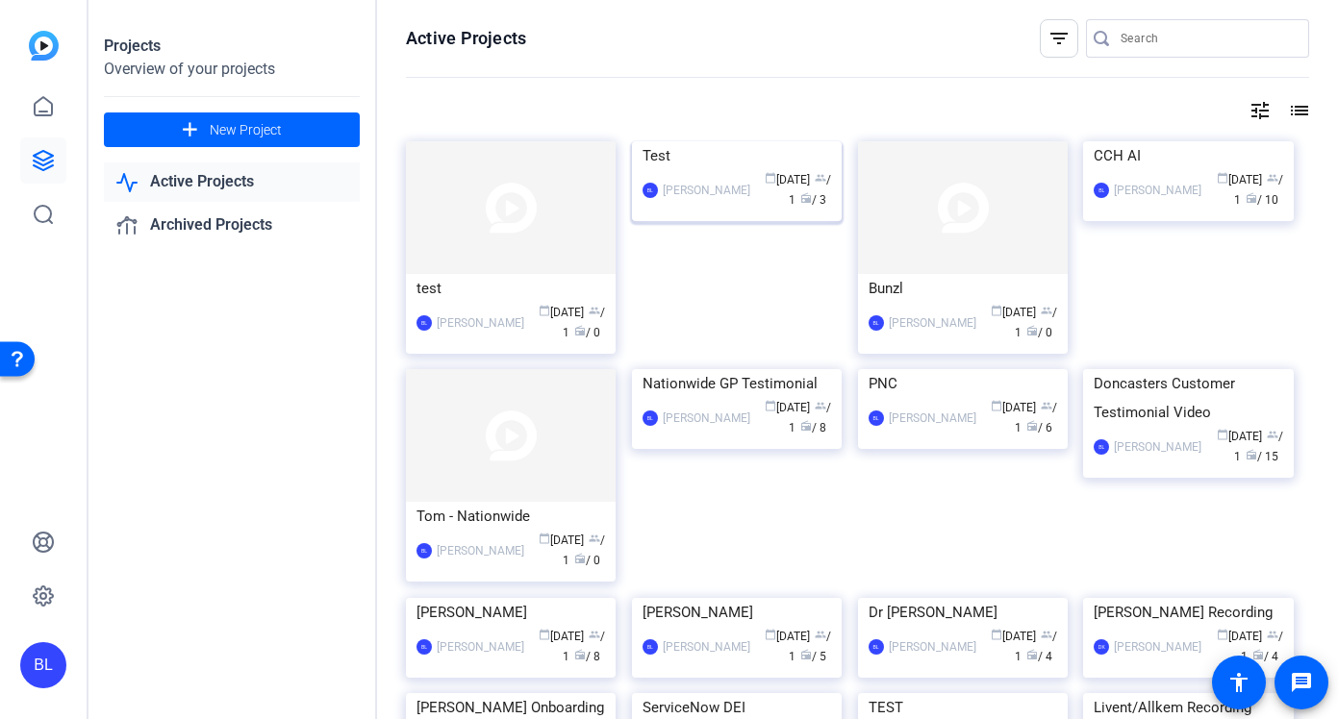
click at [699, 211] on div "BL Barnaby Logan calendar_today Sep 16 group / 1 radio / 3" at bounding box center [736, 190] width 188 height 40
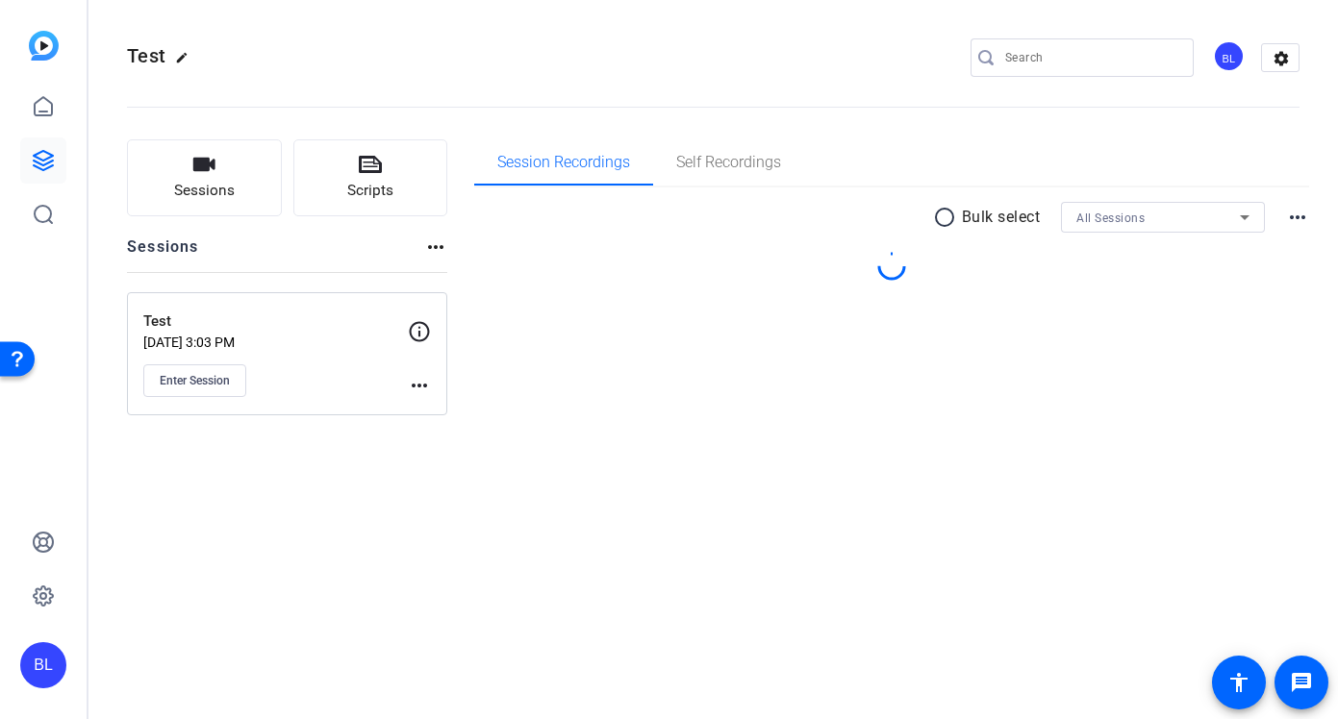
click at [425, 383] on mat-icon "more_horiz" at bounding box center [419, 385] width 23 height 23
click at [464, 435] on span "Archive Session" at bounding box center [467, 437] width 88 height 23
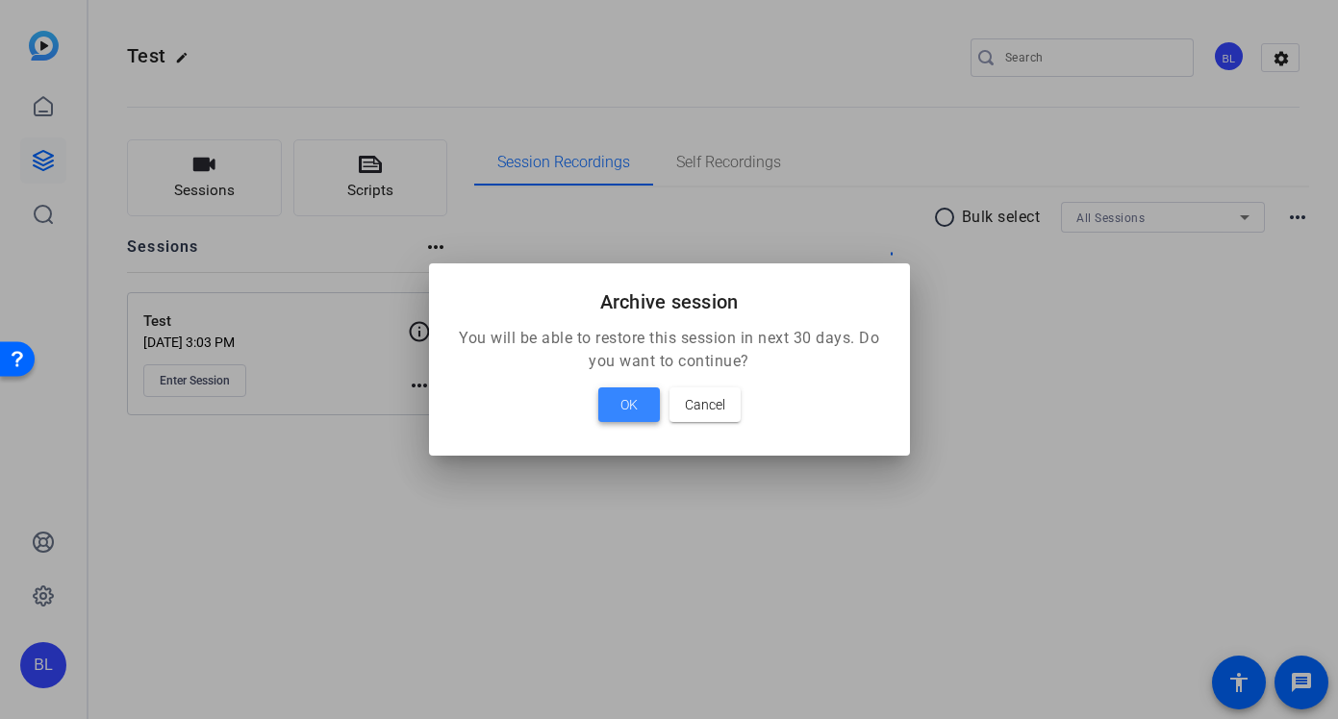
click at [628, 408] on span "OK" at bounding box center [628, 404] width 17 height 23
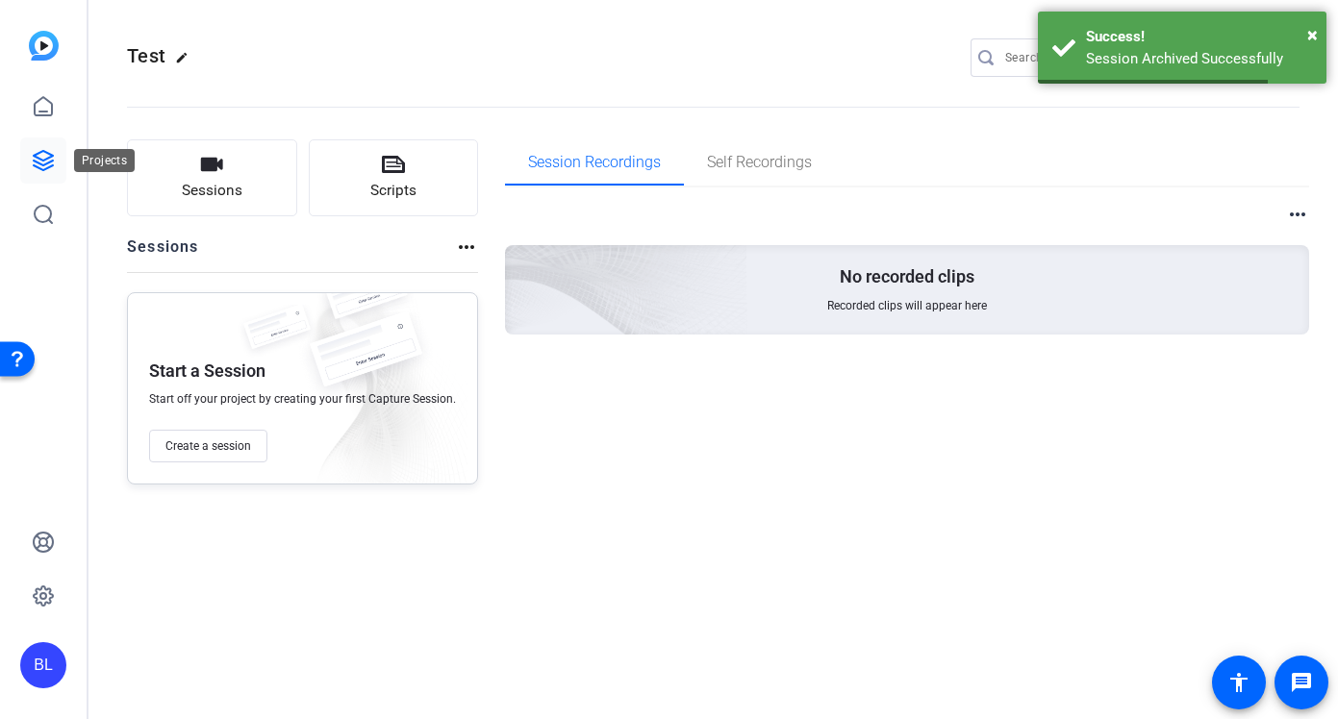
click at [42, 163] on icon at bounding box center [43, 160] width 19 height 19
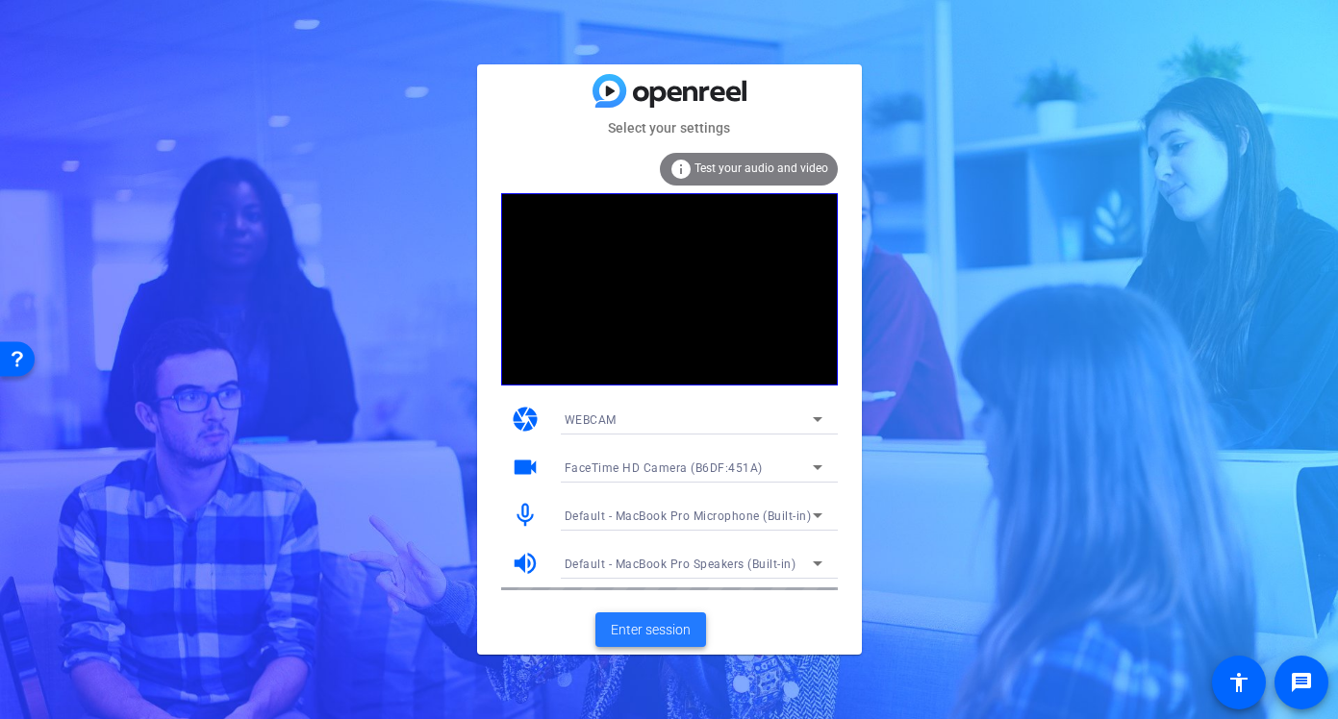
click at [668, 623] on span "Enter session" at bounding box center [651, 630] width 80 height 20
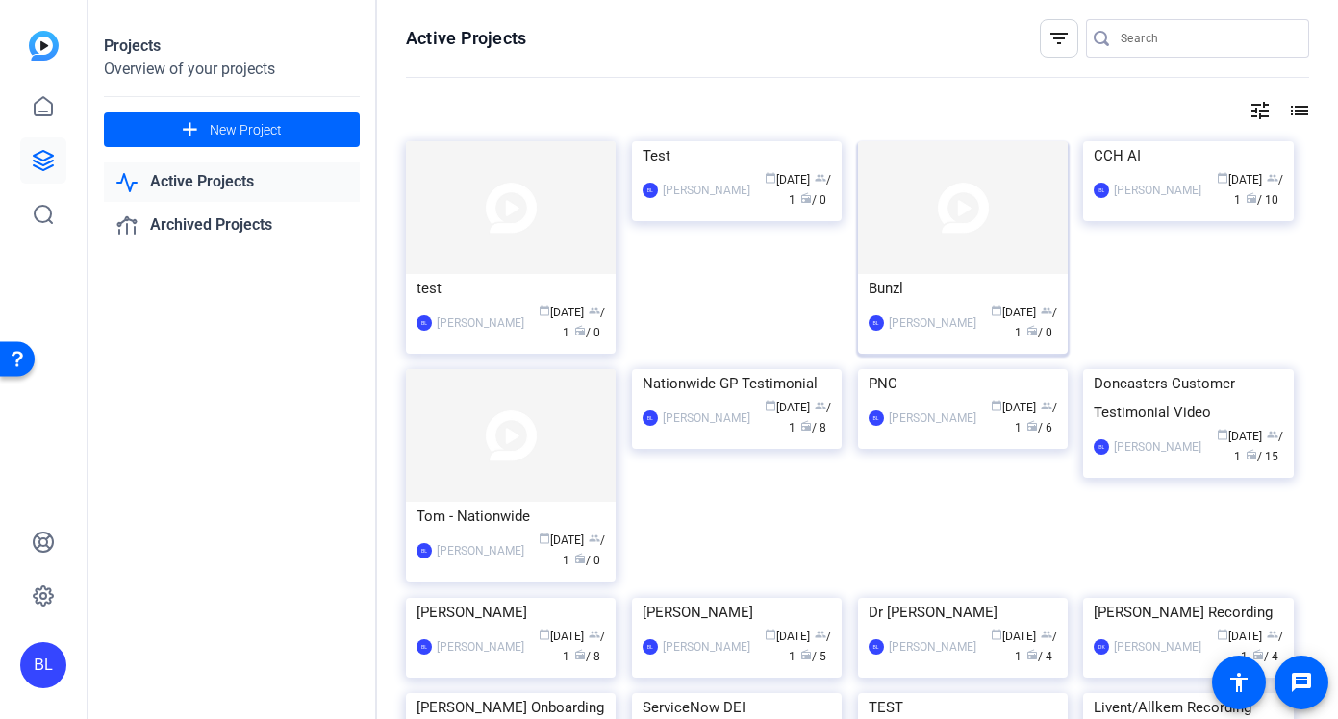
click at [937, 291] on div "Bunzl" at bounding box center [962, 288] width 188 height 29
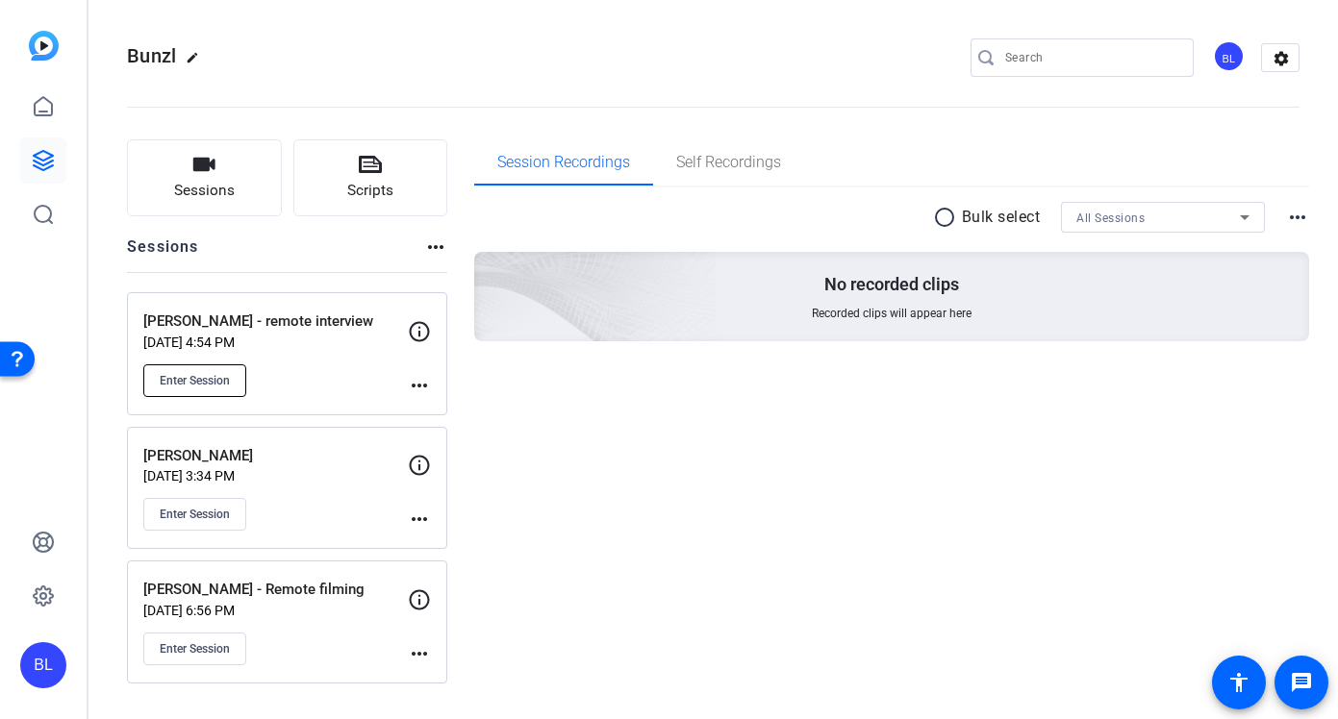
click at [209, 373] on span "Enter Session" at bounding box center [195, 380] width 70 height 15
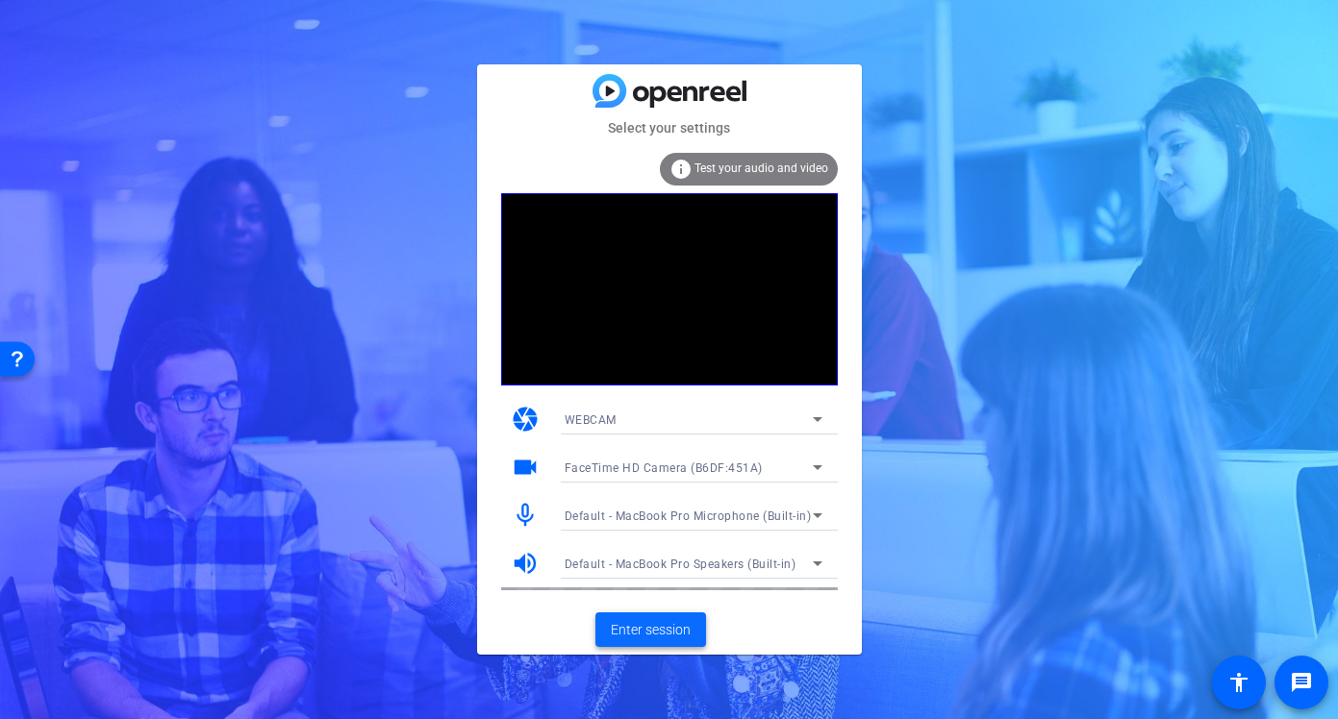
click at [676, 629] on span "Enter session" at bounding box center [651, 630] width 80 height 20
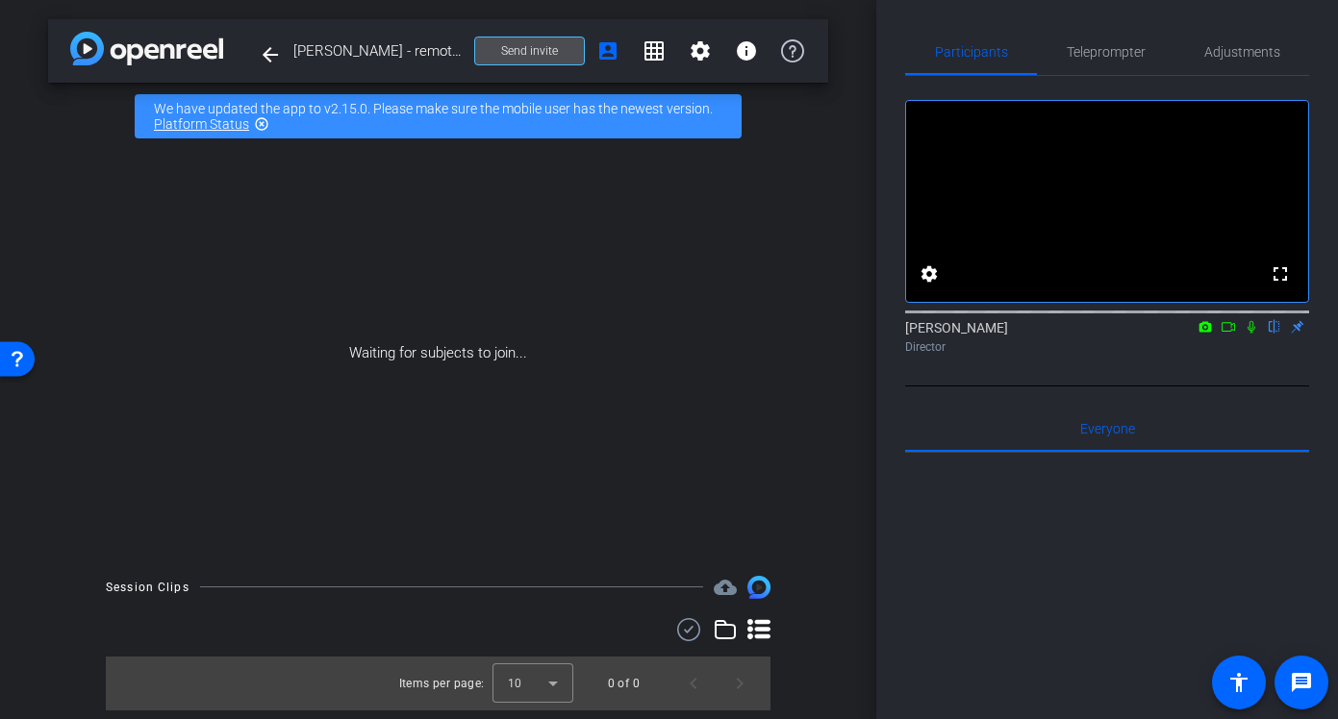
click at [555, 53] on span "Send invite" at bounding box center [529, 50] width 57 height 15
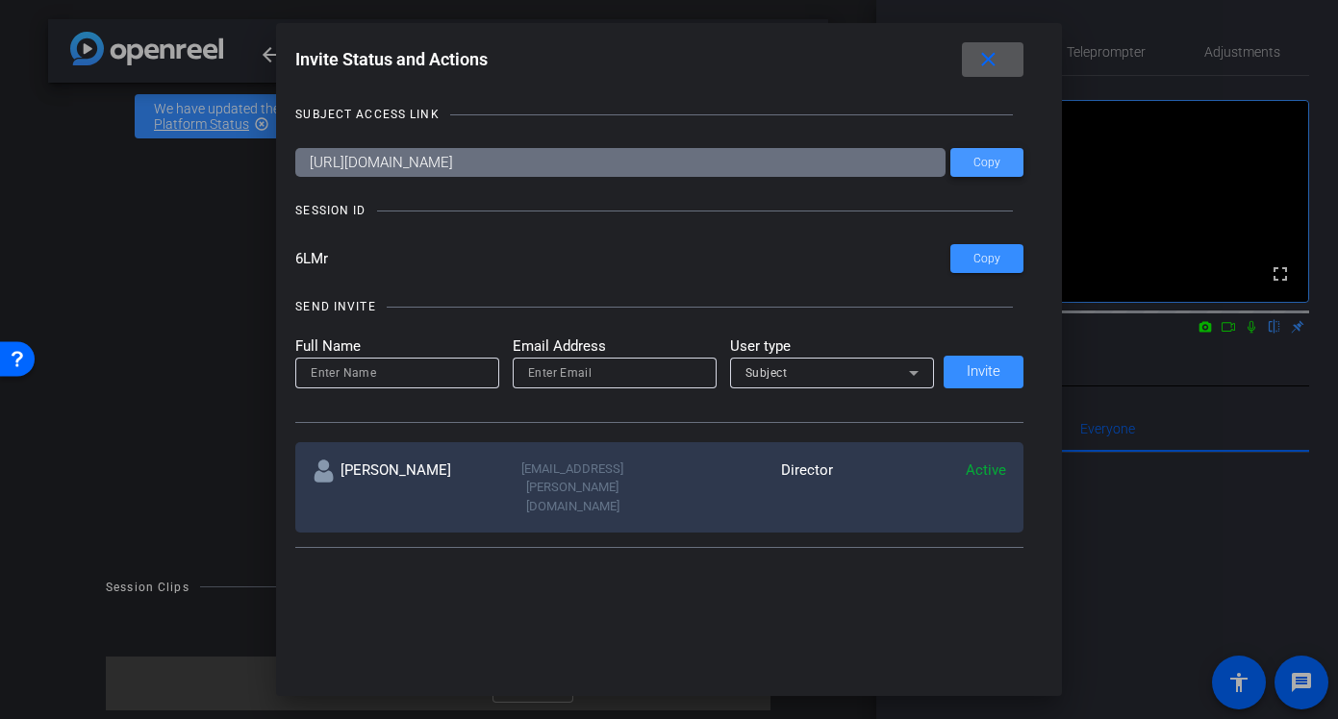
click at [978, 162] on span "Copy" at bounding box center [986, 163] width 27 height 14
